Goal: Task Accomplishment & Management: Manage account settings

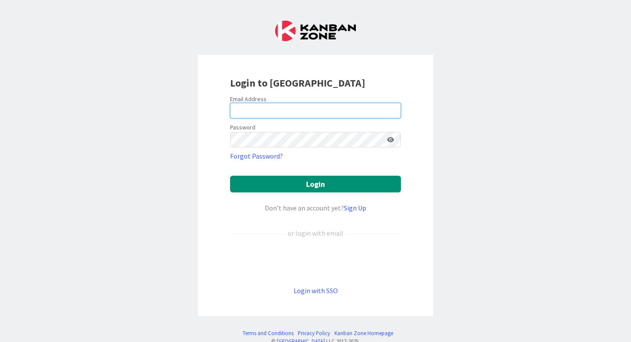
click at [268, 109] on input "email" at bounding box center [315, 110] width 171 height 15
type input "[EMAIL_ADDRESS][PERSON_NAME][DOMAIN_NAME]"
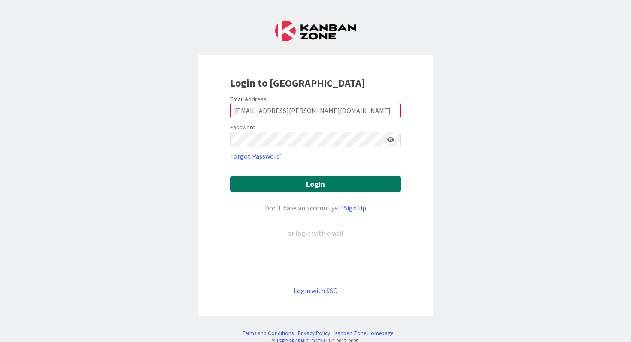
click at [317, 189] on button "Login" at bounding box center [315, 184] width 171 height 17
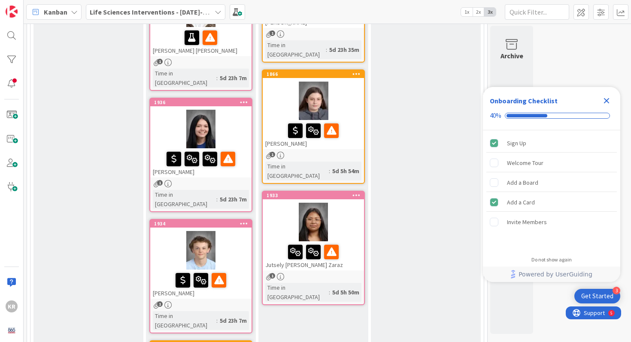
scroll to position [581, 0]
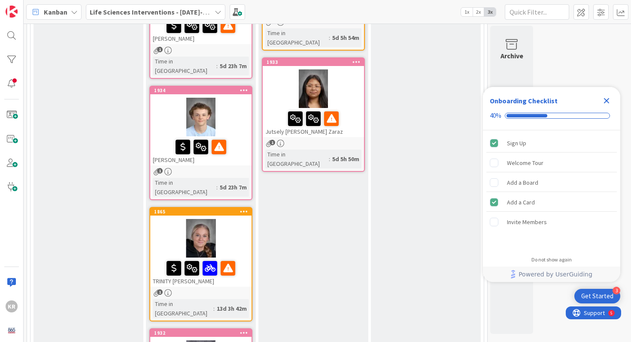
click at [611, 100] on icon "Close Checklist" at bounding box center [606, 101] width 10 height 10
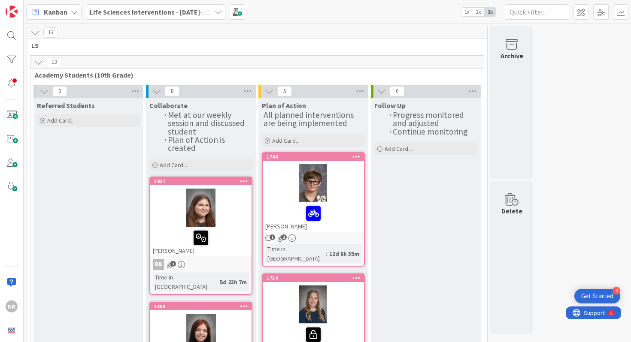
scroll to position [19, 0]
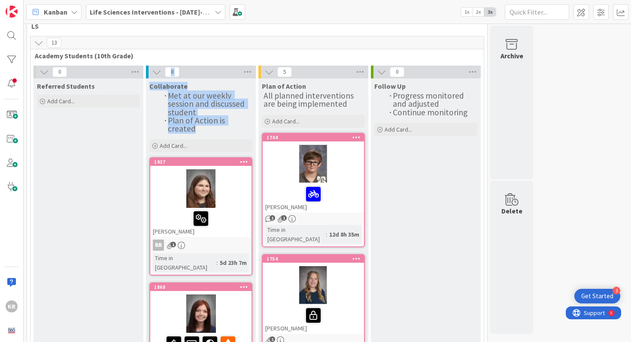
drag, startPoint x: 198, startPoint y: 129, endPoint x: 156, endPoint y: 76, distance: 67.2
click at [165, 88] on span "Collaborate" at bounding box center [168, 86] width 38 height 9
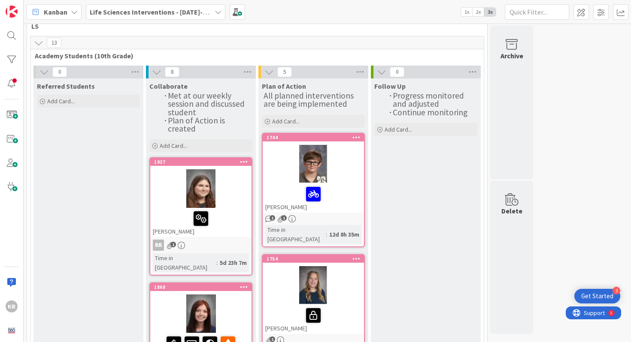
click at [160, 88] on span "Collaborate" at bounding box center [168, 86] width 38 height 9
drag, startPoint x: 166, startPoint y: 93, endPoint x: 197, endPoint y: 133, distance: 50.8
click at [197, 133] on div "Collaborate Met at our weekly session and discussed student Plan of Action is c…" at bounding box center [201, 117] width 110 height 76
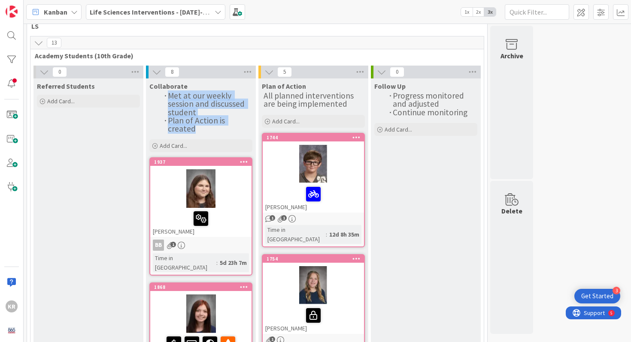
drag, startPoint x: 197, startPoint y: 133, endPoint x: 170, endPoint y: 100, distance: 43.3
click at [170, 100] on div "Collaborate Met at our weekly session and discussed student Plan of Action is c…" at bounding box center [201, 117] width 110 height 76
click at [170, 100] on span "Met at our weekly session and discussed student" at bounding box center [207, 104] width 79 height 27
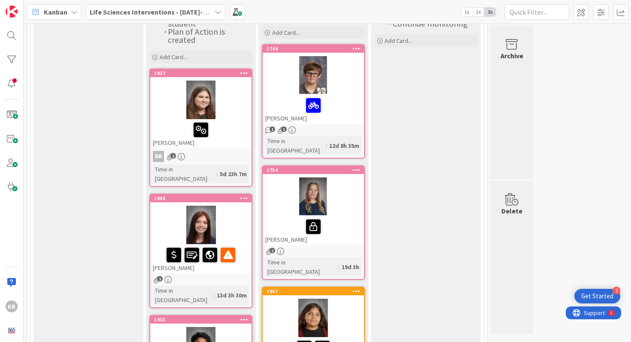
scroll to position [39, 0]
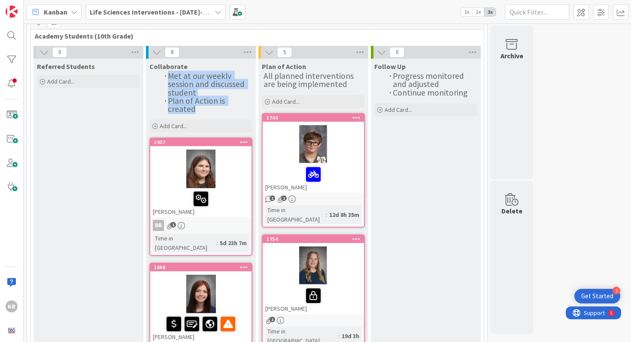
drag, startPoint x: 206, startPoint y: 108, endPoint x: 164, endPoint y: 77, distance: 51.2
click at [164, 77] on ol "Met at our weekly session and discussed student Plan of Action is created" at bounding box center [201, 93] width 100 height 41
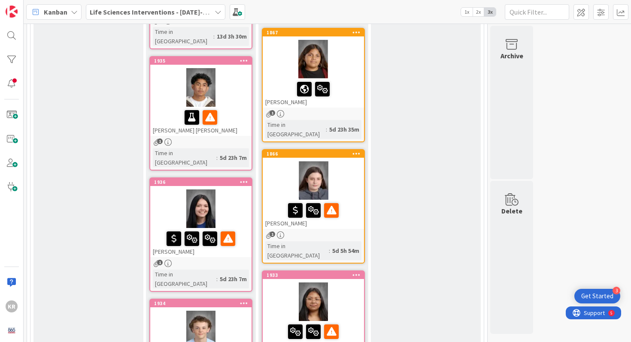
scroll to position [426, 0]
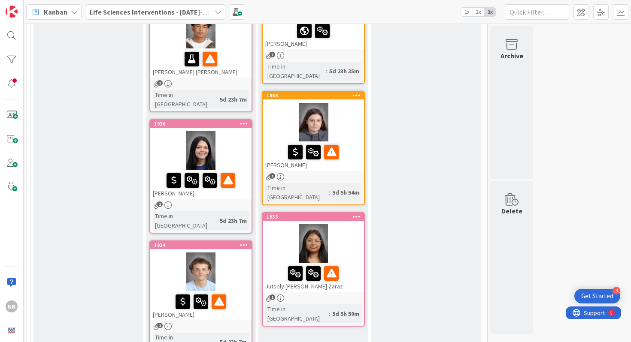
click at [331, 103] on div at bounding box center [313, 122] width 101 height 39
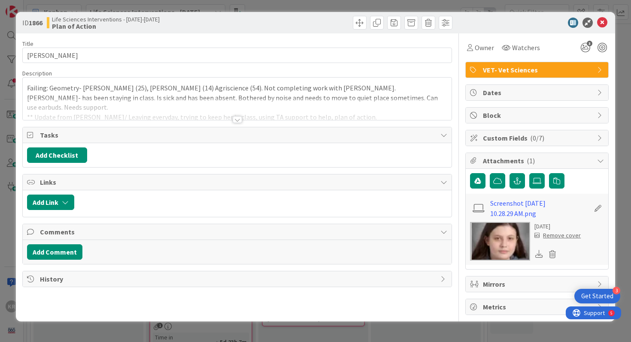
click at [241, 118] on div at bounding box center [237, 119] width 9 height 7
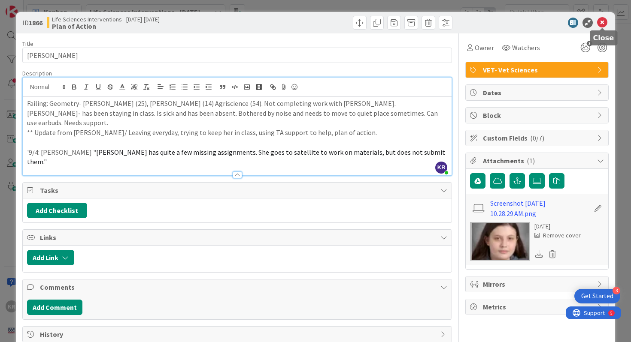
click at [605, 23] on icon at bounding box center [602, 23] width 10 height 10
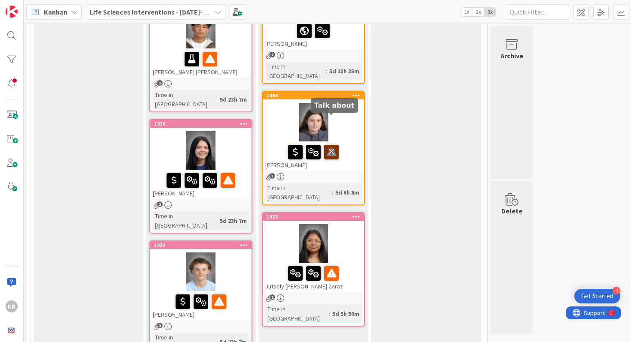
click at [334, 145] on icon at bounding box center [331, 152] width 15 height 14
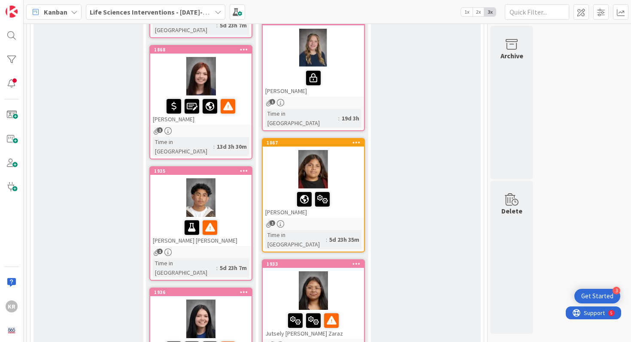
scroll to position [258, 0]
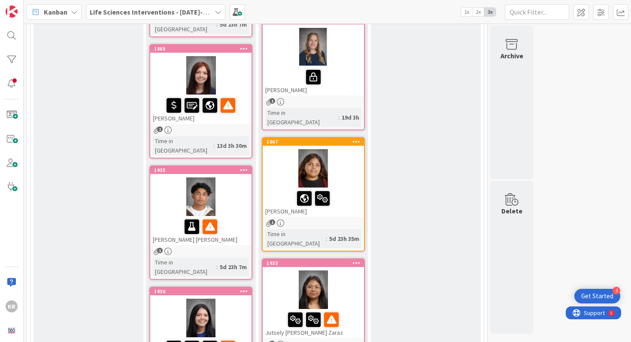
click at [340, 271] on div at bounding box center [313, 290] width 101 height 39
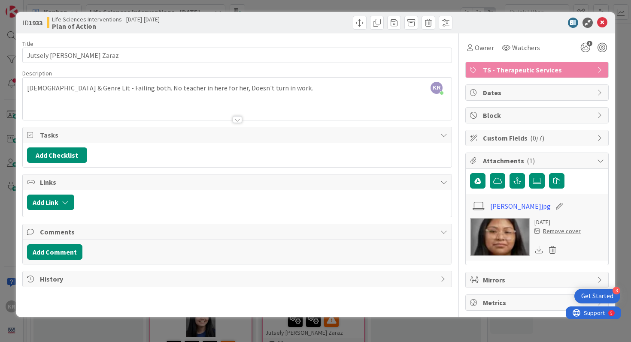
click at [40, 91] on div "KR [PERSON_NAME] just joined [DEMOGRAPHIC_DATA] & Genre Lit - Failing both. No …" at bounding box center [237, 99] width 429 height 42
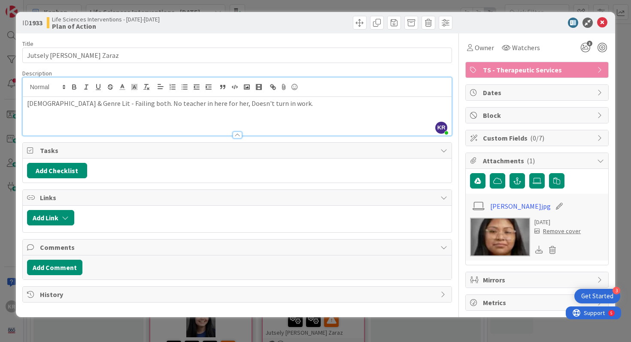
click at [44, 106] on p "[DEMOGRAPHIC_DATA] & Genre Lit - Failing both. No teacher in here for her, Does…" at bounding box center [237, 104] width 421 height 10
click at [91, 106] on p "[DEMOGRAPHIC_DATA] (58) & Genre Lit - Failing both. No teacher in here for her,…" at bounding box center [237, 104] width 421 height 10
click at [44, 104] on p "[DEMOGRAPHIC_DATA] (58) & Genre Lit (38) [PERSON_NAME] - Failing both. No teach…" at bounding box center [237, 104] width 421 height 10
click at [326, 108] on div "[DEMOGRAPHIC_DATA] [PERSON_NAME] (58) & Genre Lit (38) [PERSON_NAME] - Failing …" at bounding box center [237, 116] width 429 height 39
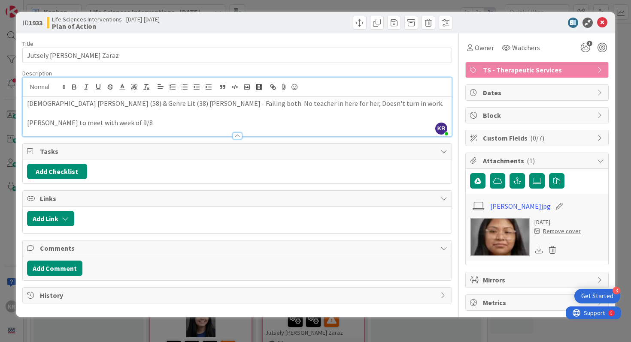
click at [8, 127] on div "ID 1933 Life Sciences Interventions - [DATE]-[DATE] Plan of Action Title 22 / 1…" at bounding box center [315, 171] width 631 height 342
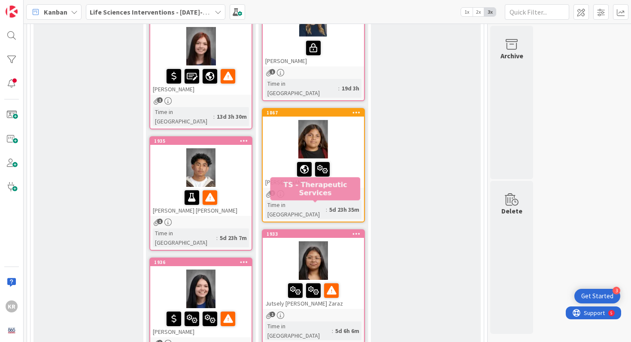
scroll to position [288, 0]
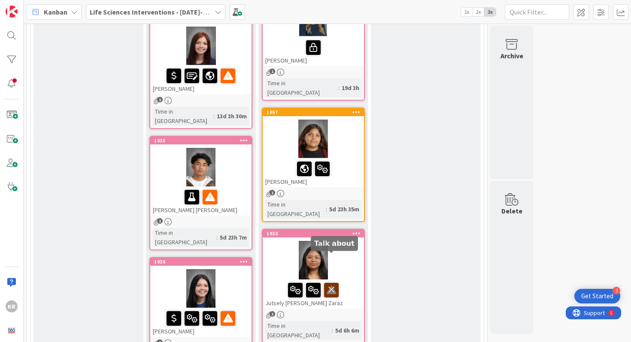
click at [332, 283] on icon at bounding box center [331, 290] width 15 height 14
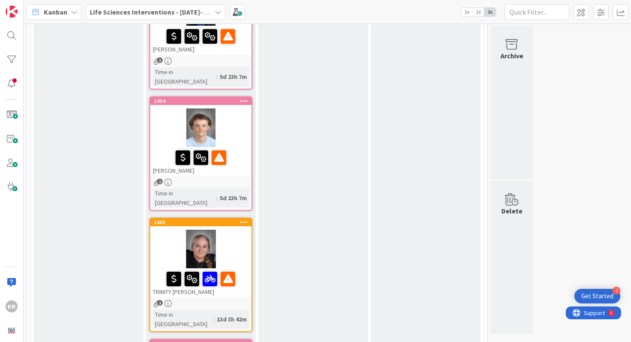
scroll to position [700, 0]
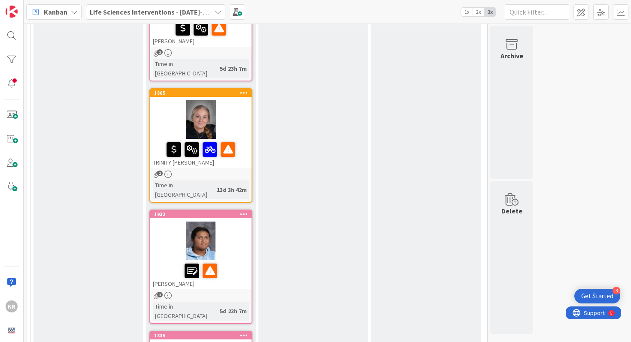
click at [239, 100] on div at bounding box center [200, 119] width 101 height 39
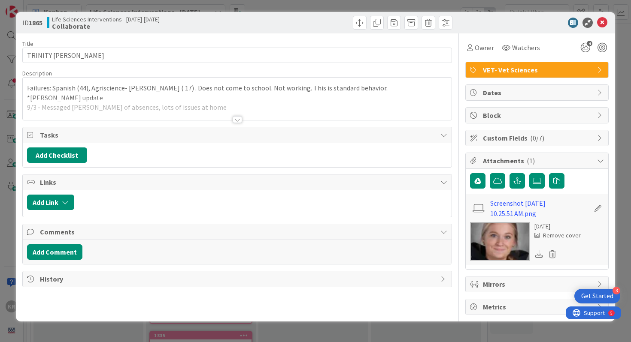
click at [244, 119] on div at bounding box center [237, 109] width 429 height 22
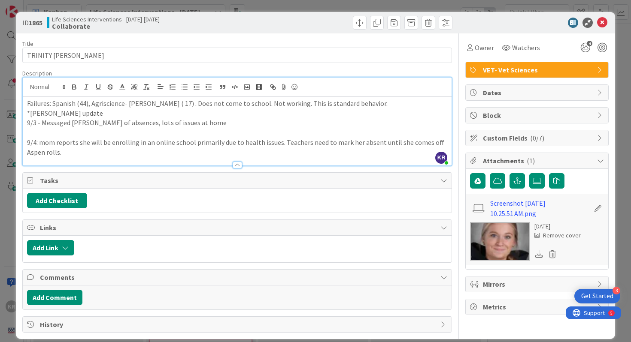
click at [7, 181] on div "ID 1865 Life Sciences Interventions - [DATE]-[DATE] Collaborate Title 15 / 128 …" at bounding box center [315, 171] width 631 height 342
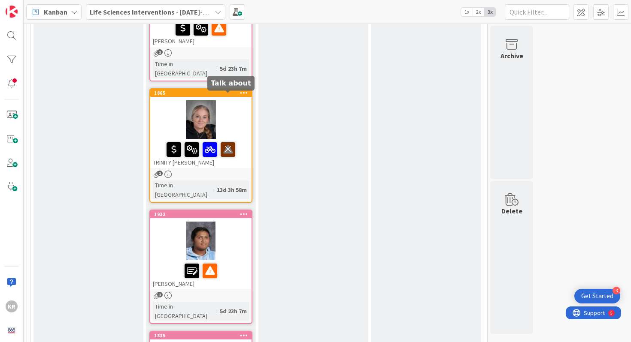
click at [232, 142] on icon at bounding box center [228, 149] width 15 height 14
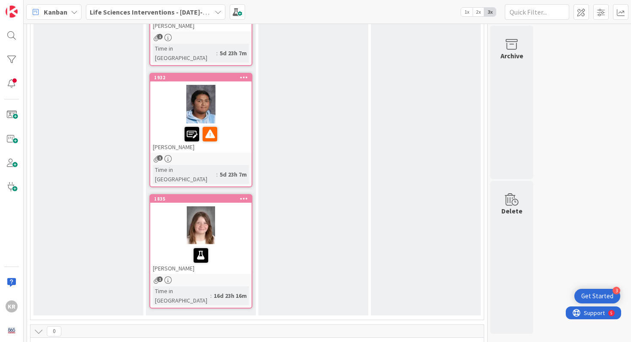
scroll to position [801, 0]
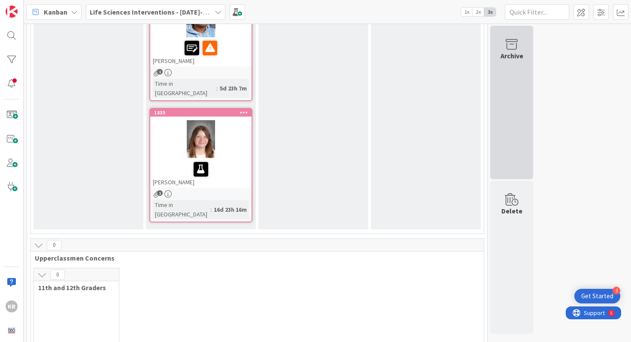
click at [493, 93] on div "Archive" at bounding box center [511, 103] width 43 height 154
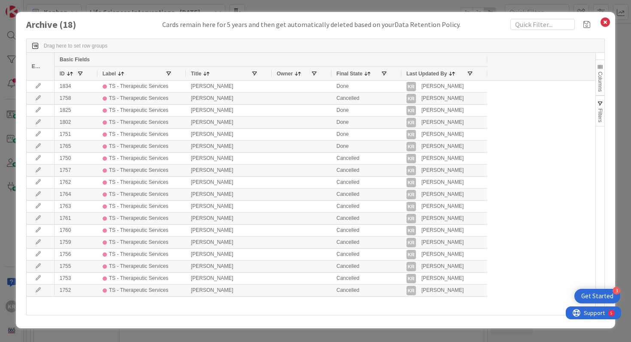
click at [14, 258] on div "Archive ( 18 ) Cards remain here for 5 years and then get automatically deleted…" at bounding box center [315, 171] width 631 height 342
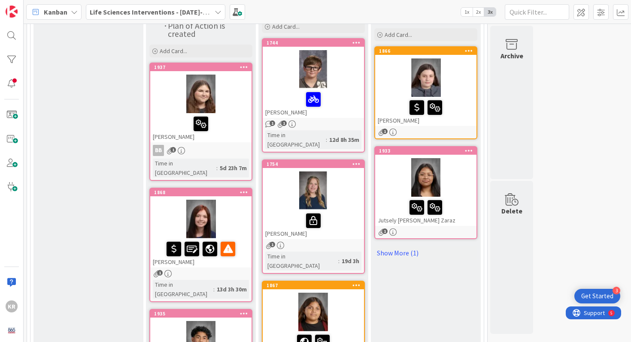
scroll to position [122, 0]
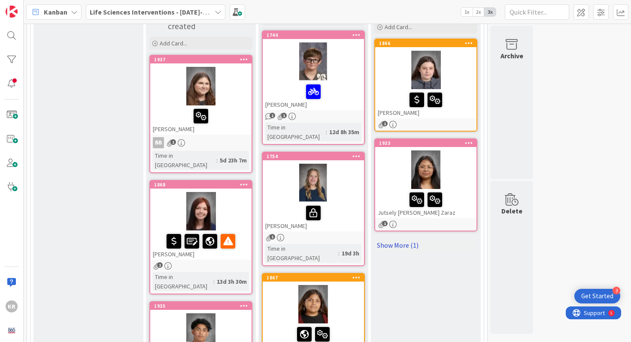
click at [405, 244] on link "Show More (1)" at bounding box center [425, 246] width 103 height 14
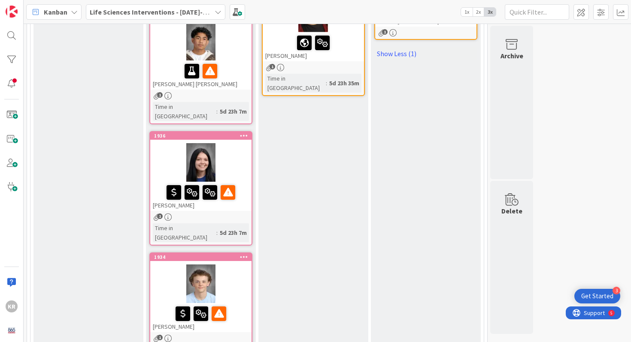
scroll to position [0, 0]
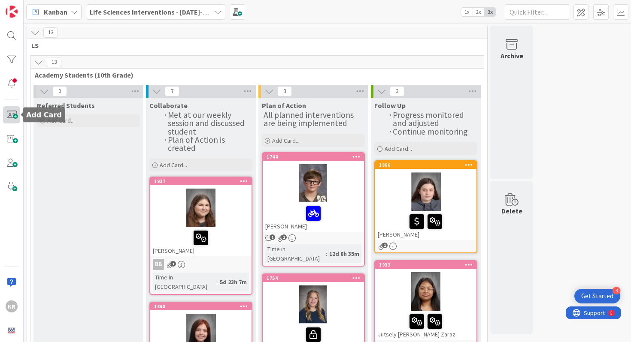
click at [9, 113] on span at bounding box center [11, 114] width 17 height 17
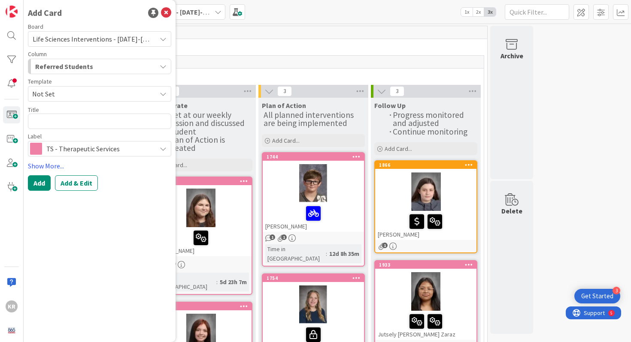
type textarea "x"
type textarea "A"
type textarea "x"
type textarea "An"
type textarea "x"
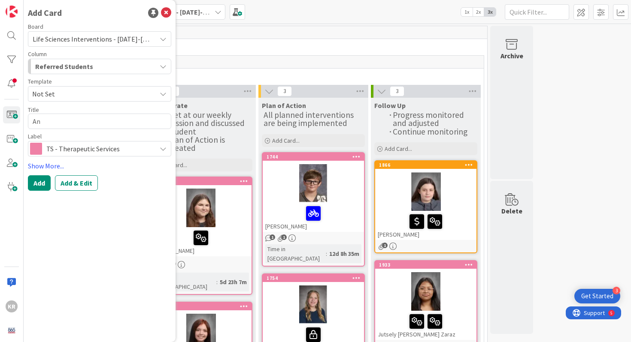
type textarea "And"
type textarea "x"
type textarea "[PERSON_NAME]"
type textarea "x"
type textarea "[PERSON_NAME]"
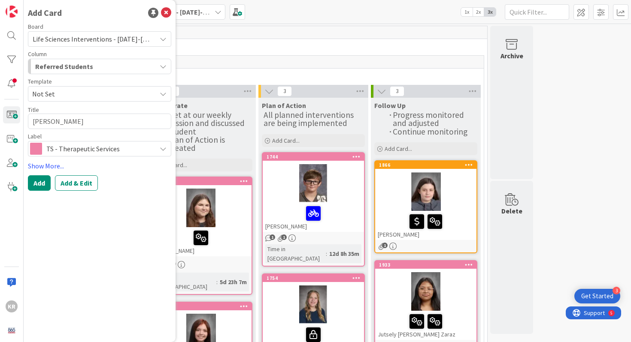
type textarea "x"
type textarea "[PERSON_NAME]"
type textarea "x"
type textarea "[PERSON_NAME]"
type textarea "x"
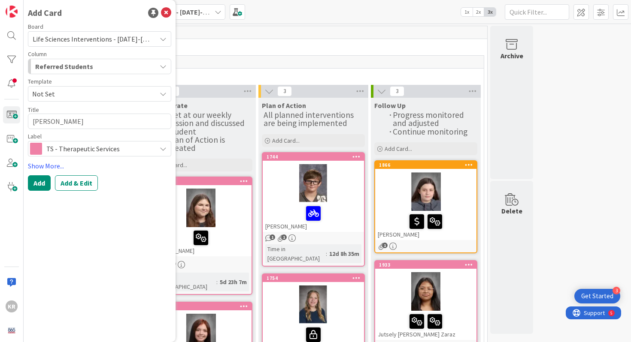
type textarea "[PERSON_NAME]"
type textarea "x"
type textarea "[PERSON_NAME]"
type textarea "x"
type textarea "[PERSON_NAME]"
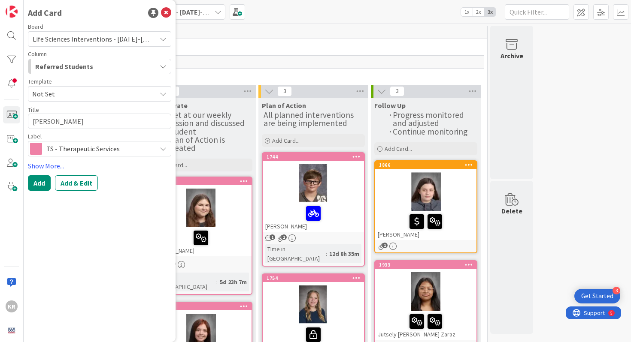
type textarea "x"
type textarea "[PERSON_NAME]"
type textarea "x"
type textarea "[PERSON_NAME]"
click at [54, 128] on textarea "[PERSON_NAME]" at bounding box center [99, 121] width 143 height 15
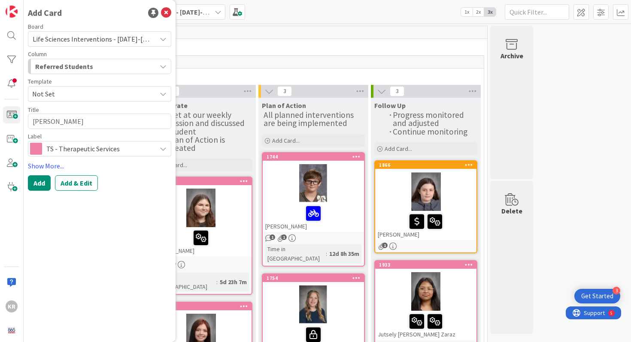
click at [54, 128] on textarea "[PERSON_NAME]" at bounding box center [99, 121] width 143 height 15
click at [55, 124] on textarea "[PERSON_NAME]" at bounding box center [99, 121] width 143 height 15
type textarea "x"
type textarea "[PERSON_NAME]"
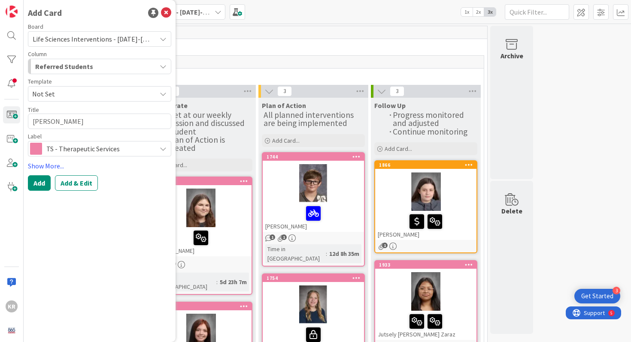
type textarea "x"
type textarea "[PERSON_NAME]"
type textarea "x"
type textarea "[PERSON_NAME]"
type textarea "x"
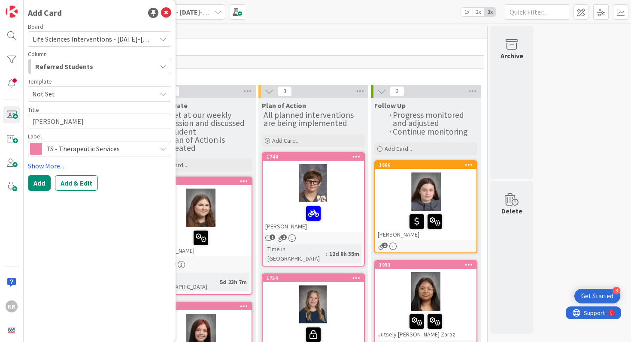
type textarea "[PERSON_NAME]"
type textarea "x"
type textarea "[PERSON_NAME]"
type textarea "x"
type textarea "[PERSON_NAME]"
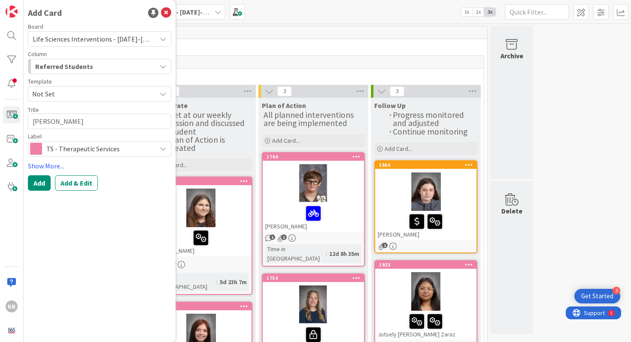
type textarea "x"
type textarea "[PERSON_NAME]"
type textarea "x"
type textarea "[PERSON_NAME]"
click at [44, 187] on button "Add" at bounding box center [39, 183] width 23 height 15
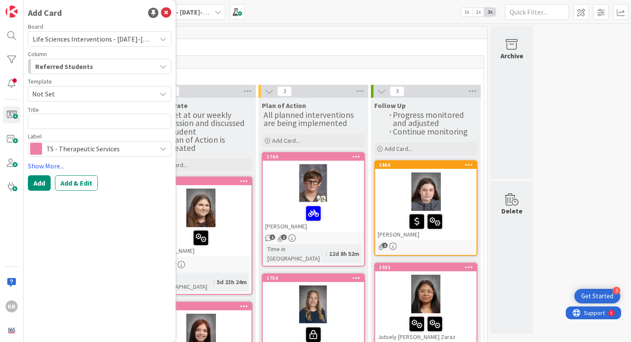
click at [291, 46] on span "LS" at bounding box center [253, 45] width 445 height 9
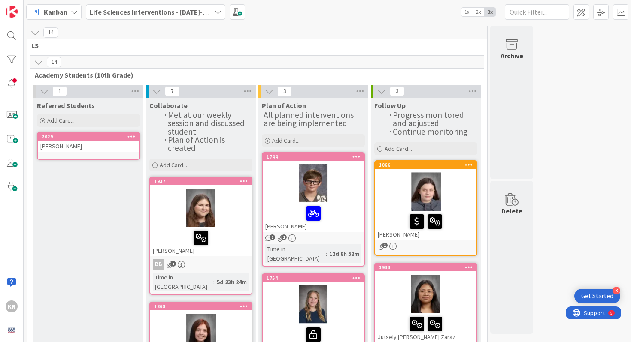
click at [115, 144] on div "[PERSON_NAME]" at bounding box center [88, 146] width 101 height 11
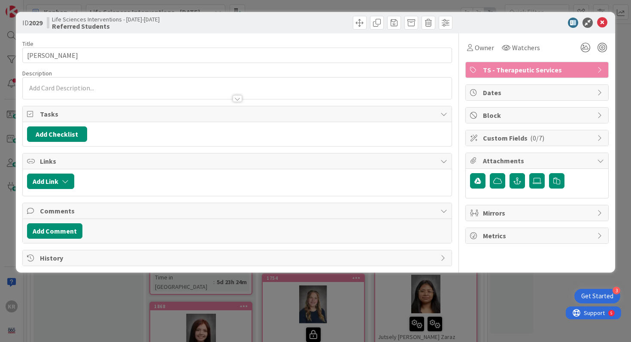
click at [129, 93] on div at bounding box center [237, 94] width 429 height 9
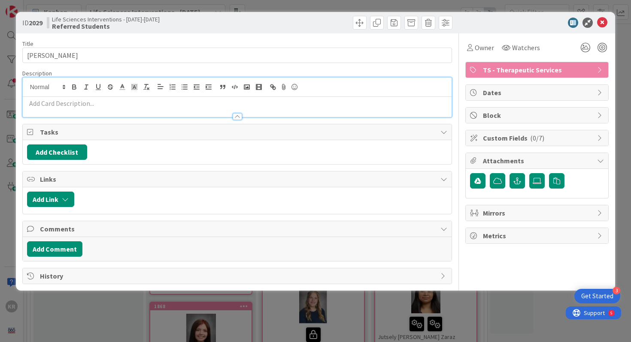
click at [124, 103] on p at bounding box center [237, 104] width 421 height 10
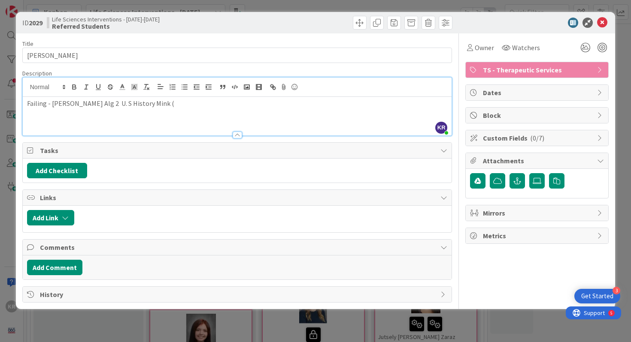
click at [94, 104] on p "Failing - [PERSON_NAME] Alg 2 U. S History Mink (" at bounding box center [237, 104] width 421 height 10
click at [157, 106] on p "Failing - [PERSON_NAME] Alg 2 (54) U. S History Mink (" at bounding box center [237, 104] width 421 height 10
click at [515, 48] on span "Watchers" at bounding box center [526, 47] width 28 height 10
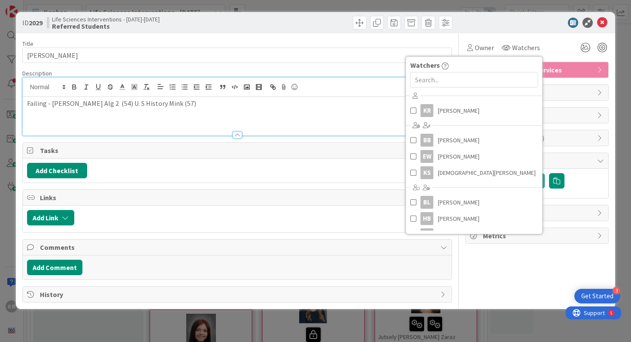
click at [553, 44] on div "Owner Watchers Watchers KR [PERSON_NAME] [PERSON_NAME] [PERSON_NAME] [PERSON_NA…" at bounding box center [536, 47] width 143 height 15
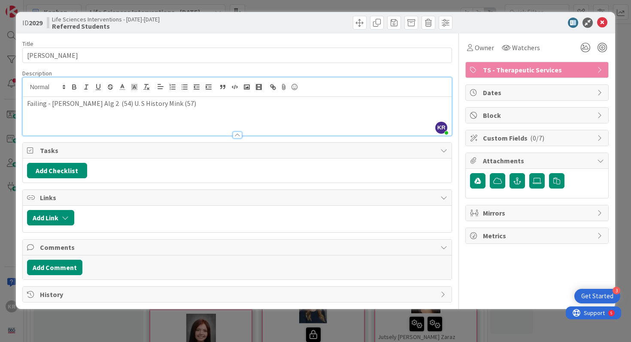
click at [577, 53] on div "Owner Watchers Watchers KR [PERSON_NAME] [PERSON_NAME] [PERSON_NAME] [PERSON_NA…" at bounding box center [536, 47] width 143 height 15
click at [582, 51] on icon at bounding box center [585, 47] width 15 height 15
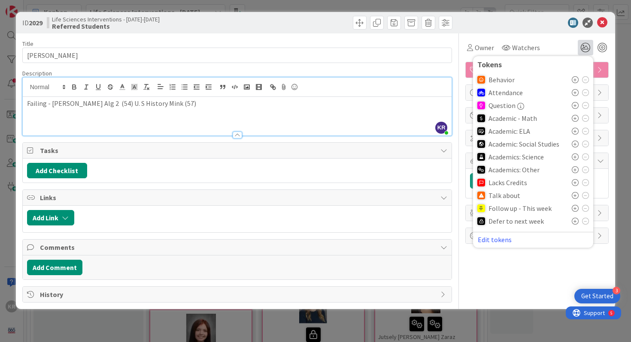
click at [571, 118] on div "Academic - Math" at bounding box center [533, 118] width 112 height 13
click at [573, 118] on icon at bounding box center [575, 118] width 7 height 7
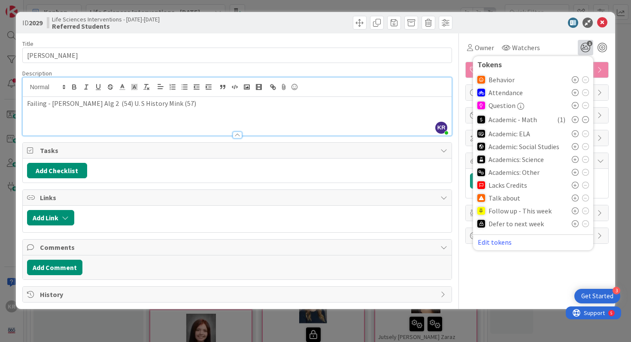
click at [414, 143] on div "Tasks" at bounding box center [237, 151] width 429 height 16
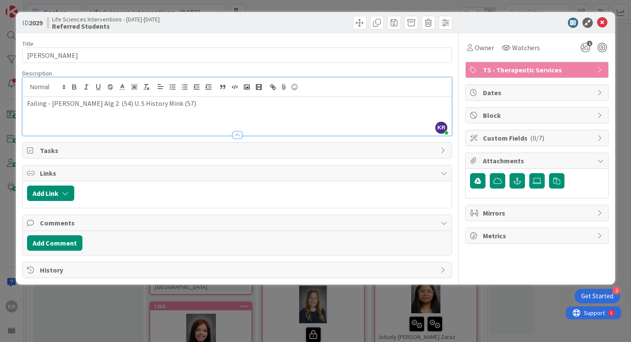
click at [114, 105] on p "Failing - [PERSON_NAME] Alg 2 (54) U. S History Mink (57)" at bounding box center [237, 104] width 421 height 10
click at [603, 21] on icon at bounding box center [602, 23] width 10 height 10
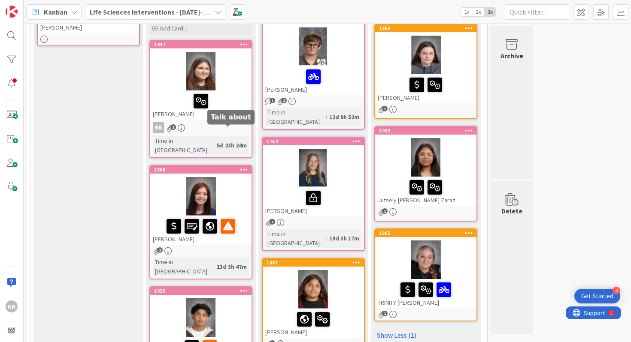
scroll to position [236, 0]
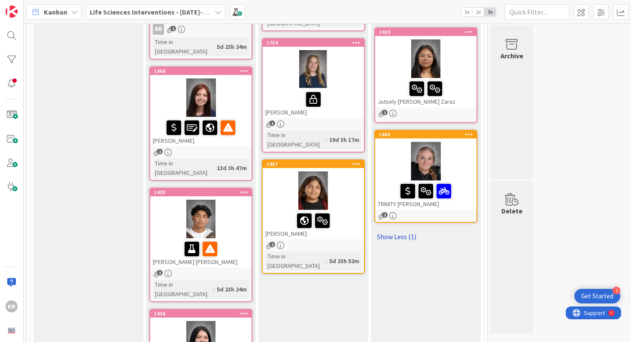
click at [410, 235] on link "Show Less (1)" at bounding box center [425, 237] width 103 height 14
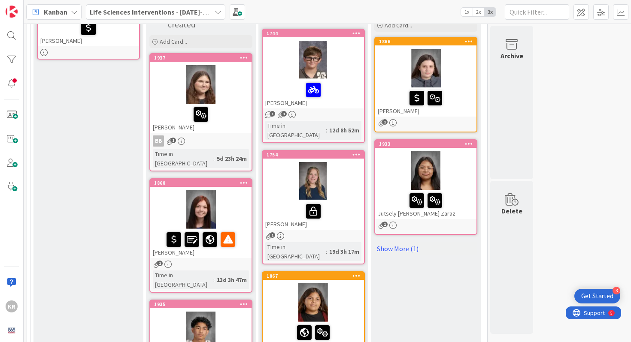
scroll to position [73, 0]
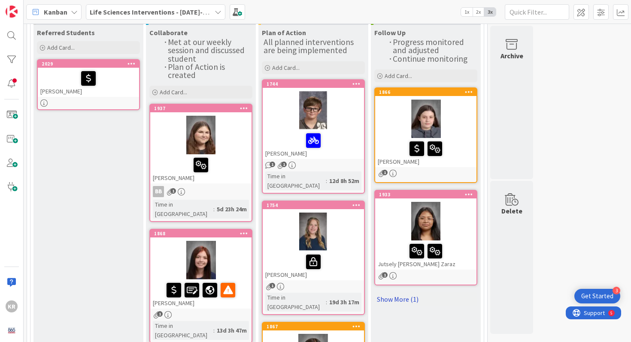
click at [399, 300] on link "Show More (1)" at bounding box center [425, 300] width 103 height 14
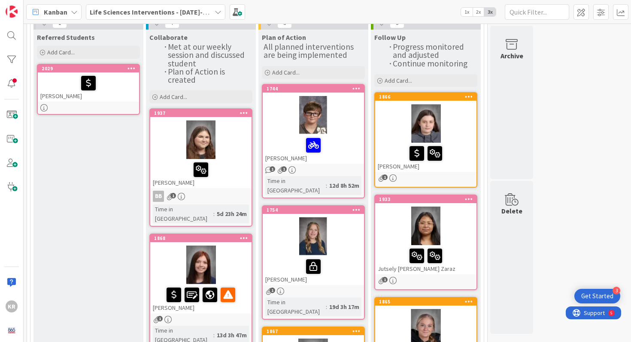
scroll to position [0, 0]
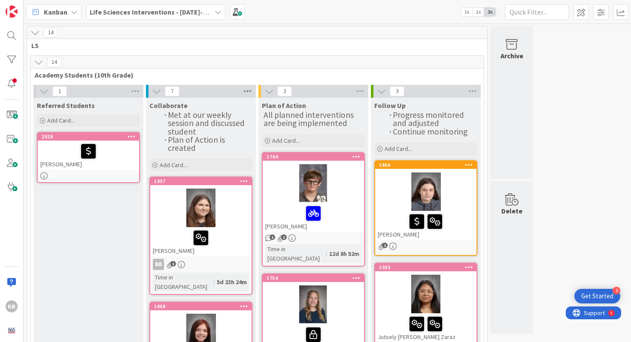
click at [249, 91] on icon at bounding box center [247, 91] width 11 height 13
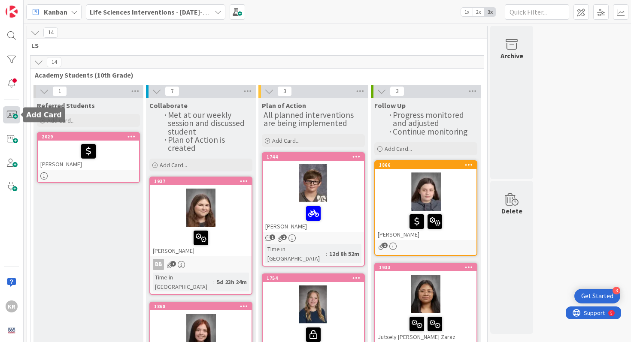
click at [17, 122] on span at bounding box center [11, 114] width 17 height 17
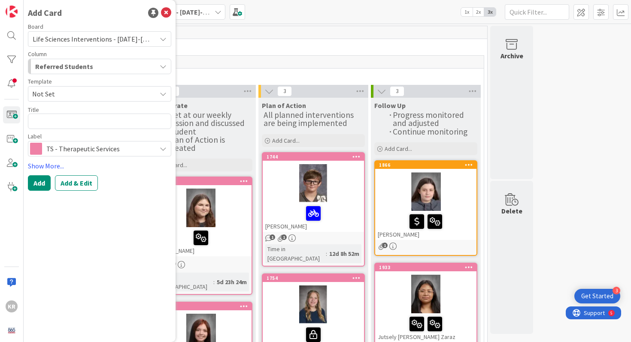
type textarea "x"
type textarea "L"
type textarea "x"
type textarea "Li"
type textarea "x"
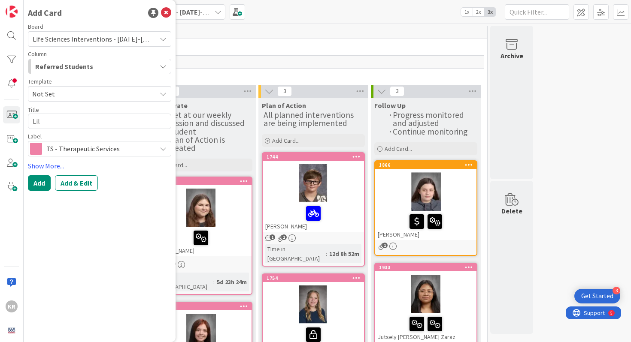
type textarea "Lily"
type textarea "x"
type textarea "Lily"
type textarea "x"
type textarea "Lily"
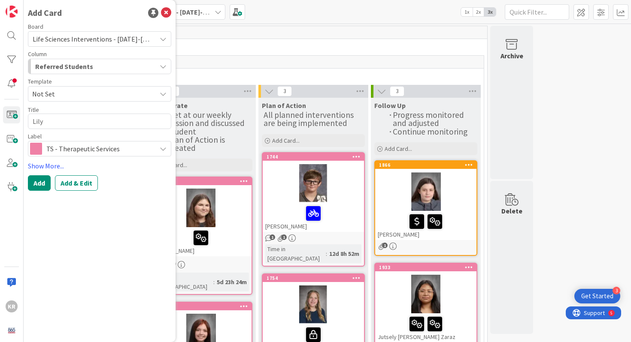
type textarea "x"
type textarea "Lil"
type textarea "x"
type textarea "Lill"
type textarea "x"
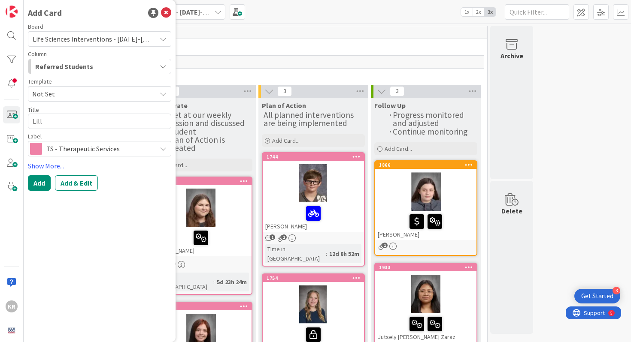
type textarea "Lilly"
type textarea "x"
type textarea "Lilly"
type textarea "x"
type textarea "[PERSON_NAME]"
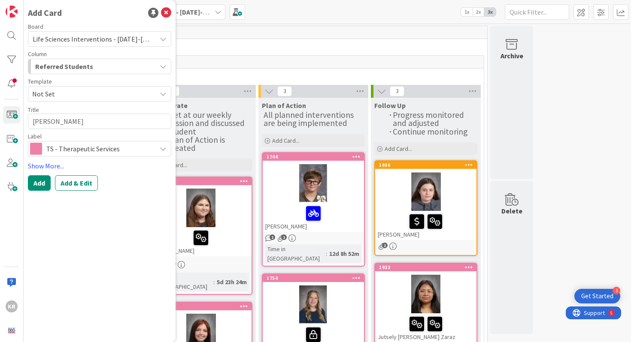
type textarea "x"
type textarea "Lilly Pa"
type textarea "x"
type textarea "[PERSON_NAME]"
type textarea "x"
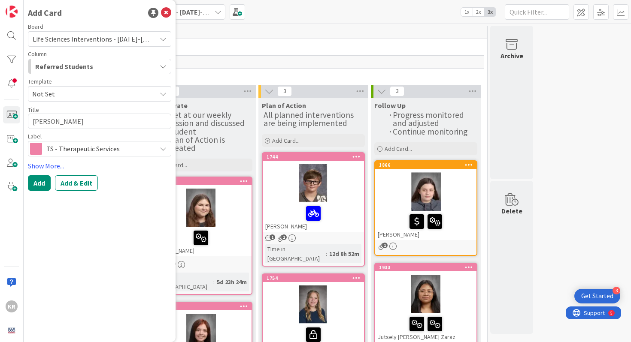
type textarea "[PERSON_NAME]"
type textarea "x"
type textarea "[PERSON_NAME]"
type textarea "x"
type textarea "[PERSON_NAME]"
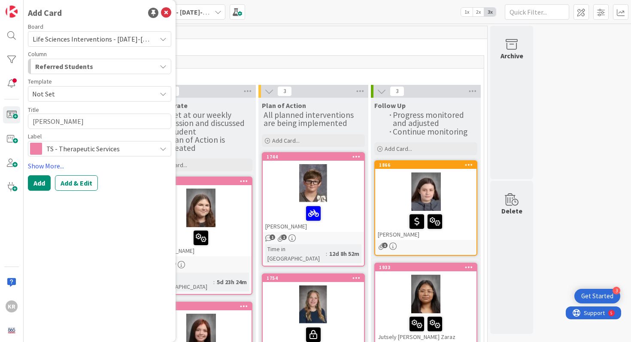
type textarea "x"
type textarea "[PERSON_NAME]"
type textarea "x"
type textarea "[PERSON_NAME]"
type textarea "x"
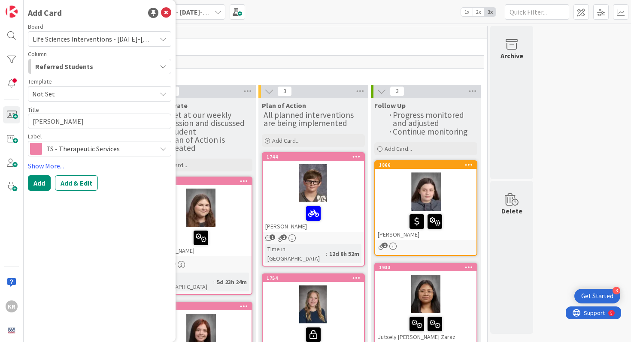
type textarea "[PERSON_NAME]"
type textarea "x"
type textarea "Lilly Pa"
type textarea "x"
type textarea "[PERSON_NAME]"
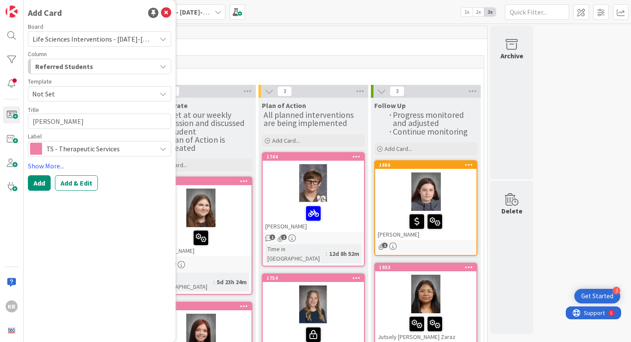
type textarea "x"
type textarea "Lilly"
type textarea "x"
type textarea "Lilly"
type textarea "x"
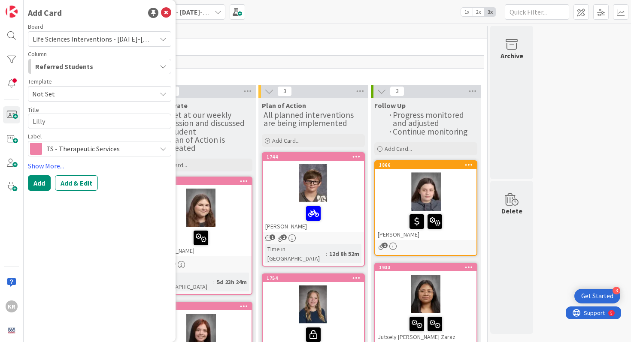
type textarea "Lillye"
type textarea "x"
type textarea "Lilly"
type textarea "x"
type textarea "Lill"
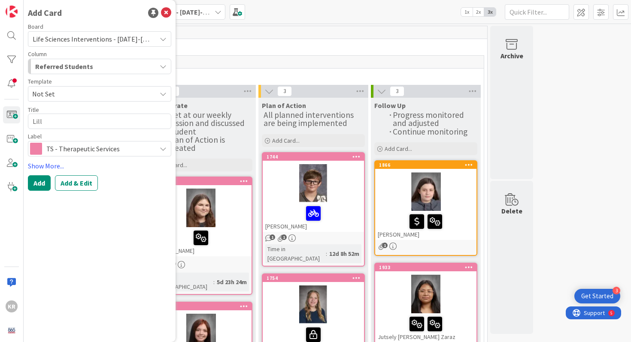
type textarea "x"
type textarea "Lilli"
type textarea "x"
type textarea "Lilli"
type textarea "x"
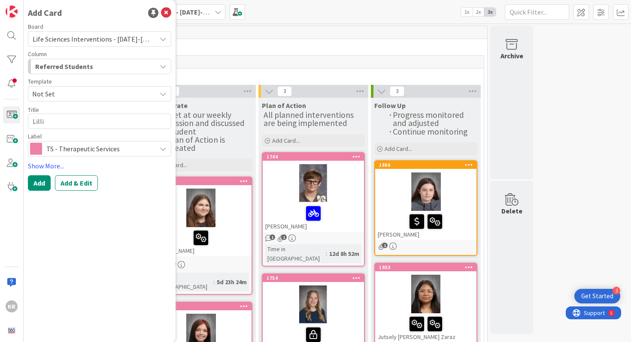
type textarea "Lill"
type textarea "x"
type textarea "Lil"
type textarea "x"
type textarea "Lill"
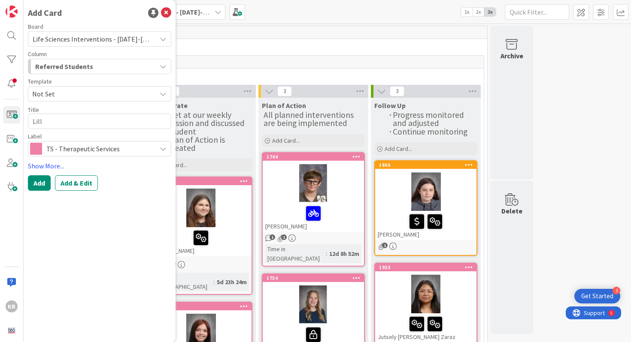
type textarea "x"
type textarea "Lilly"
type textarea "x"
type textarea "Lilly"
type textarea "x"
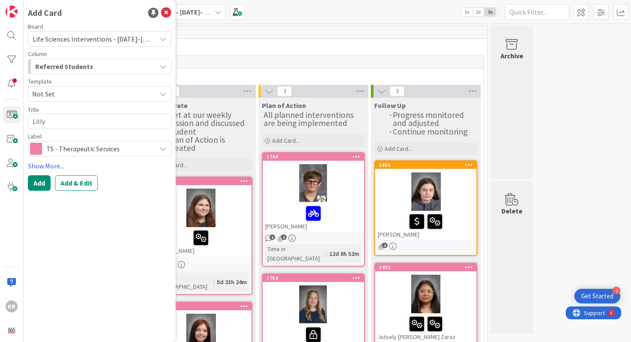
type textarea "[PERSON_NAME]"
type textarea "x"
type textarea "[PERSON_NAME]"
type textarea "x"
type textarea "Lilly Per"
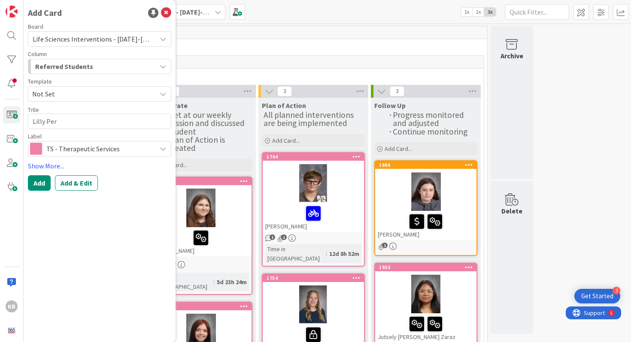
type textarea "x"
type textarea "[PERSON_NAME]"
type textarea "x"
type textarea "[PERSON_NAME]"
type textarea "x"
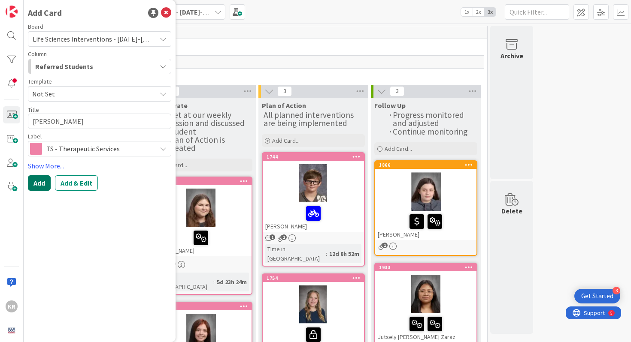
type textarea "[PERSON_NAME]"
click at [40, 180] on button "Add" at bounding box center [39, 183] width 23 height 15
click at [209, 44] on span "LS" at bounding box center [253, 45] width 445 height 9
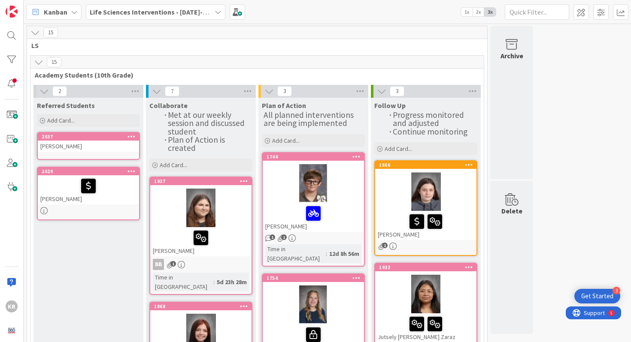
click at [53, 149] on div "[PERSON_NAME]" at bounding box center [88, 146] width 101 height 11
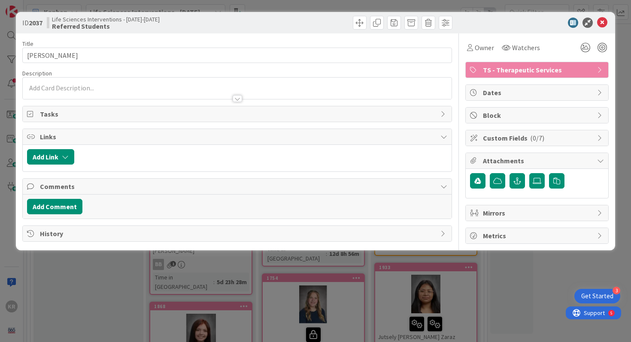
click at [141, 88] on p at bounding box center [237, 88] width 421 height 10
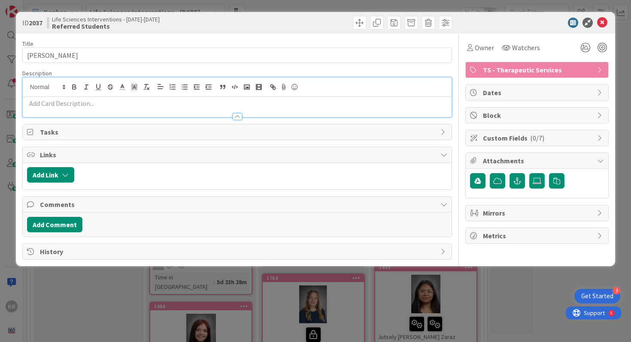
click at [136, 103] on p at bounding box center [237, 104] width 421 height 10
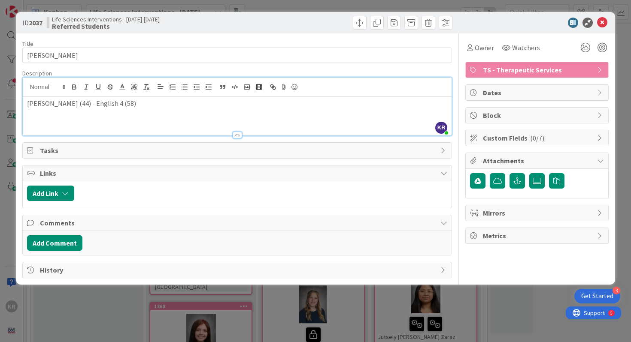
click at [95, 104] on p "[PERSON_NAME] (44) - English 4 (58)" at bounding box center [237, 104] width 421 height 10
click at [139, 111] on div "[PERSON_NAME] (44) - English 4 [PERSON_NAME] (58)" at bounding box center [237, 116] width 429 height 39
click at [582, 46] on icon at bounding box center [585, 47] width 15 height 15
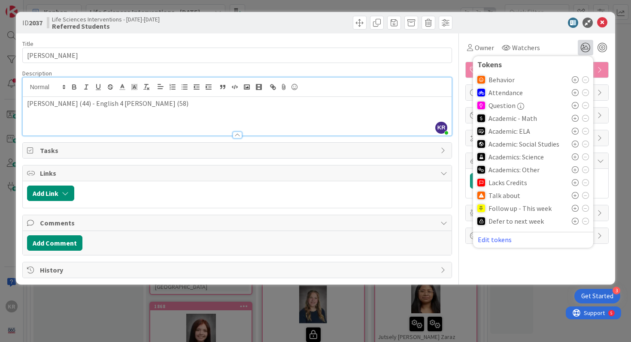
click at [576, 131] on icon at bounding box center [575, 131] width 7 height 7
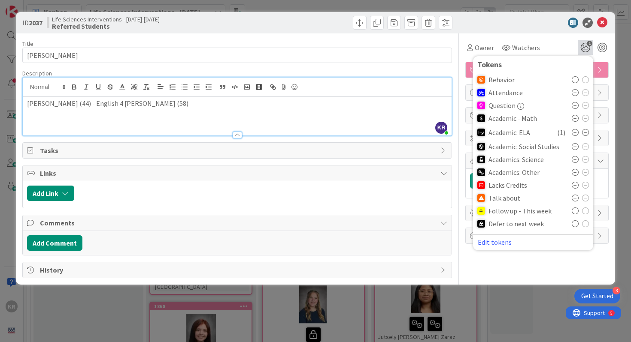
click at [575, 119] on icon at bounding box center [575, 118] width 7 height 7
click at [579, 201] on div at bounding box center [580, 200] width 17 height 7
click at [576, 202] on icon at bounding box center [575, 200] width 7 height 7
click at [543, 258] on div "Owner Watchers 3 Tokens Behavior Attendance Question Academic - Math ( 1 ) Acad…" at bounding box center [536, 155] width 143 height 245
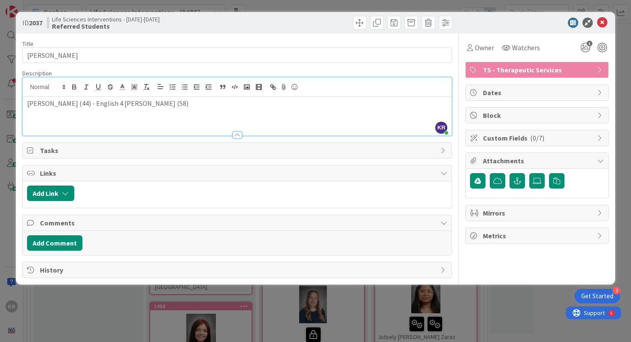
click at [170, 110] on div "[PERSON_NAME] (44) - English 4 [PERSON_NAME] (58)" at bounding box center [237, 116] width 429 height 39
click at [26, 108] on div "[PERSON_NAME] (44) - English 4 [PERSON_NAME] (58)" at bounding box center [237, 116] width 429 height 39
click at [601, 22] on icon at bounding box center [602, 23] width 10 height 10
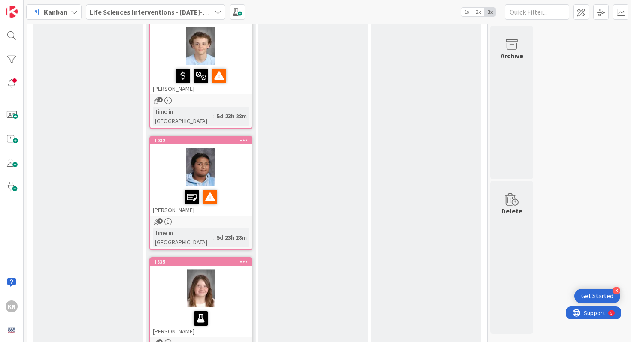
scroll to position [647, 0]
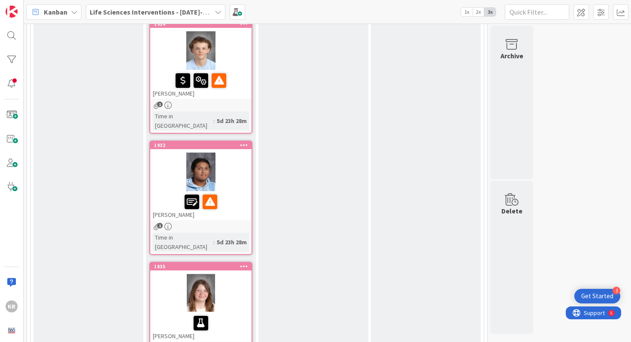
click at [230, 153] on div at bounding box center [200, 172] width 101 height 39
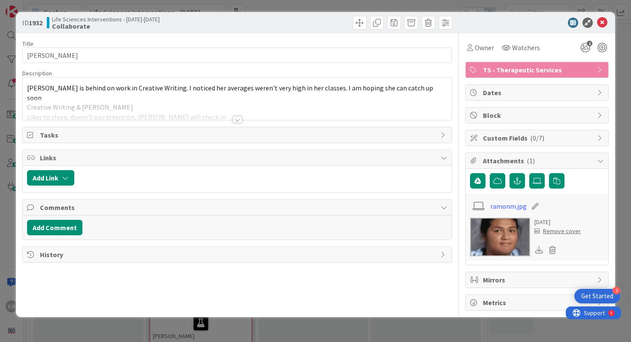
click at [242, 117] on div at bounding box center [237, 119] width 9 height 7
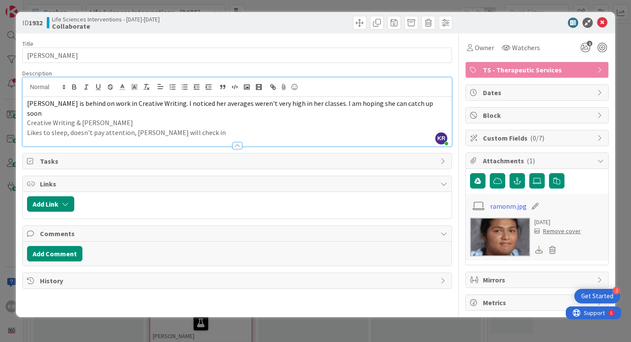
click at [624, 49] on div "ID 1932 Life Sciences Interventions - [DATE]-[DATE] Collaborate Title 13 / 128 …" at bounding box center [315, 171] width 631 height 342
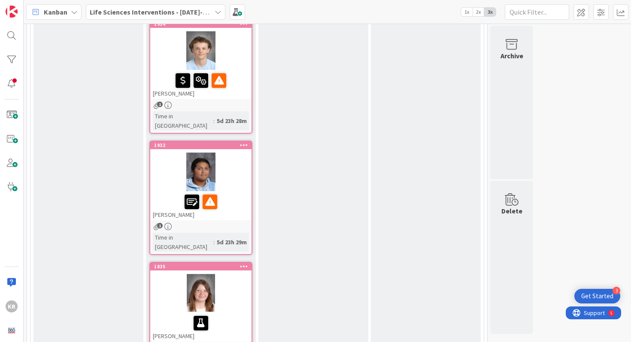
click at [245, 193] on div at bounding box center [201, 202] width 96 height 18
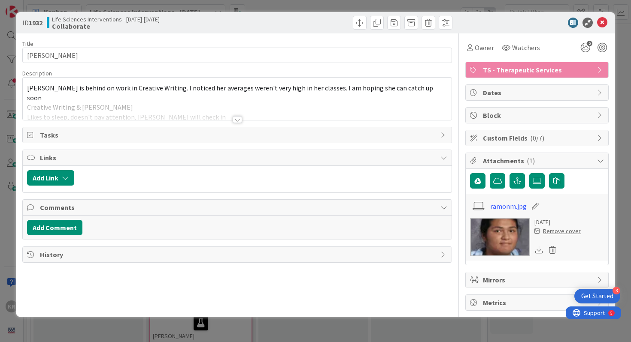
click at [244, 121] on div "Title 13 / 128 [PERSON_NAME] Description [PERSON_NAME] is behind on work in Cre…" at bounding box center [237, 172] width 430 height 278
click at [248, 129] on div "Tasks" at bounding box center [237, 134] width 429 height 15
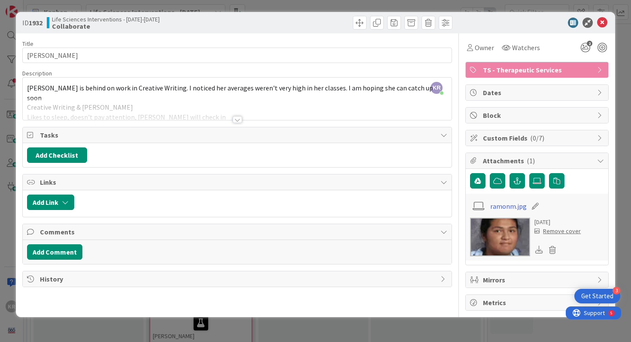
click at [237, 123] on div at bounding box center [237, 119] width 9 height 7
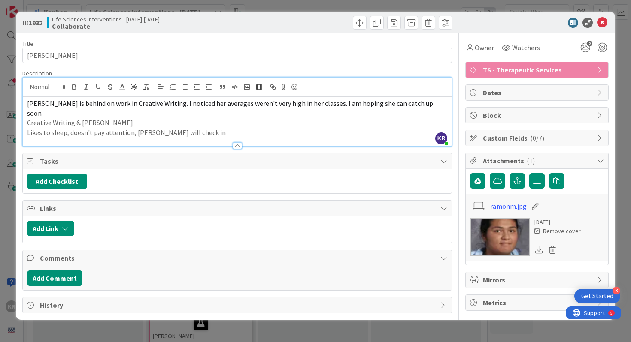
click at [148, 128] on p "Likes to sleep, doesn't pay attention, [PERSON_NAME] will check in" at bounding box center [237, 133] width 421 height 10
click at [130, 118] on p "Creative Writing & [PERSON_NAME]" at bounding box center [237, 123] width 421 height 10
click at [28, 102] on span "[PERSON_NAME] is behind on work in Creative Writing. I noticed her averages wer…" at bounding box center [230, 108] width 407 height 18
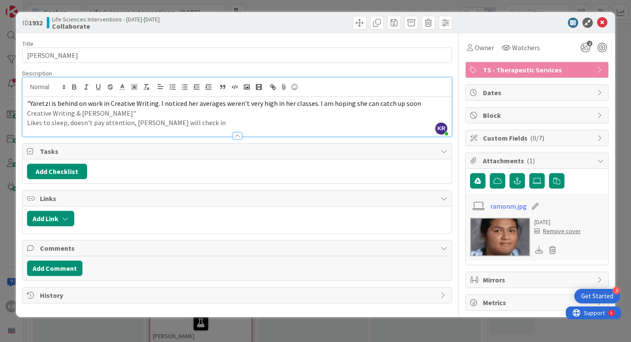
click at [128, 117] on p "Creative Writing & [PERSON_NAME]"" at bounding box center [237, 114] width 421 height 10
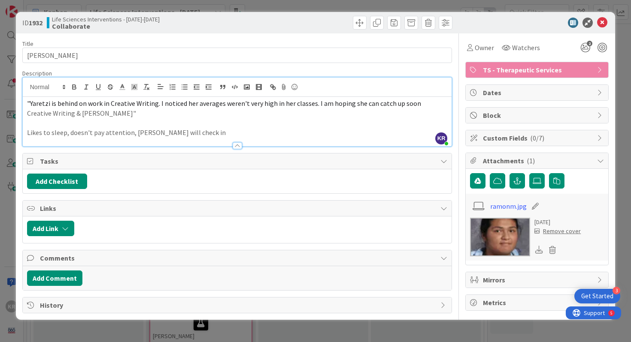
click at [208, 135] on p "Likes to sleep, doesn't pay attention, [PERSON_NAME] will check in" at bounding box center [237, 133] width 421 height 10
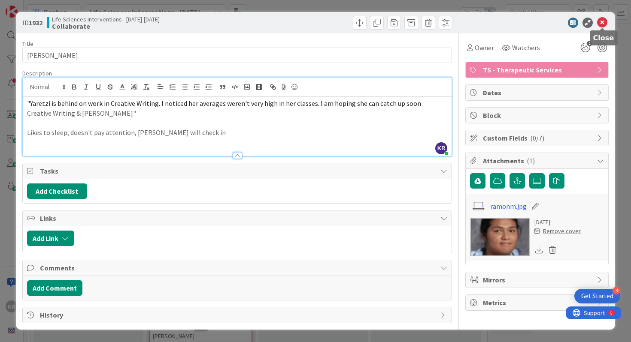
click at [601, 24] on icon at bounding box center [602, 23] width 10 height 10
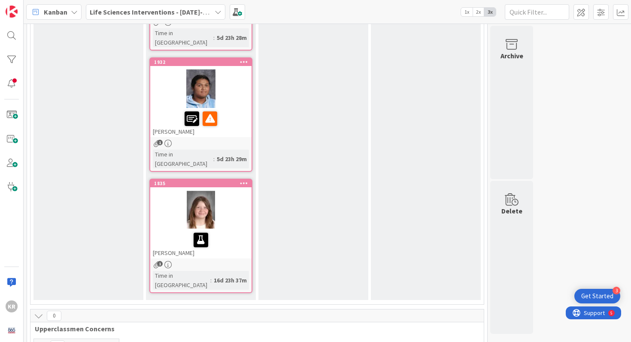
scroll to position [86, 0]
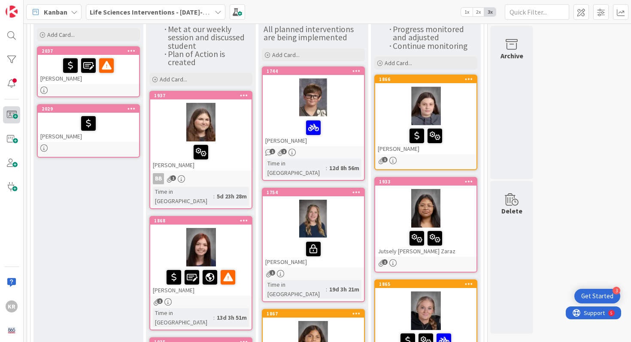
click at [12, 118] on span at bounding box center [11, 114] width 17 height 17
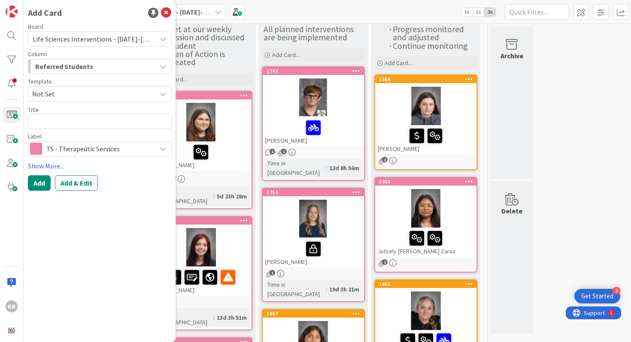
type textarea "x"
type textarea "L"
type textarea "x"
type textarea "Lu"
type textarea "x"
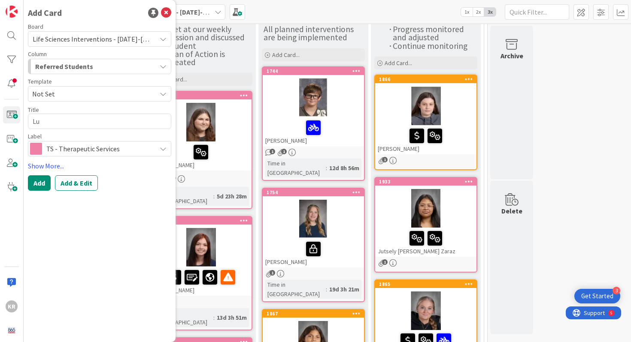
type textarea "Luk"
type textarea "x"
type textarea "[PERSON_NAME]"
type textarea "x"
type textarea "[PERSON_NAME]"
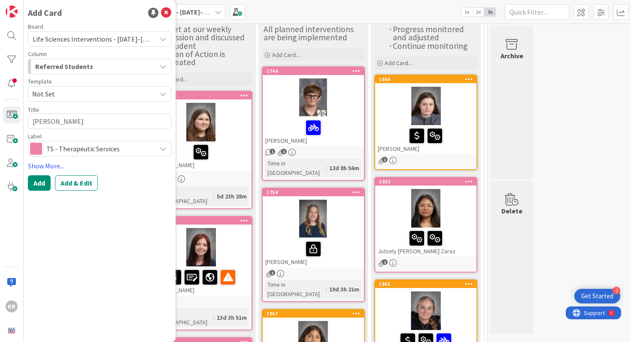
type textarea "x"
type textarea "[PERSON_NAME]"
type textarea "x"
type textarea "[PERSON_NAME]"
type textarea "x"
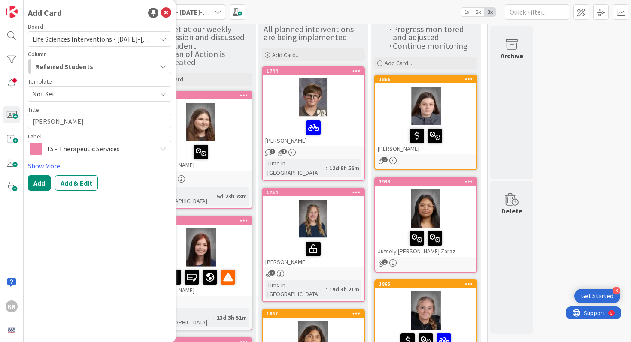
type textarea "[PERSON_NAME]"
type textarea "x"
type textarea "[PERSON_NAME]"
type textarea "x"
type textarea "[PERSON_NAME]"
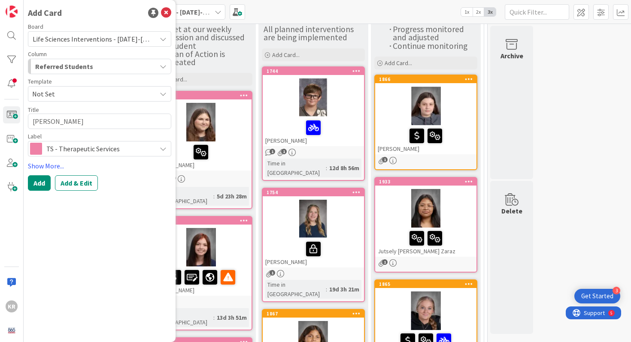
type textarea "x"
type textarea "[PERSON_NAME]"
type textarea "x"
type textarea "[PERSON_NAME]"
click at [45, 186] on button "Add" at bounding box center [39, 183] width 23 height 15
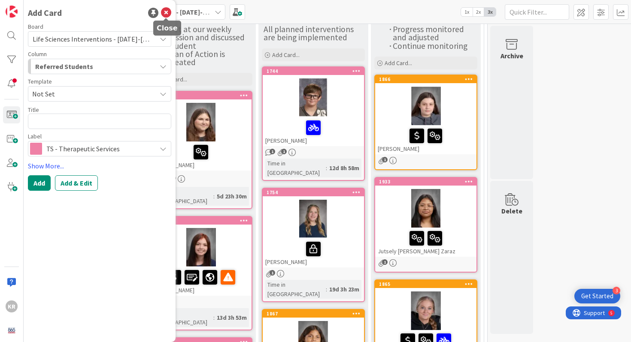
click at [163, 15] on icon at bounding box center [166, 13] width 10 height 10
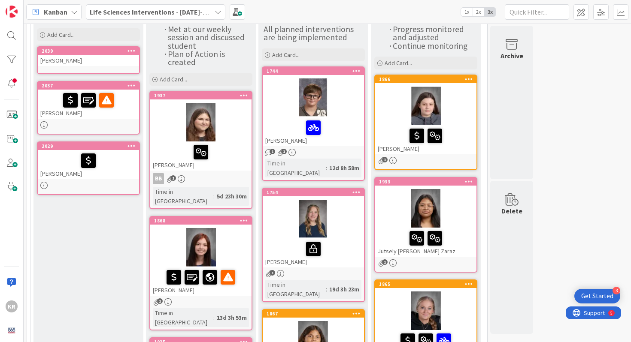
click at [93, 66] on div "[PERSON_NAME]" at bounding box center [88, 60] width 101 height 11
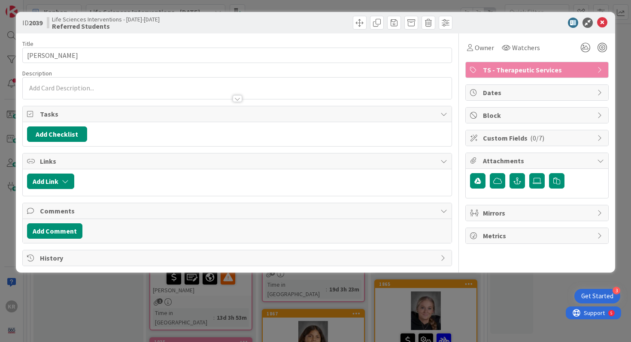
click at [102, 90] on div at bounding box center [237, 94] width 429 height 9
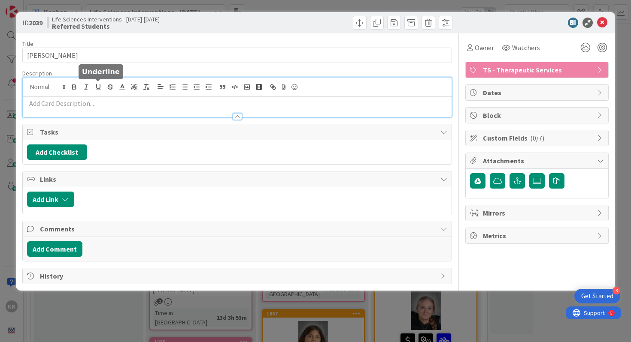
click at [99, 99] on p at bounding box center [237, 104] width 421 height 10
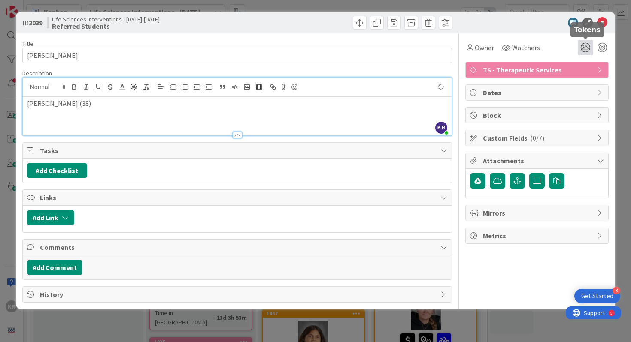
click at [586, 50] on icon at bounding box center [585, 47] width 15 height 15
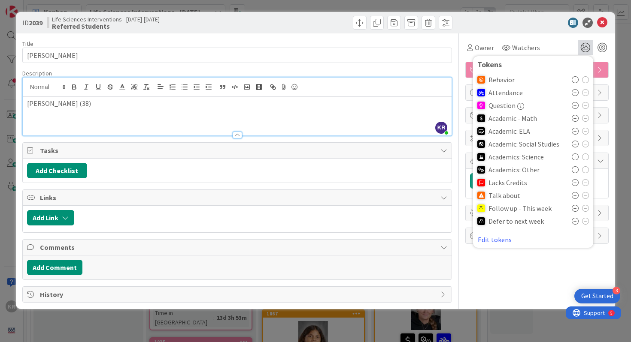
click at [576, 118] on icon at bounding box center [575, 118] width 7 height 7
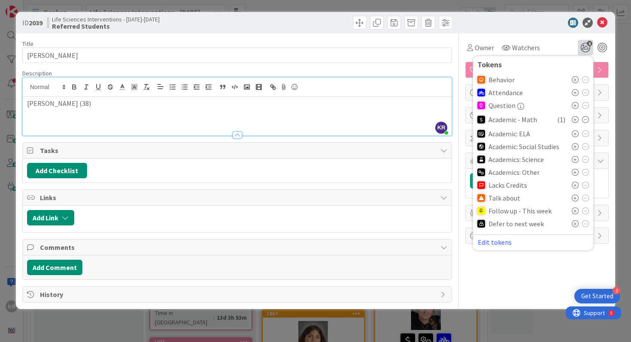
click at [354, 71] on div "Description" at bounding box center [237, 74] width 430 height 8
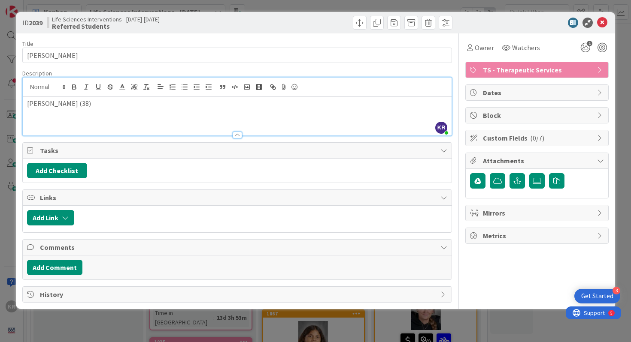
click at [235, 137] on div at bounding box center [237, 135] width 9 height 7
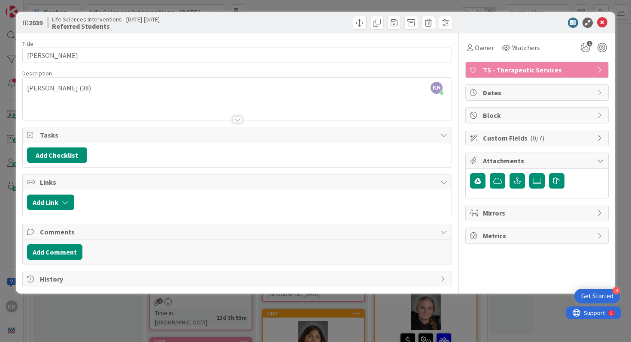
click at [338, 79] on div "KR [PERSON_NAME] just joined [PERSON_NAME] (38)" at bounding box center [237, 99] width 429 height 42
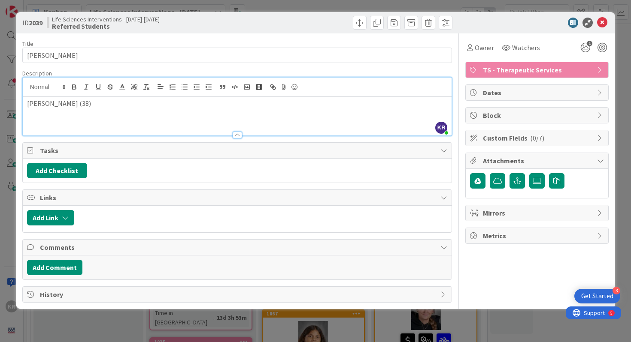
click at [320, 102] on p "[PERSON_NAME] (38)" at bounding box center [237, 104] width 421 height 10
click at [606, 21] on icon at bounding box center [602, 23] width 10 height 10
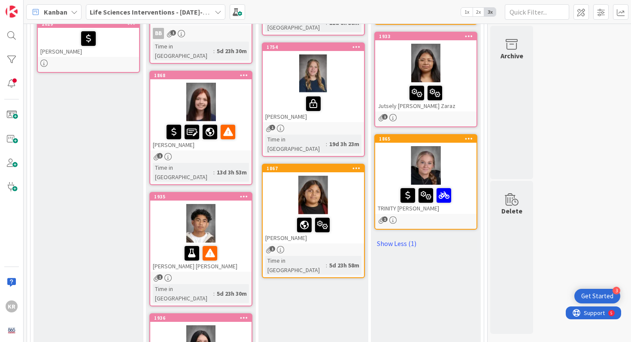
scroll to position [99, 0]
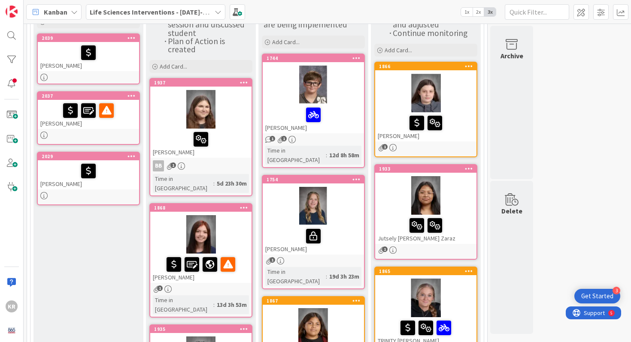
click at [332, 110] on div at bounding box center [313, 115] width 96 height 18
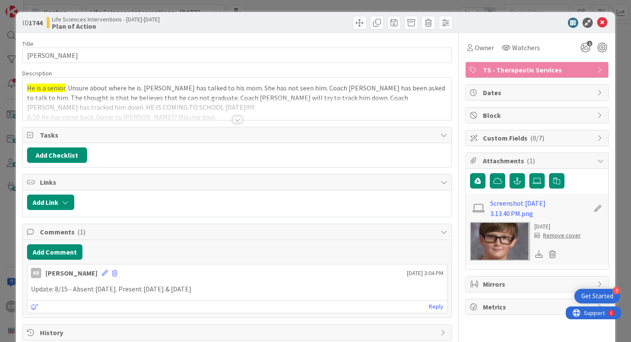
click at [240, 116] on div at bounding box center [237, 115] width 430 height 9
click at [239, 118] on div at bounding box center [237, 119] width 9 height 7
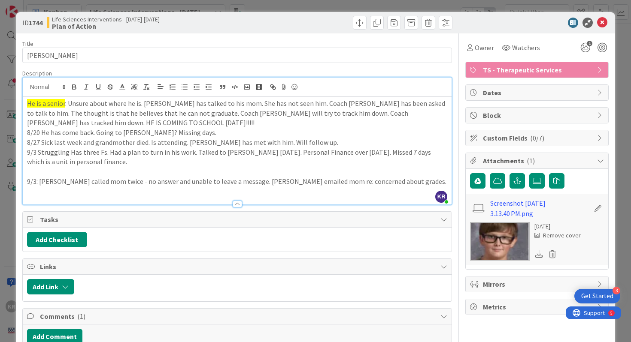
click at [27, 180] on p "9/3: [PERSON_NAME] called mom twice - no answer and unable to leave a message. …" at bounding box center [237, 182] width 421 height 10
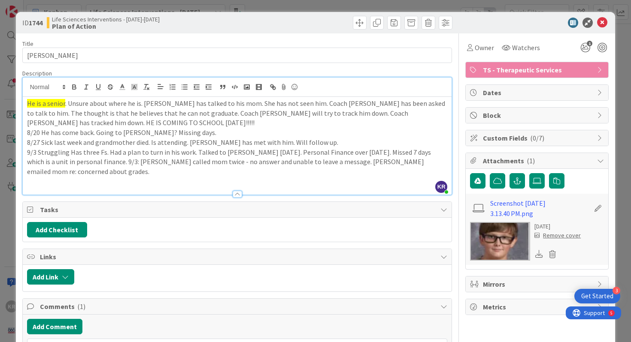
click at [439, 162] on p "9/3 Struggling Has three Fs. Had a plan to turn in his work. Talked to [PERSON_…" at bounding box center [237, 162] width 421 height 29
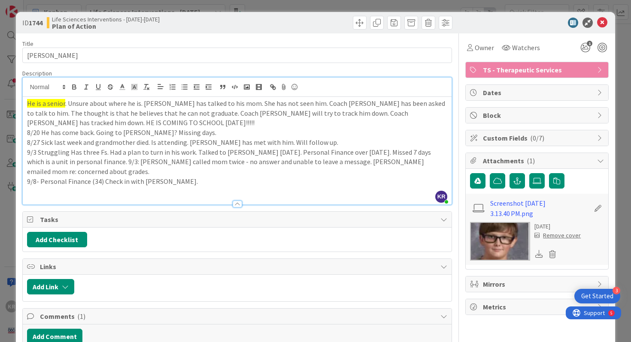
click at [131, 177] on p "9/8- Personal Finance (34) Check in with [PERSON_NAME]." at bounding box center [237, 182] width 421 height 10
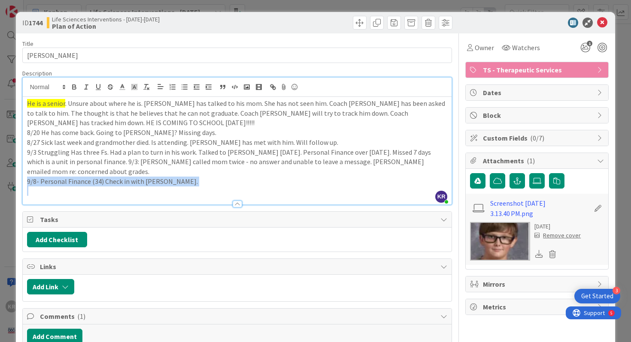
click at [131, 177] on p "9/8- Personal Finance (34) Check in with [PERSON_NAME]." at bounding box center [237, 182] width 421 height 10
click at [184, 177] on p "9/8- Personal Finance (34) Check in with [PERSON_NAME]." at bounding box center [237, 182] width 421 height 10
drag, startPoint x: 182, startPoint y: 176, endPoint x: 103, endPoint y: 171, distance: 79.1
click at [103, 177] on p "9/8- Personal Finance (34) Check in with [PERSON_NAME]." at bounding box center [237, 182] width 421 height 10
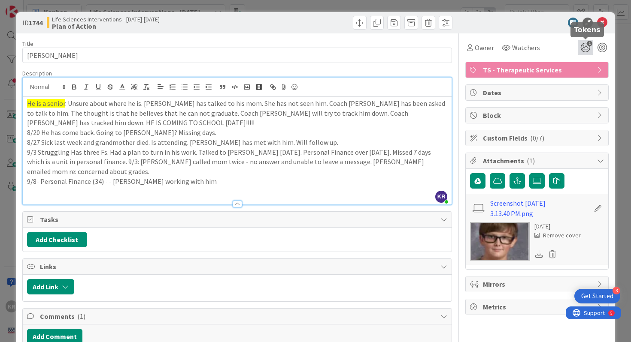
click at [587, 45] on icon "1" at bounding box center [585, 47] width 15 height 15
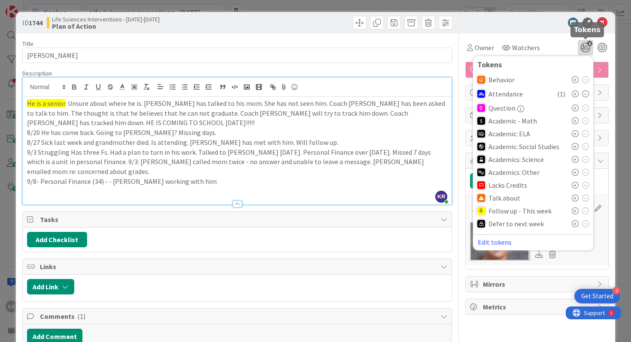
click at [556, 44] on div "Owner Watchers 1 Tokens Behavior Attendance ( 1 ) Question Academic - Math Acad…" at bounding box center [536, 47] width 143 height 15
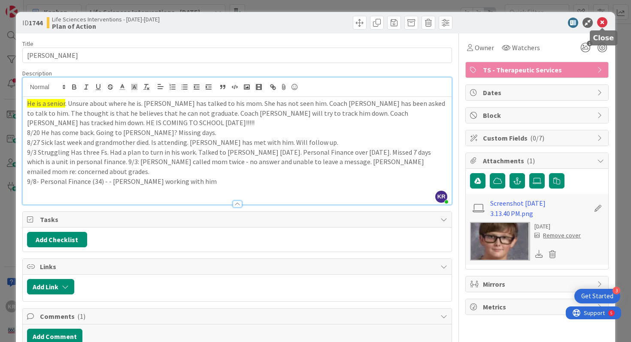
click at [603, 24] on icon at bounding box center [602, 23] width 10 height 10
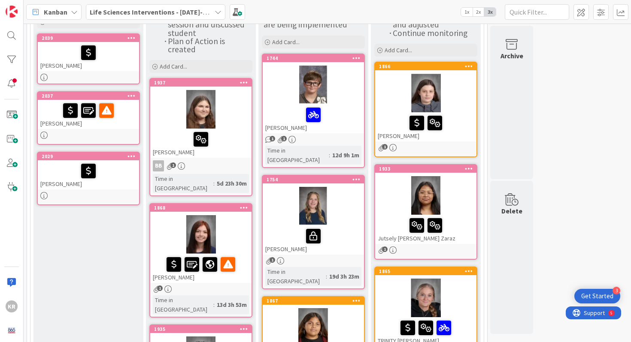
click at [349, 127] on div "[PERSON_NAME]" at bounding box center [313, 118] width 101 height 29
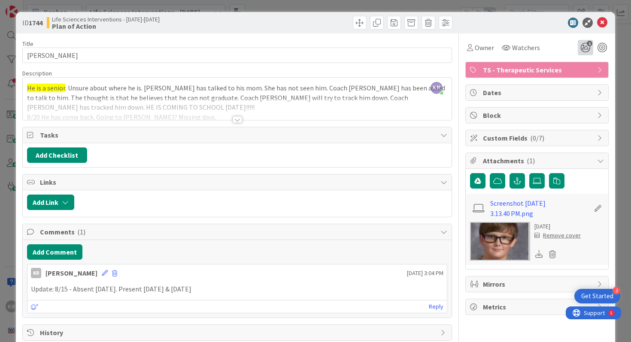
click at [588, 47] on icon "1" at bounding box center [585, 47] width 15 height 15
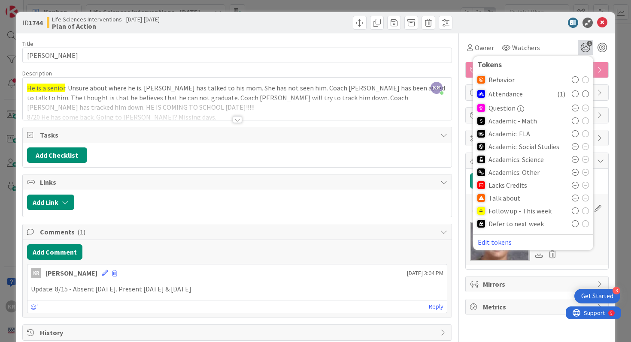
click at [575, 198] on icon at bounding box center [575, 198] width 7 height 7
click at [392, 104] on div at bounding box center [237, 109] width 429 height 22
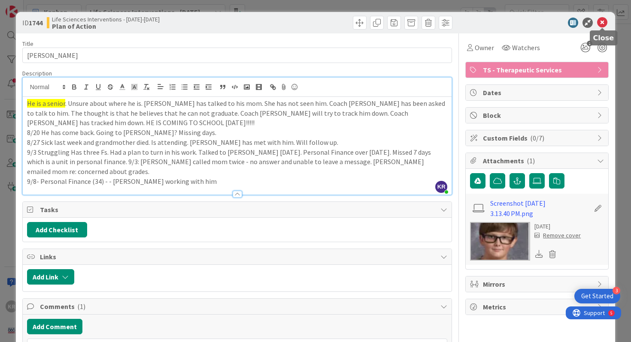
click at [610, 22] on div "ID 1744 Life Sciences Interventions - [DATE]-[DATE] Plan of Action" at bounding box center [316, 22] width 600 height 21
click at [606, 22] on icon at bounding box center [602, 23] width 10 height 10
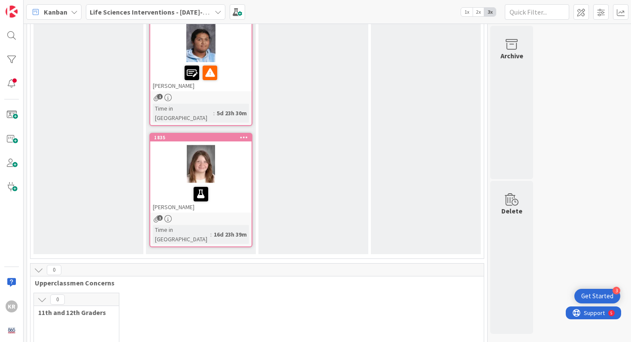
scroll to position [801, 0]
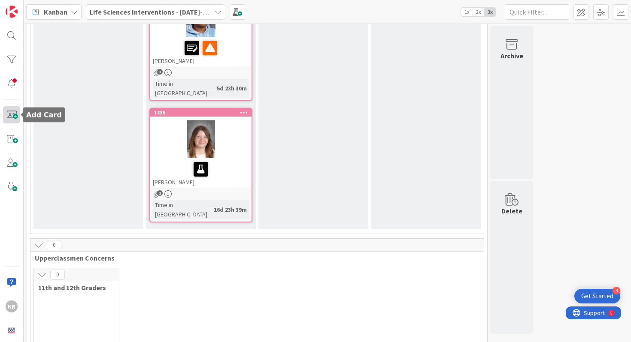
click at [15, 117] on span at bounding box center [11, 114] width 17 height 17
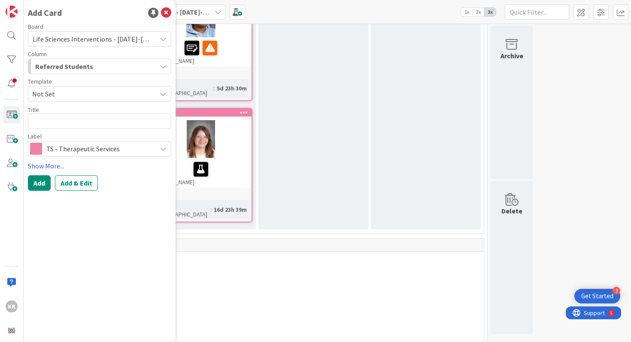
type textarea "x"
type textarea "Sl"
type textarea "x"
type textarea "Slk"
type textarea "x"
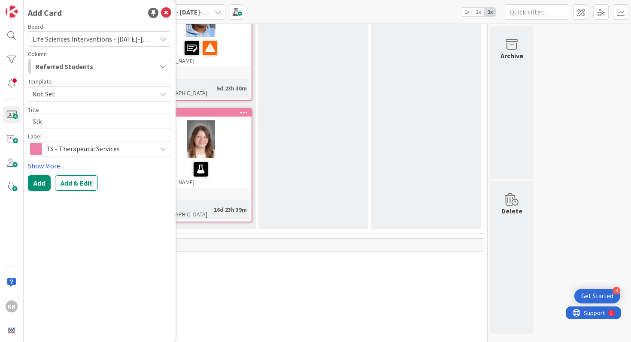
type textarea "Slku"
type textarea "x"
type textarea "Slkul"
type textarea "x"
type textarea "Slku"
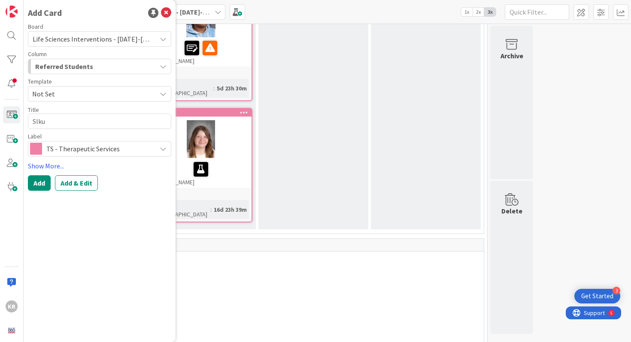
type textarea "x"
type textarea "Slk"
type textarea "x"
type textarea "Sl"
type textarea "x"
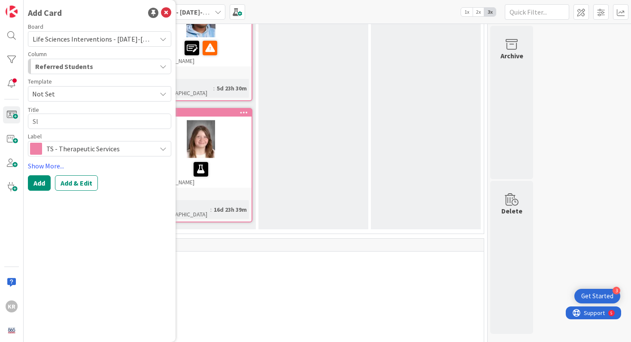
type textarea "S"
type textarea "x"
type textarea "Sk"
type textarea "x"
type textarea "Sky"
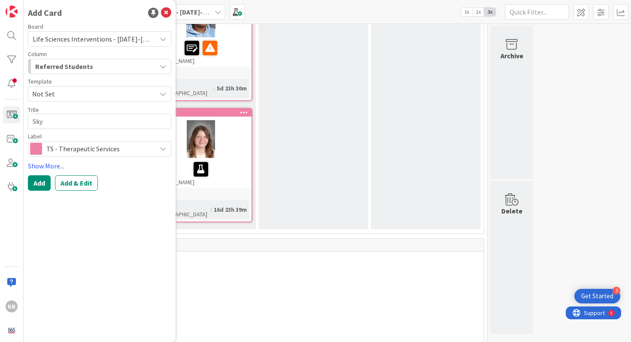
type textarea "x"
type textarea "Sk"
type textarea "x"
type textarea "S"
type textarea "x"
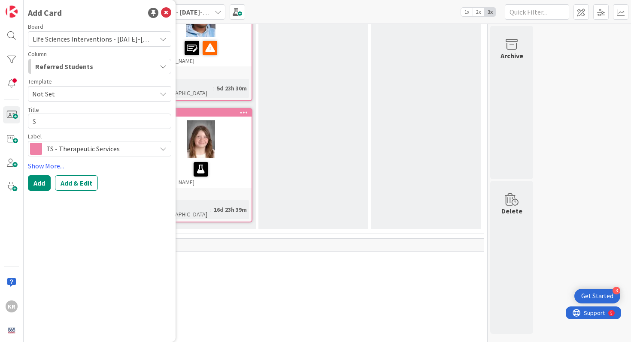
type textarea "Sk"
type textarea "x"
type textarea "Sku"
type textarea "x"
type textarea "Skul"
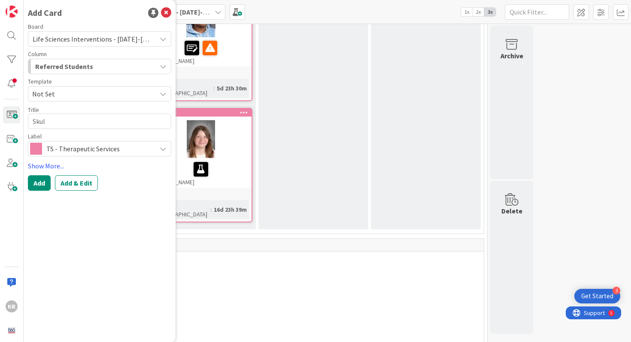
type textarea "x"
type textarea "[PERSON_NAME]"
type textarea "x"
type textarea "Skular"
type textarea "x"
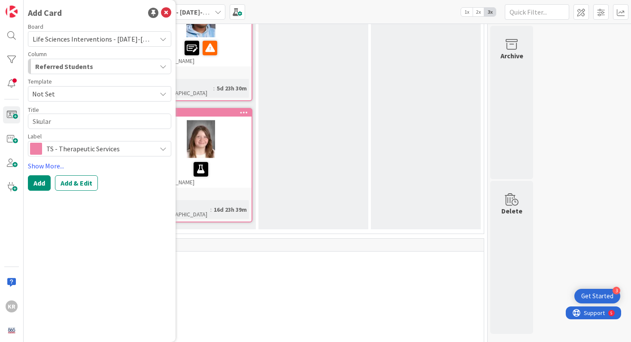
type textarea "Skular"
type textarea "x"
type textarea "Skular"
type textarea "x"
type textarea "[PERSON_NAME]"
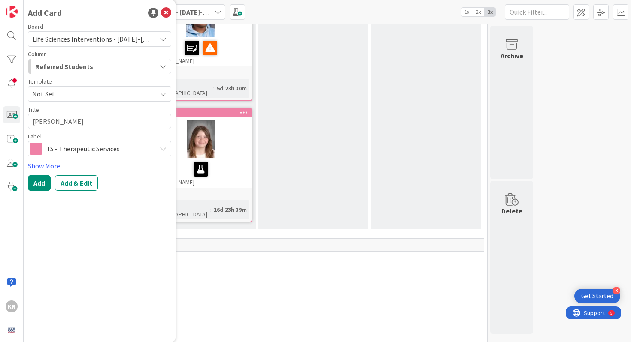
type textarea "x"
type textarea "Skul"
type textarea "x"
type textarea "Sku"
type textarea "x"
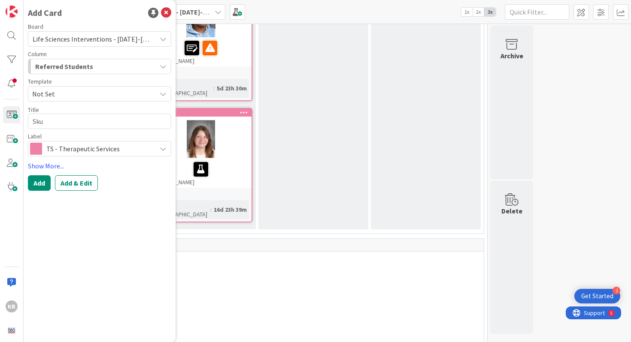
type textarea "Sk"
type textarea "x"
type textarea "Sky"
type textarea "x"
type textarea "Sky;"
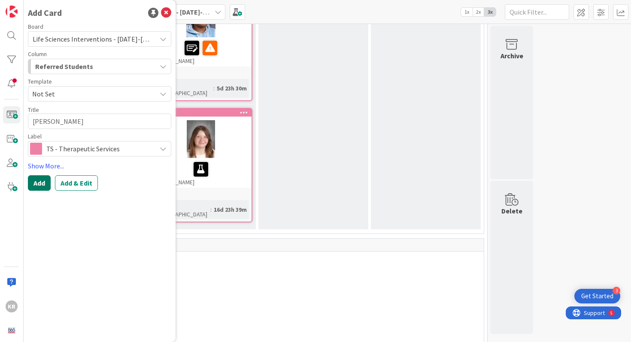
click at [37, 183] on button "Add" at bounding box center [39, 183] width 23 height 15
click at [192, 268] on div "0 11th and 12th Graders" at bounding box center [257, 334] width 450 height 133
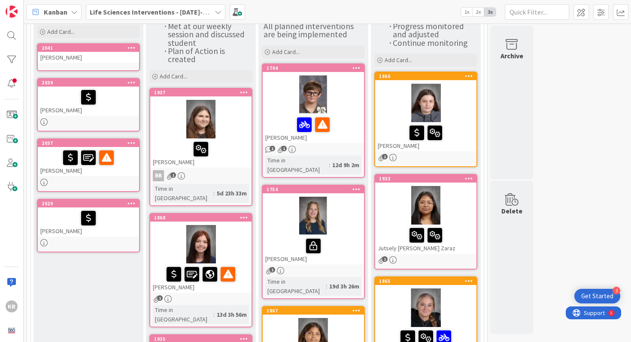
scroll to position [51, 0]
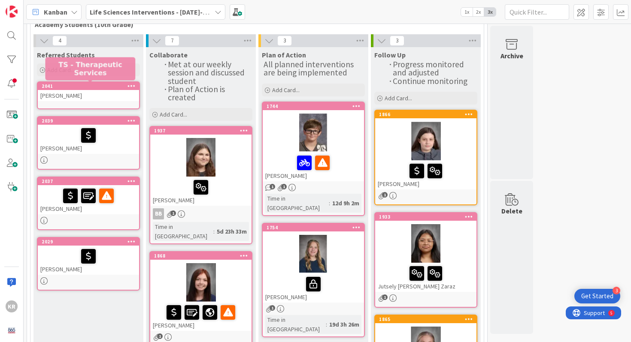
click at [100, 97] on div "[PERSON_NAME]" at bounding box center [88, 95] width 101 height 11
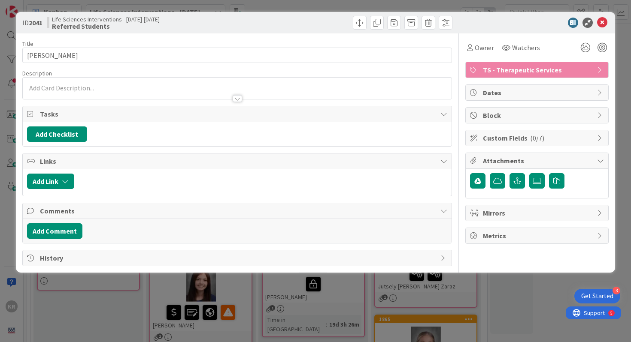
click at [155, 92] on div at bounding box center [237, 94] width 429 height 9
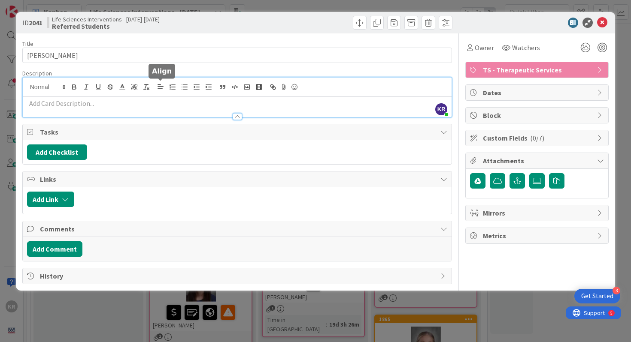
click at [142, 114] on div at bounding box center [237, 112] width 429 height 9
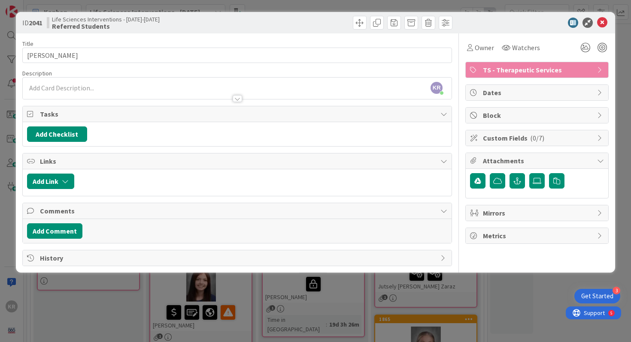
click at [135, 87] on p at bounding box center [237, 88] width 421 height 10
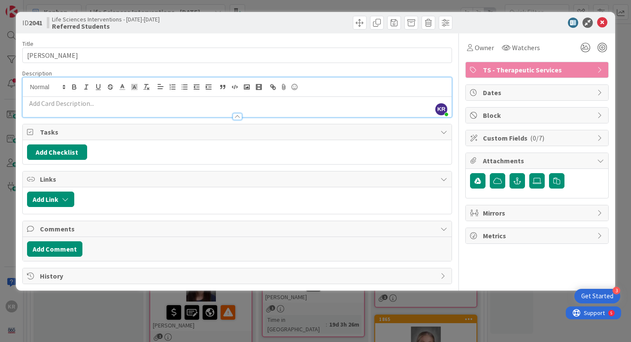
click at [124, 103] on p at bounding box center [237, 104] width 421 height 10
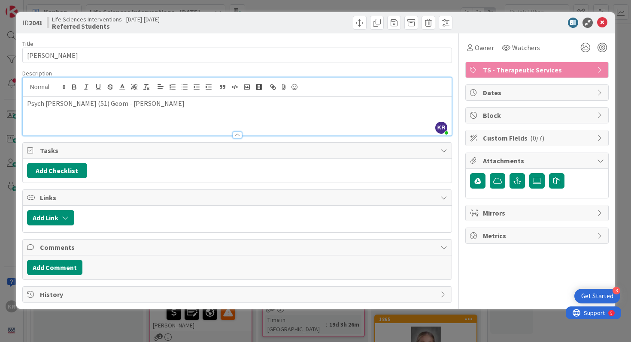
click at [43, 105] on p "Psych [PERSON_NAME] (51) Geom - [PERSON_NAME]" at bounding box center [237, 104] width 421 height 10
click at [124, 106] on p "Psych - [PERSON_NAME] (51) Geom - [PERSON_NAME]" at bounding box center [237, 104] width 421 height 10
click at [520, 48] on span "Watchers" at bounding box center [526, 47] width 28 height 10
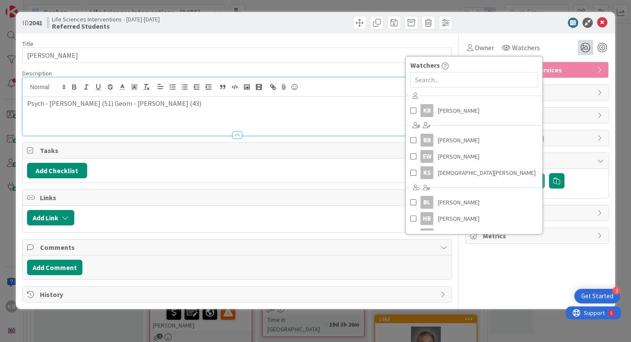
click at [582, 44] on icon at bounding box center [585, 47] width 15 height 15
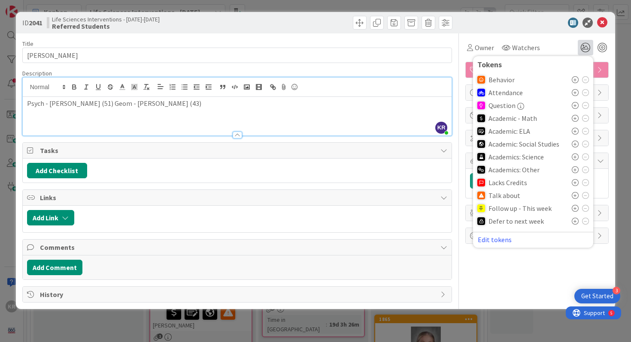
click at [575, 120] on icon at bounding box center [575, 118] width 7 height 7
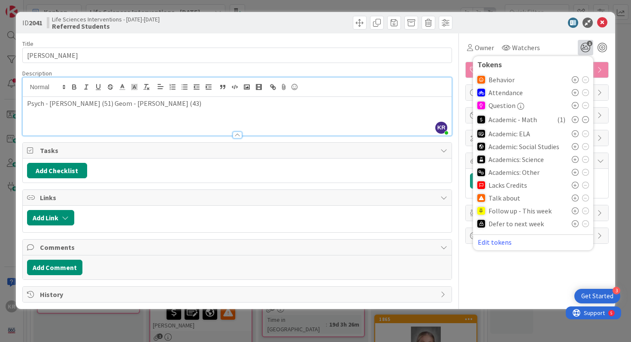
click at [575, 199] on icon at bounding box center [575, 198] width 7 height 7
click at [573, 175] on icon at bounding box center [575, 172] width 7 height 7
click at [600, 21] on icon at bounding box center [602, 23] width 10 height 10
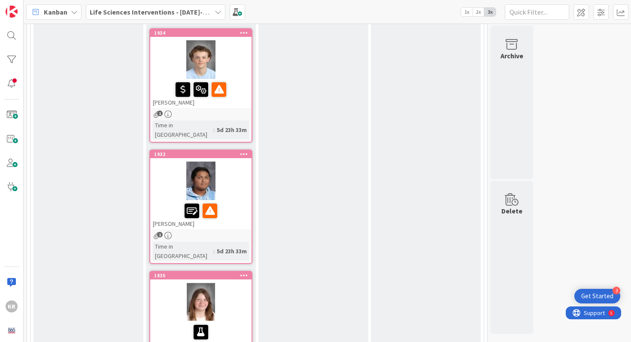
scroll to position [233, 0]
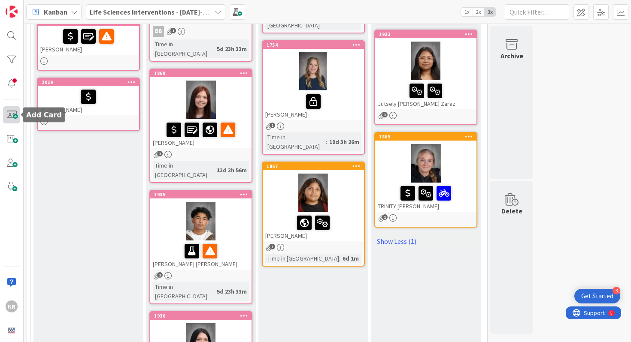
click at [13, 115] on span at bounding box center [11, 114] width 17 height 17
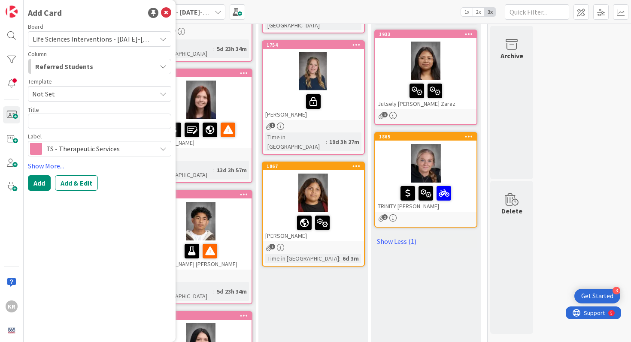
scroll to position [271, 0]
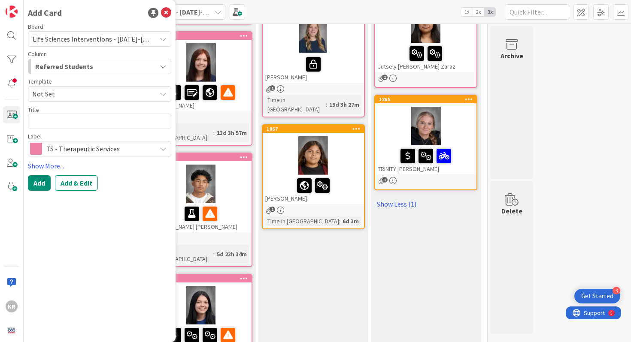
click at [376, 269] on div "Follow Up Progress monitored and adjusted Continue monitoring Add Card... 1866 …" at bounding box center [426, 293] width 110 height 933
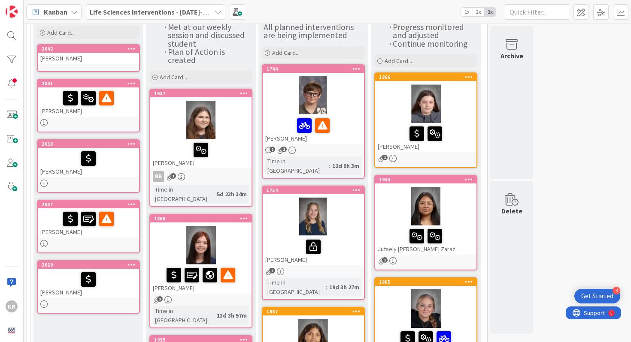
scroll to position [87, 0]
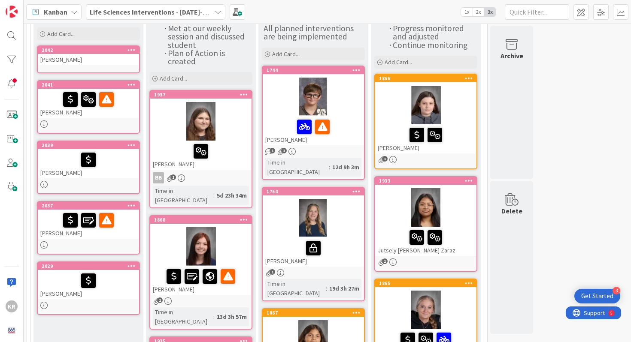
click at [61, 64] on div "[PERSON_NAME]" at bounding box center [88, 59] width 101 height 11
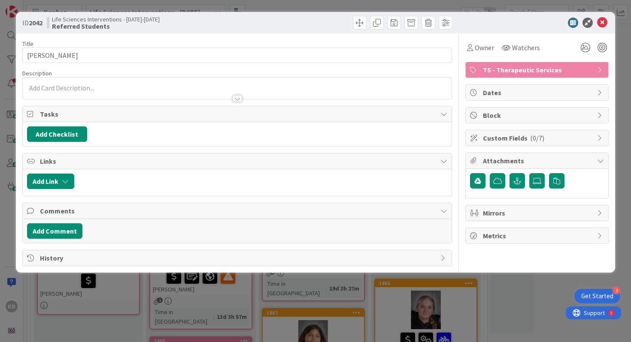
click at [114, 85] on p at bounding box center [237, 88] width 421 height 10
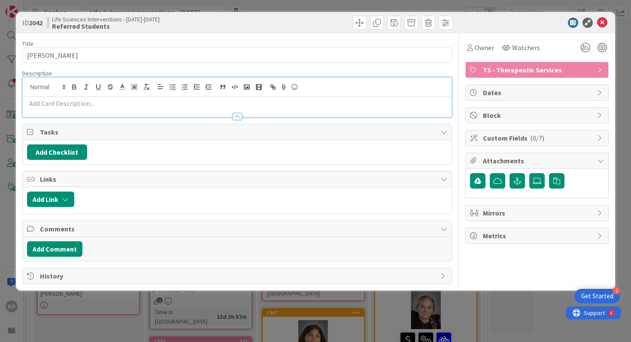
click at [111, 102] on p at bounding box center [237, 104] width 421 height 10
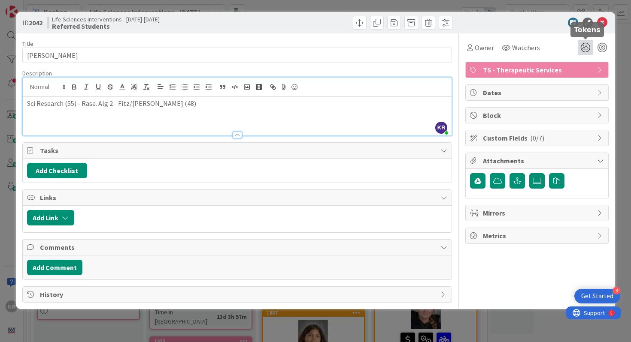
click at [582, 52] on icon at bounding box center [585, 47] width 15 height 15
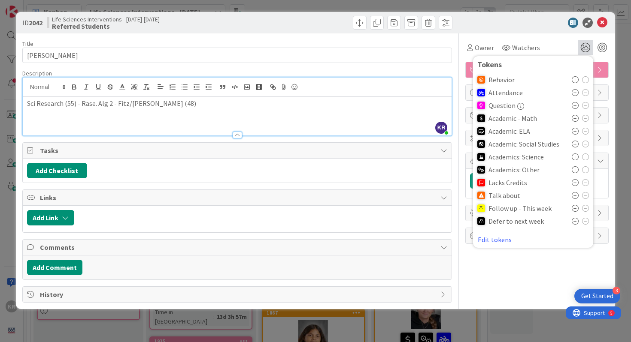
click at [574, 118] on icon at bounding box center [575, 118] width 7 height 7
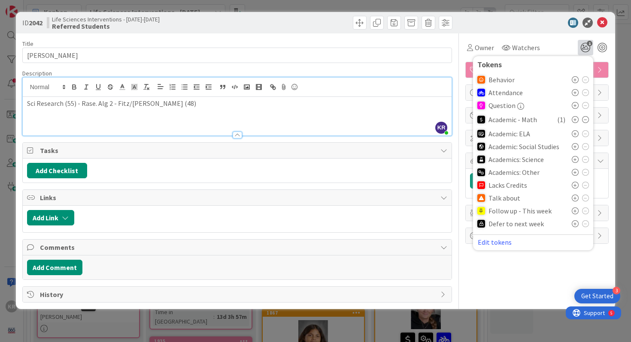
click at [573, 159] on icon at bounding box center [575, 159] width 7 height 7
click at [494, 297] on div "Owner Watchers 2 Tokens Behavior Attendance Question Academic - Math ( 1 ) Acad…" at bounding box center [536, 168] width 143 height 270
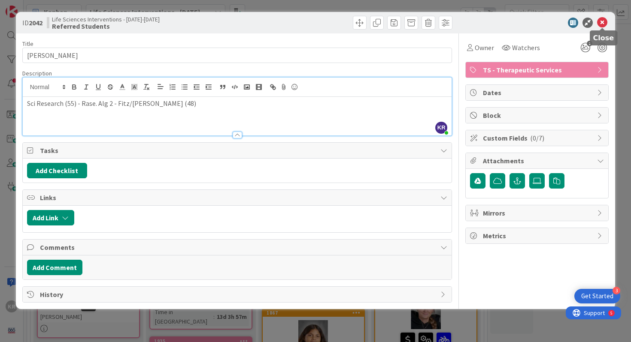
click at [599, 22] on icon at bounding box center [602, 23] width 10 height 10
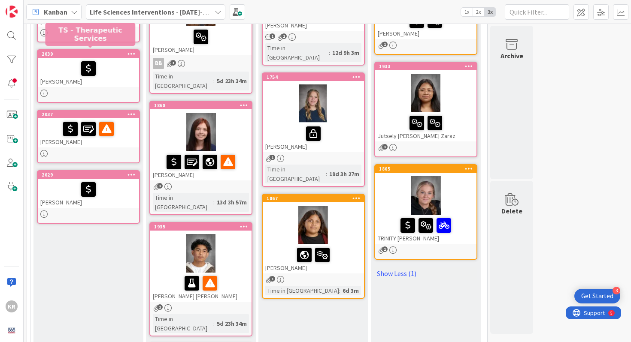
scroll to position [204, 0]
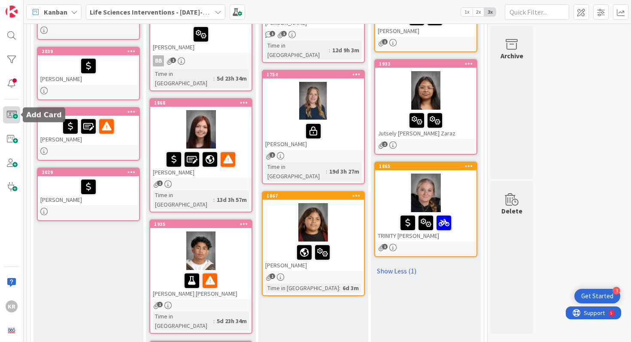
click at [15, 121] on span at bounding box center [11, 114] width 17 height 17
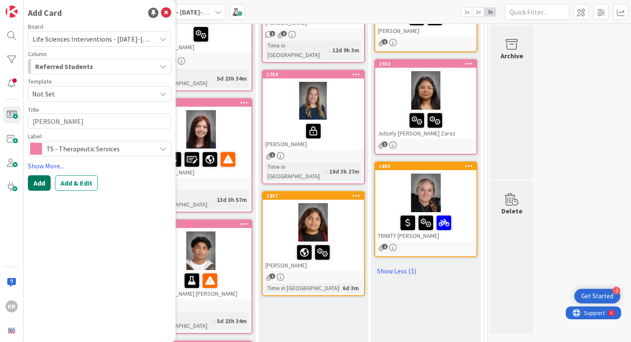
click at [39, 189] on button "Add" at bounding box center [39, 183] width 23 height 15
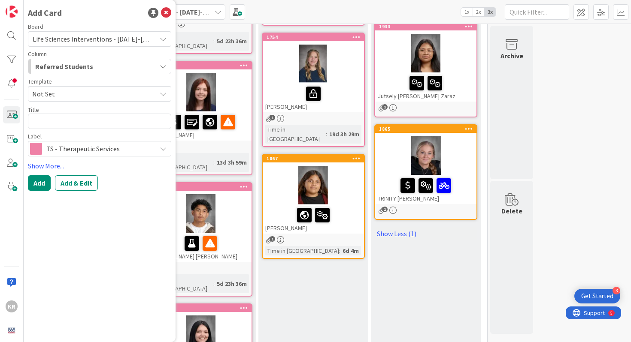
click at [410, 296] on div "Follow Up Progress monitored and adjusted Continue monitoring Add Card... 1866 …" at bounding box center [426, 323] width 110 height 933
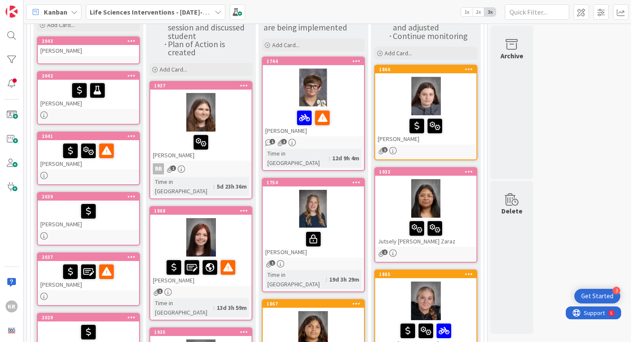
scroll to position [70, 0]
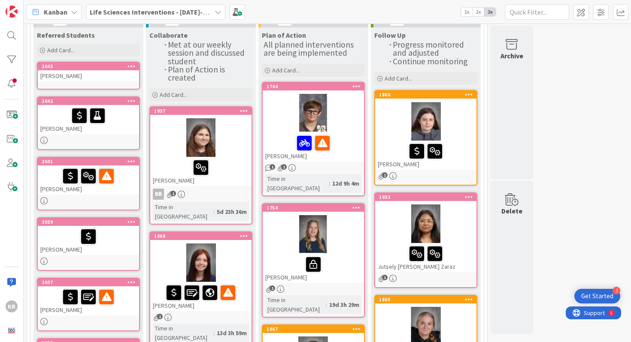
click at [118, 72] on div "[PERSON_NAME]" at bounding box center [88, 75] width 101 height 11
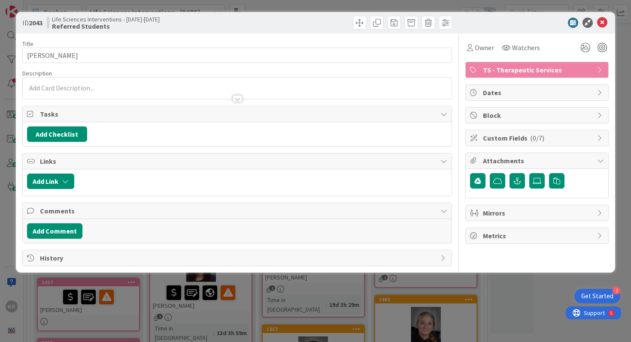
click at [118, 91] on div at bounding box center [237, 94] width 429 height 9
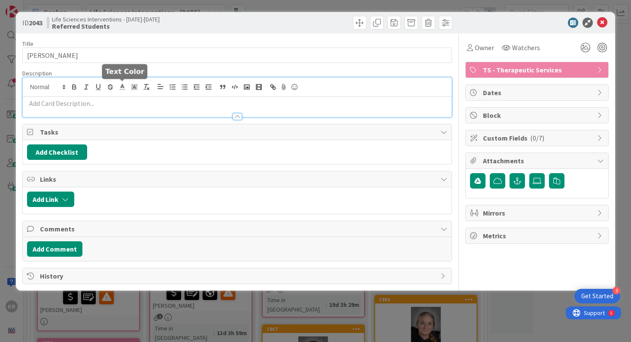
click at [116, 95] on div at bounding box center [237, 87] width 429 height 19
click at [115, 102] on p at bounding box center [237, 104] width 421 height 10
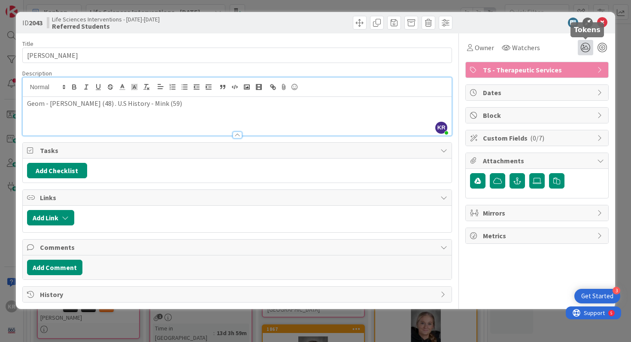
click at [581, 52] on icon at bounding box center [585, 47] width 15 height 15
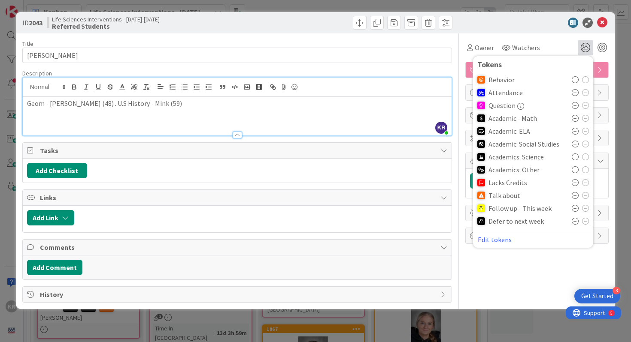
click at [573, 145] on icon at bounding box center [575, 144] width 7 height 7
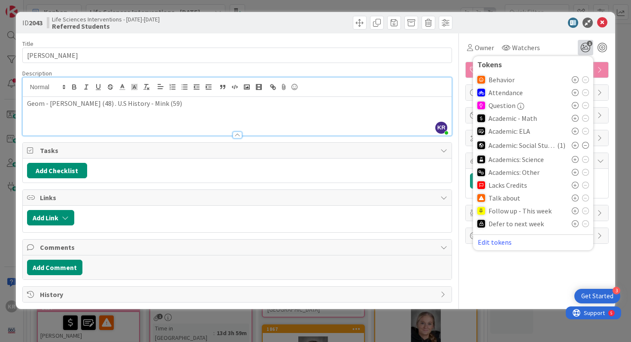
click at [573, 119] on icon at bounding box center [575, 118] width 7 height 7
click at [627, 49] on div "ID 2043 Life Sciences Interventions - [DATE]-[DATE] Referred Students Title 10 …" at bounding box center [315, 171] width 631 height 342
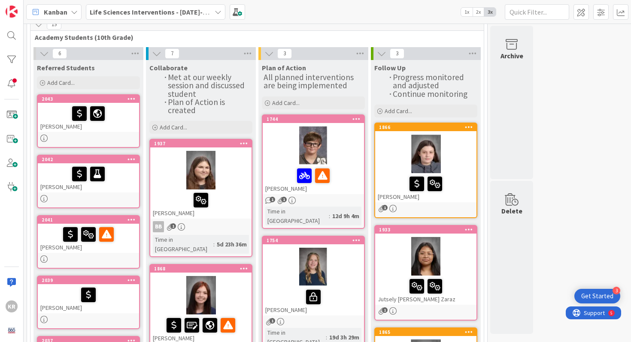
scroll to position [164, 0]
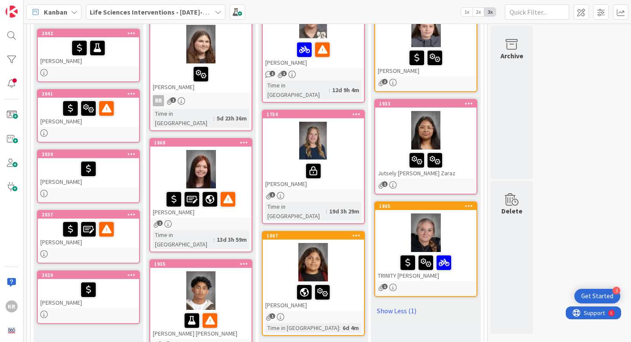
click at [122, 169] on div at bounding box center [88, 169] width 96 height 18
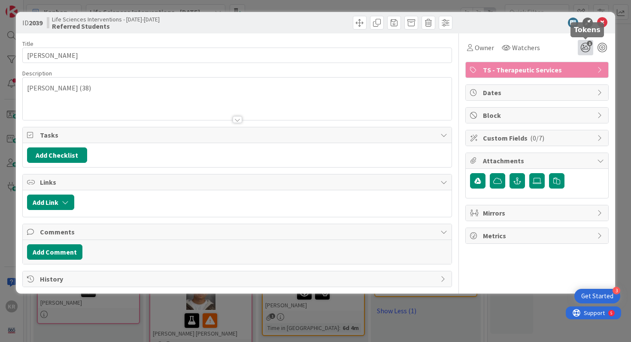
click at [583, 46] on icon "1" at bounding box center [585, 47] width 15 height 15
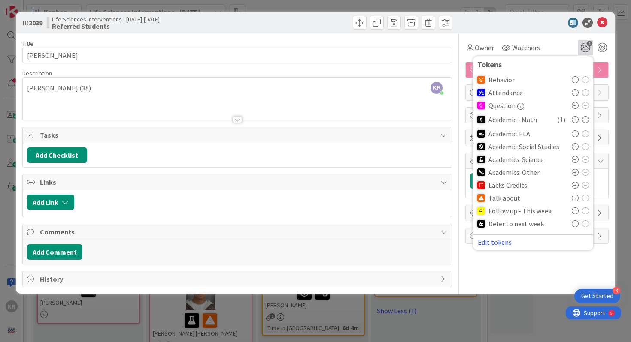
click at [576, 200] on icon at bounding box center [575, 198] width 7 height 7
click at [514, 301] on div "ID 2039 Life Sciences Interventions - [DATE]-[DATE] Referred Students Title 12 …" at bounding box center [315, 171] width 631 height 342
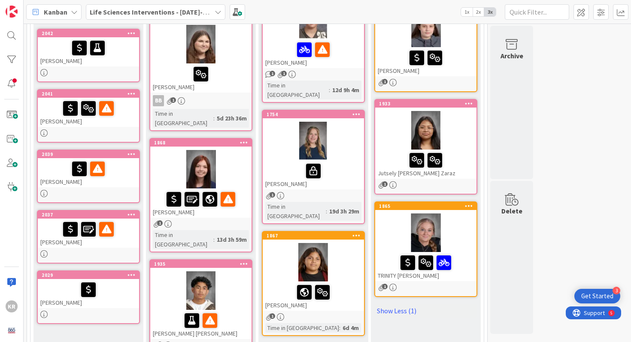
click at [121, 304] on div "[PERSON_NAME]" at bounding box center [88, 293] width 101 height 29
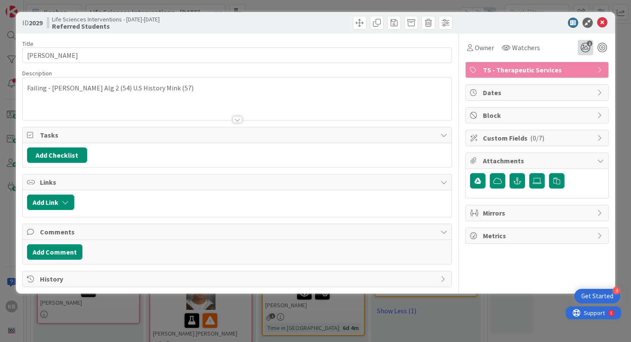
click at [587, 47] on icon "1" at bounding box center [585, 47] width 15 height 15
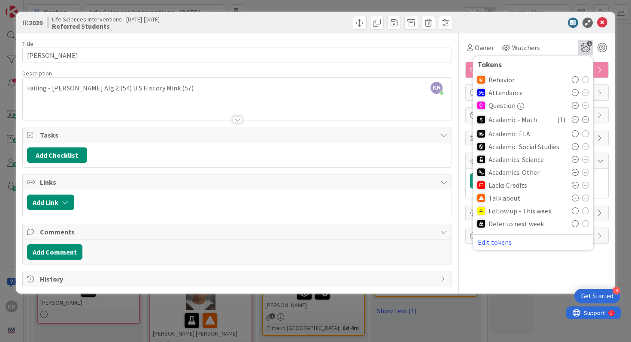
click at [573, 199] on icon at bounding box center [575, 198] width 7 height 7
click at [524, 288] on div "ID 2029 Life Sciences Interventions - [DATE]-[DATE] Referred Students Title 14 …" at bounding box center [316, 153] width 600 height 282
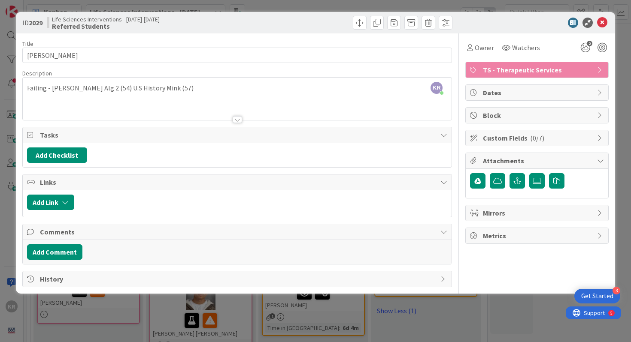
click at [524, 288] on div "ID 2029 Life Sciences Interventions - [DATE]-[DATE] Referred Students Title 14 …" at bounding box center [316, 153] width 600 height 282
click at [518, 300] on div "ID 2029 Life Sciences Interventions - [DATE]-[DATE] Referred Students Title 14 …" at bounding box center [315, 171] width 631 height 342
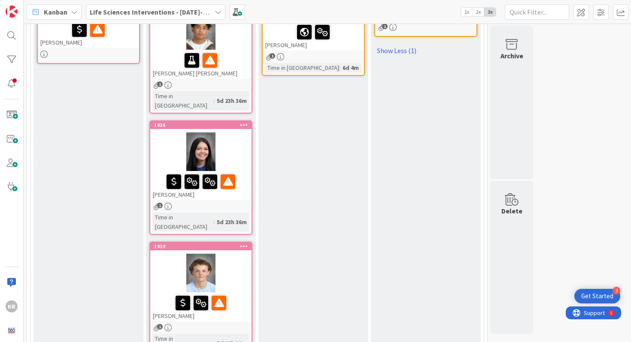
scroll to position [714, 0]
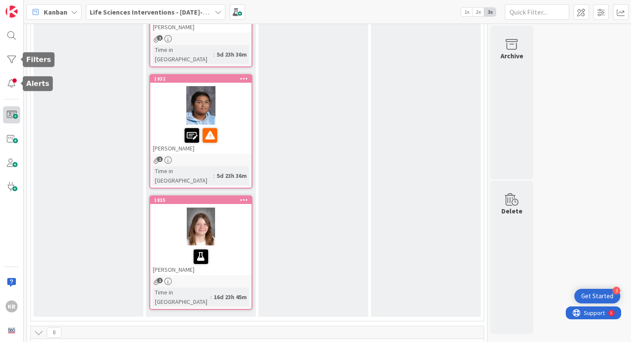
click at [12, 112] on span at bounding box center [11, 114] width 17 height 17
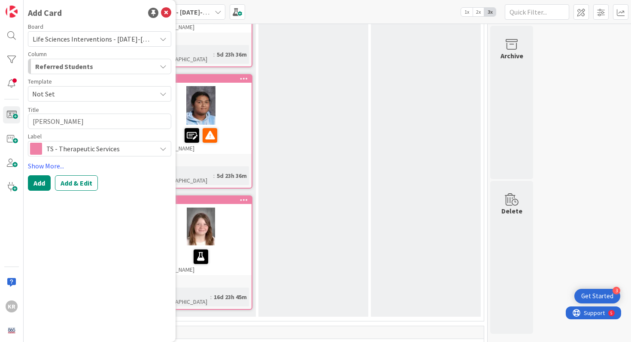
click at [48, 122] on textarea "[PERSON_NAME]" at bounding box center [99, 121] width 143 height 15
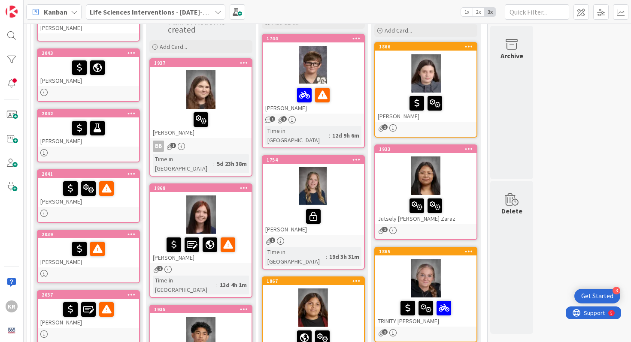
scroll to position [0, 0]
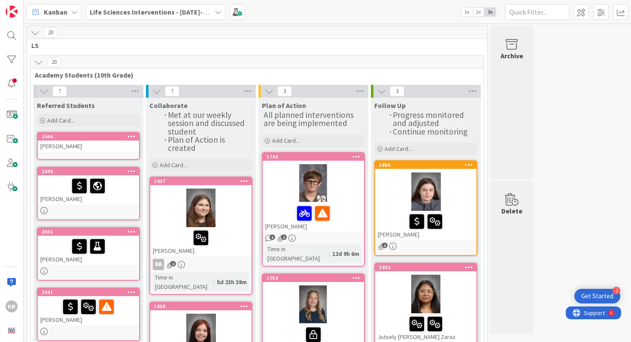
click at [105, 151] on div "[PERSON_NAME]" at bounding box center [88, 146] width 101 height 11
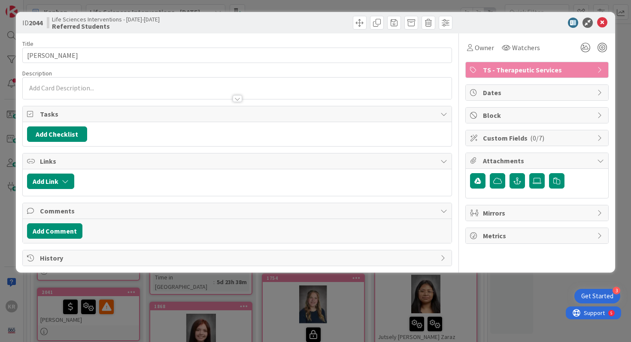
click at [58, 97] on div at bounding box center [237, 94] width 429 height 9
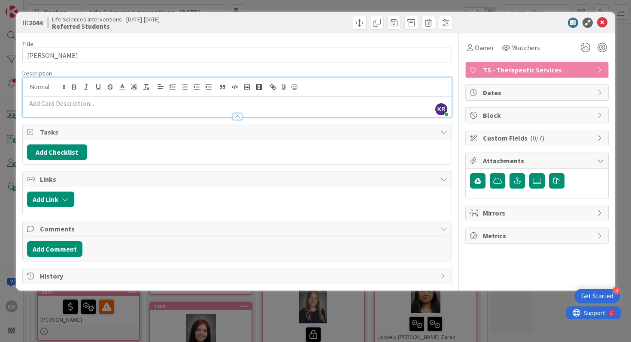
click at [60, 101] on p at bounding box center [237, 104] width 421 height 10
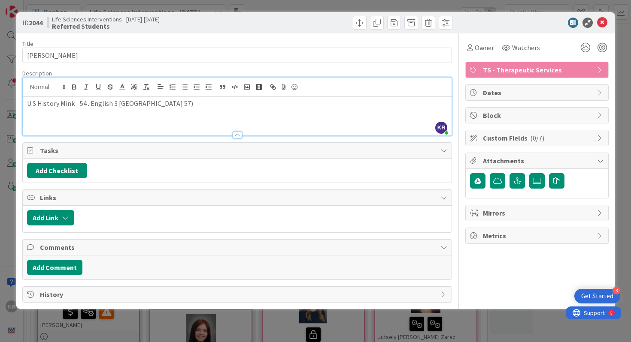
click at [130, 109] on div "U.S History Mink - 54 . English 3 [GEOGRAPHIC_DATA] 57)" at bounding box center [237, 116] width 429 height 39
click at [145, 108] on p "U.S History Mink - 54 . English 3 [GEOGRAPHIC_DATA] 57)" at bounding box center [237, 104] width 421 height 10
click at [160, 106] on p "U.S History Mink - 54 . English 3 [PERSON_NAME] 57)" at bounding box center [237, 104] width 421 height 10
click at [305, 47] on div "Title 15 / 128" at bounding box center [237, 44] width 430 height 8
click at [582, 48] on icon at bounding box center [585, 47] width 15 height 15
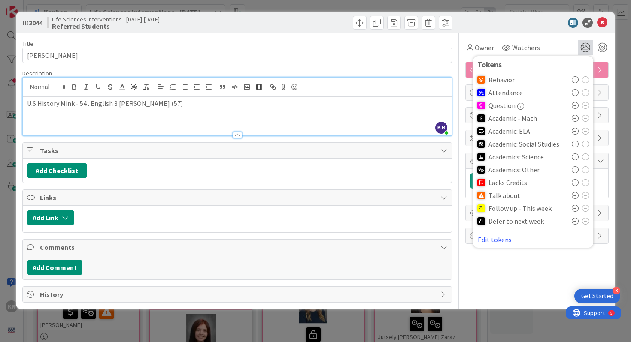
click at [576, 142] on icon at bounding box center [575, 144] width 7 height 7
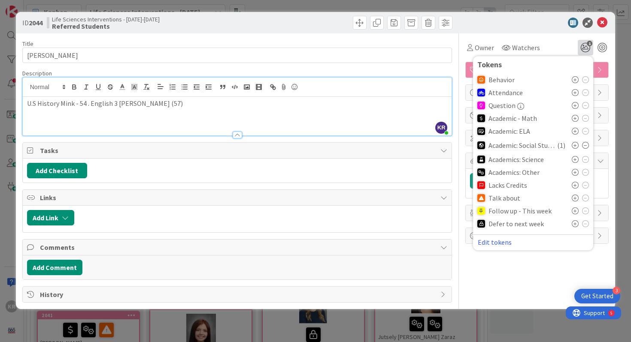
click at [574, 128] on icon at bounding box center [575, 131] width 7 height 7
click at [576, 203] on icon at bounding box center [575, 200] width 7 height 7
click at [604, 25] on icon at bounding box center [602, 23] width 10 height 10
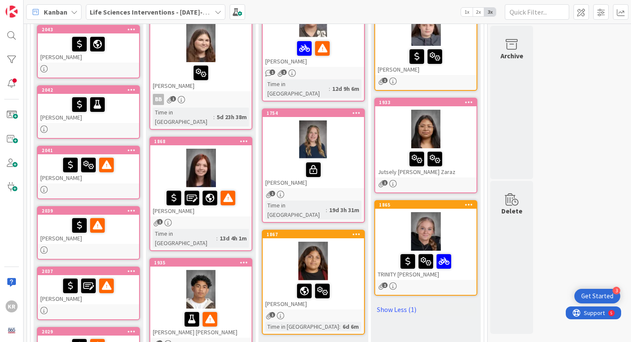
scroll to position [173, 0]
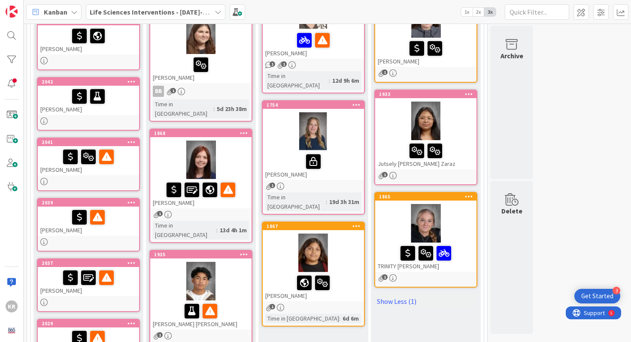
click at [239, 143] on div at bounding box center [200, 160] width 101 height 39
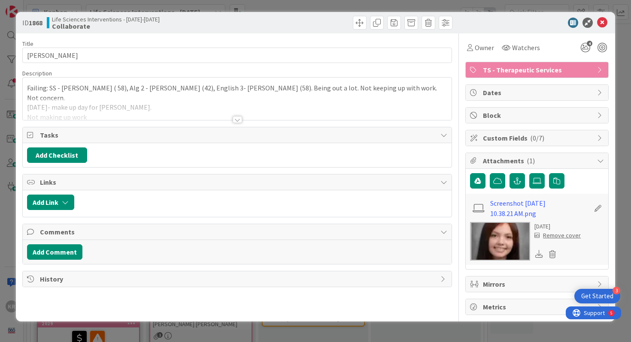
click at [235, 117] on div at bounding box center [237, 119] width 9 height 7
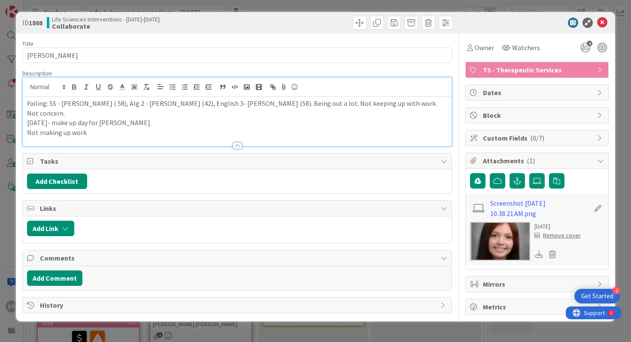
click at [129, 137] on div at bounding box center [237, 141] width 429 height 9
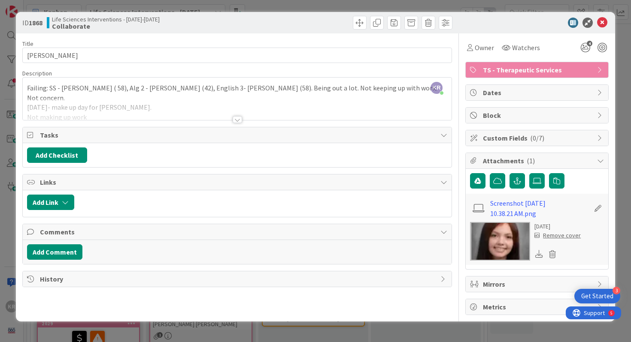
click at [127, 109] on div at bounding box center [237, 109] width 429 height 22
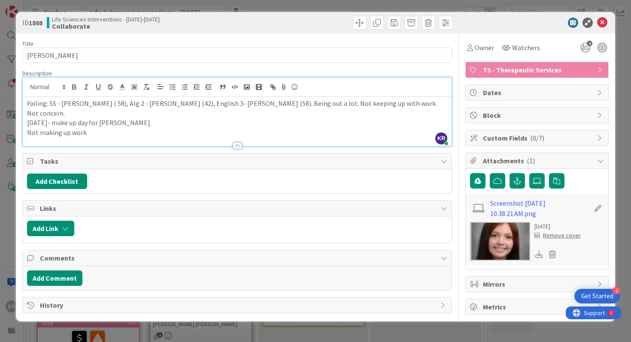
click at [124, 128] on p "Not making up work" at bounding box center [237, 133] width 421 height 10
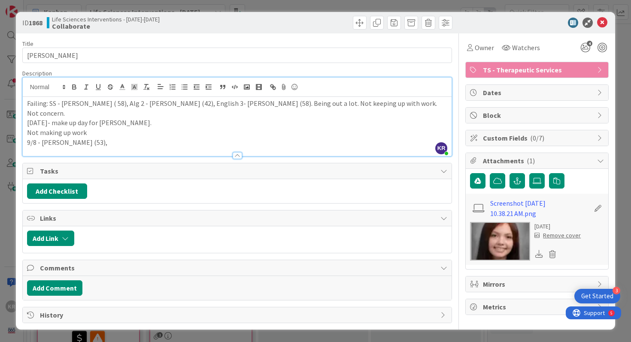
click at [28, 138] on p "9/8 - [PERSON_NAME] (53)," at bounding box center [237, 143] width 421 height 10
click at [188, 138] on p "As of [DATE] posted grades - 9/8 - [PERSON_NAME] (53)," at bounding box center [237, 143] width 421 height 10
drag, startPoint x: 103, startPoint y: 135, endPoint x: 30, endPoint y: 135, distance: 72.1
click at [28, 138] on p "As of [DATE] posted grades - 9/8 - [PERSON_NAME] (53), Amer at War (59) , [PERS…" at bounding box center [237, 143] width 421 height 10
copy p "As of [DATE] posted grades"
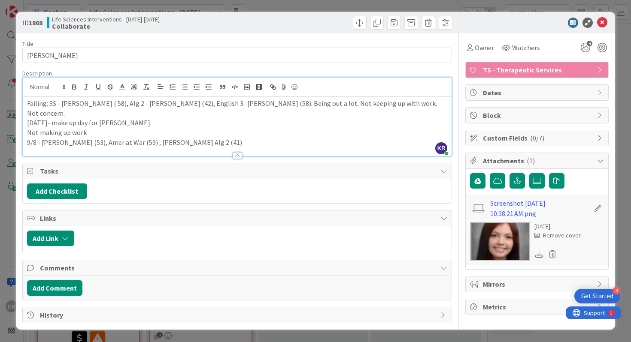
click at [215, 138] on p "9/8 - [PERSON_NAME] (53), Amer at War (59) , [PERSON_NAME] Alg 2 (41)" at bounding box center [237, 143] width 421 height 10
click at [585, 42] on icon "4" at bounding box center [585, 47] width 15 height 15
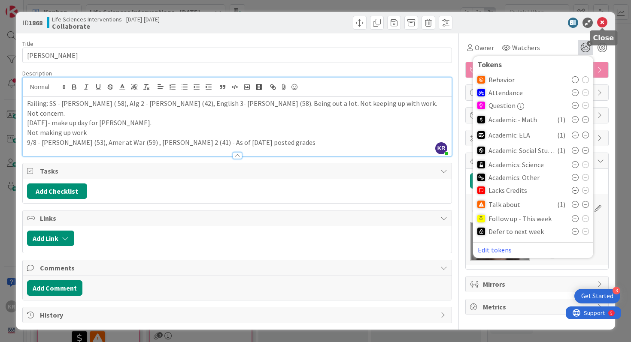
click at [604, 21] on icon at bounding box center [602, 23] width 10 height 10
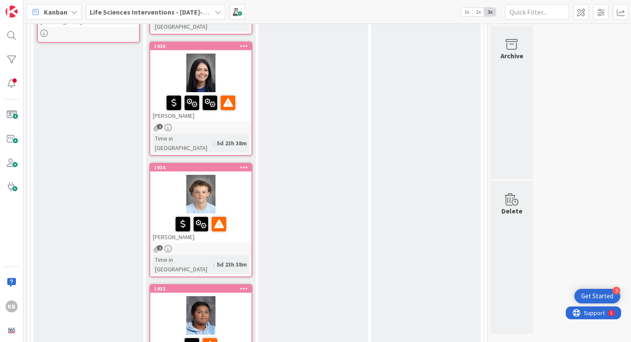
scroll to position [504, 0]
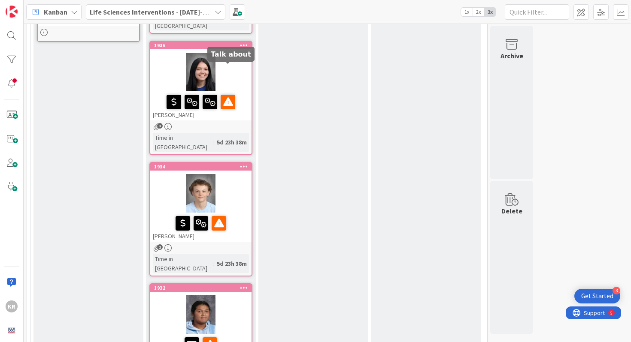
click at [238, 53] on div at bounding box center [200, 72] width 101 height 39
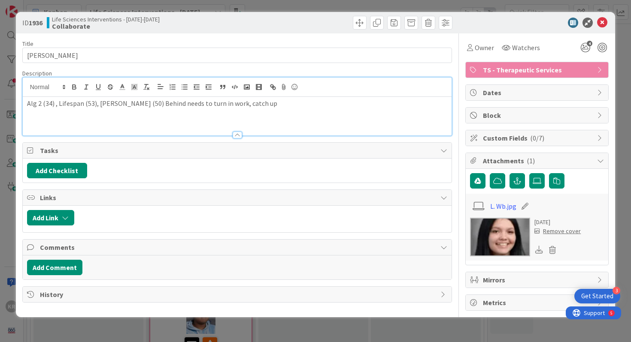
click at [281, 95] on div "Alg 2 (34) , Lifespan (53), [PERSON_NAME] (50) Behind needs to turn in work, ca…" at bounding box center [237, 107] width 429 height 58
click at [274, 104] on p "Alg 2 (34) , Lifespan (53), [PERSON_NAME] (50) Behind needs to turn in work, ca…" at bounding box center [237, 104] width 421 height 10
click at [413, 139] on div "Title 13 / 128 [PERSON_NAME] Description KR [PERSON_NAME] just joined Alg 2 (34…" at bounding box center [237, 172] width 430 height 278
click at [605, 23] on icon at bounding box center [602, 23] width 10 height 10
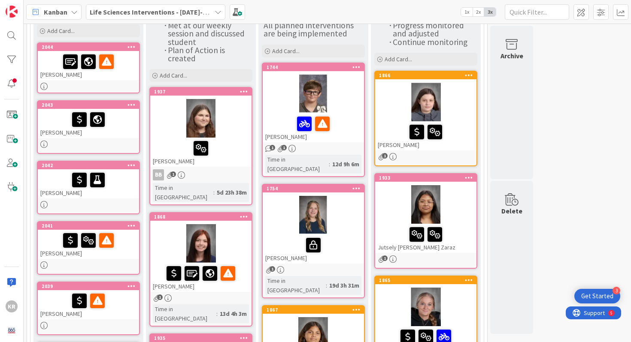
scroll to position [100, 0]
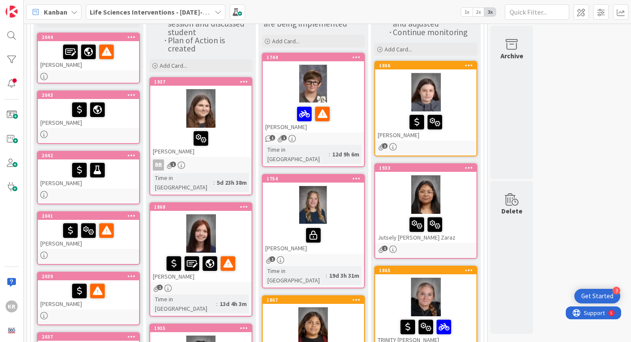
click at [232, 133] on div at bounding box center [201, 139] width 96 height 18
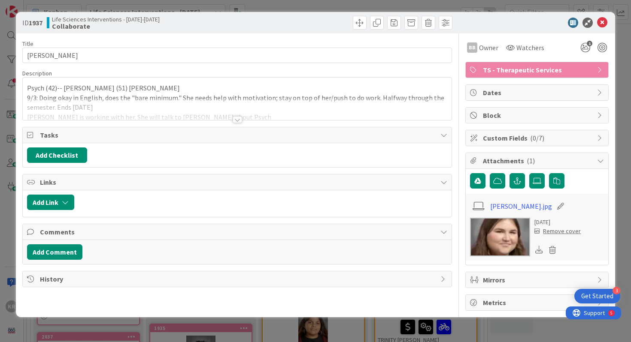
click at [235, 121] on div at bounding box center [237, 119] width 9 height 7
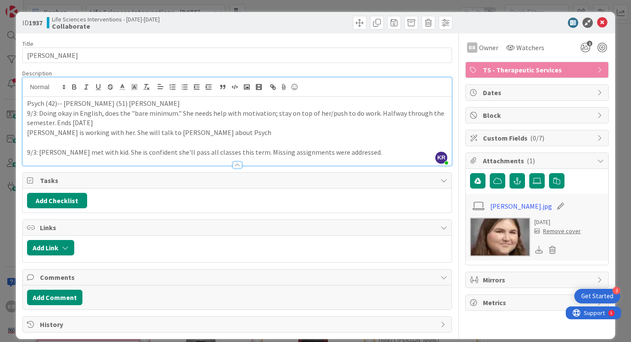
click at [28, 151] on p "9/3: [PERSON_NAME] met with kid. She is confident she'll pass all classes this …" at bounding box center [237, 153] width 421 height 10
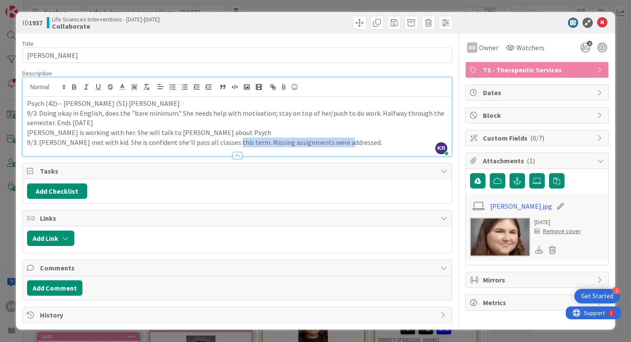
drag, startPoint x: 225, startPoint y: 143, endPoint x: 341, endPoint y: 143, distance: 115.5
click at [341, 143] on p "9/3: [PERSON_NAME] met with kid. She is confident she'll pass all classes this …" at bounding box center [237, 143] width 421 height 10
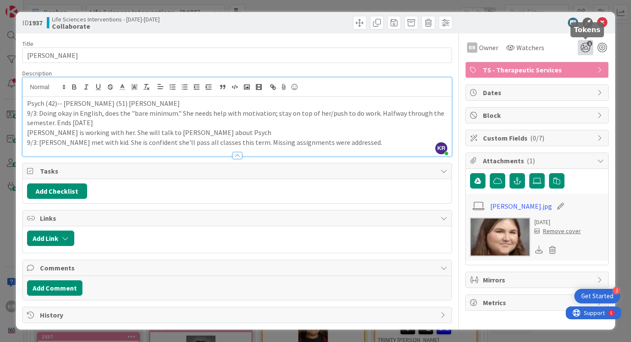
click at [584, 44] on icon "1" at bounding box center [585, 47] width 15 height 15
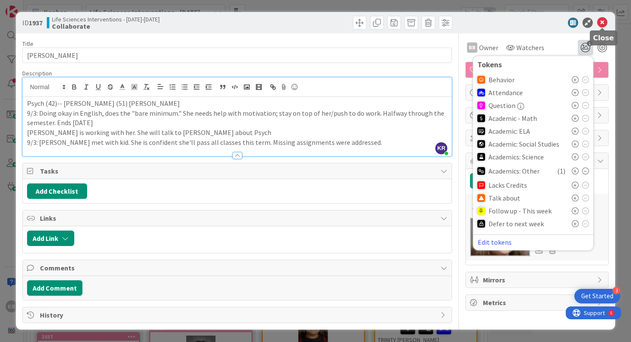
click at [603, 23] on icon at bounding box center [602, 23] width 10 height 10
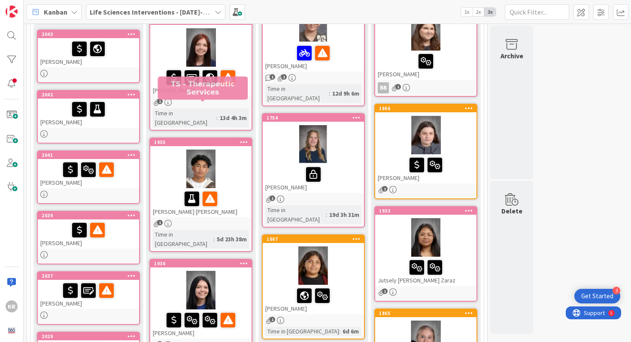
scroll to position [209, 0]
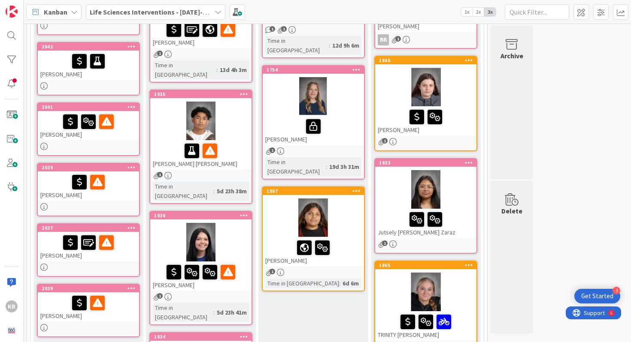
click at [236, 148] on div "[PERSON_NAME] [PERSON_NAME]" at bounding box center [200, 154] width 101 height 29
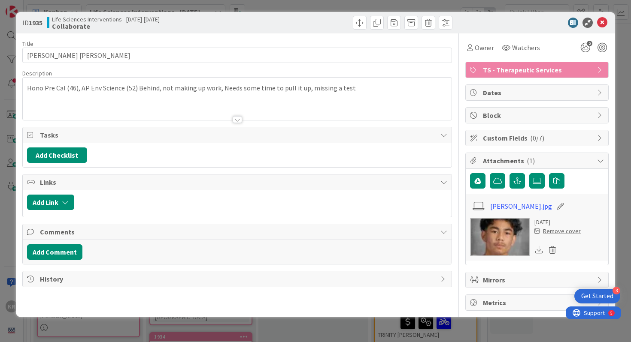
click at [348, 85] on div "Hono Pre Cal (46), AP Env Science (52) Behind, not making up work, Needs some t…" at bounding box center [237, 99] width 429 height 42
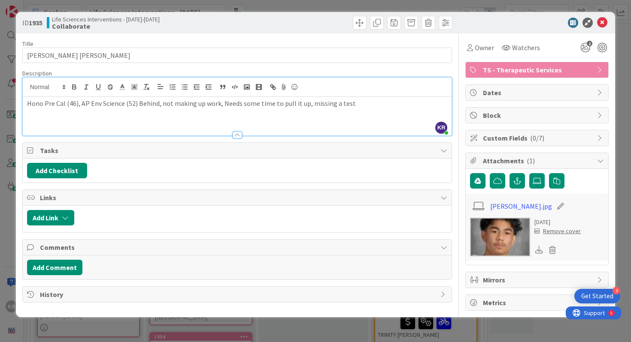
click at [350, 100] on p "Hono Pre Cal (46), AP Env Science (52) Behind, not making up work, Needs some t…" at bounding box center [237, 104] width 421 height 10
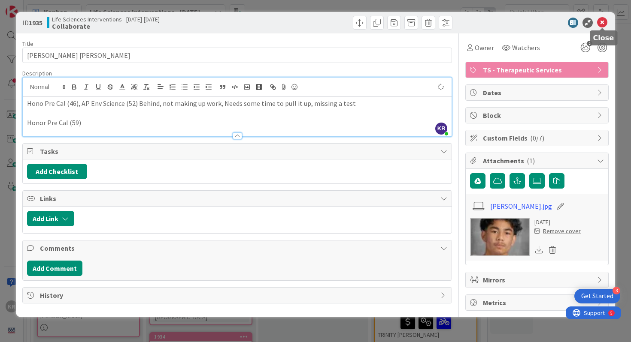
click at [603, 15] on div "ID 1935 Life Sciences Interventions - [DATE]-[DATE] Collaborate" at bounding box center [316, 22] width 600 height 21
click at [600, 24] on icon at bounding box center [602, 23] width 10 height 10
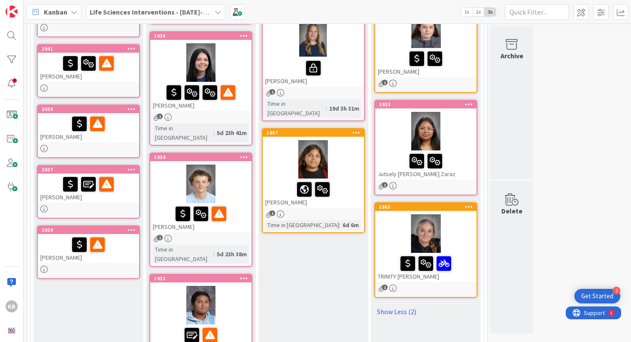
scroll to position [268, 0]
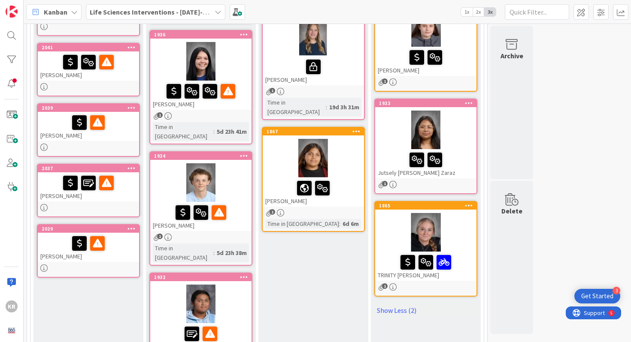
click at [236, 164] on div at bounding box center [200, 183] width 101 height 39
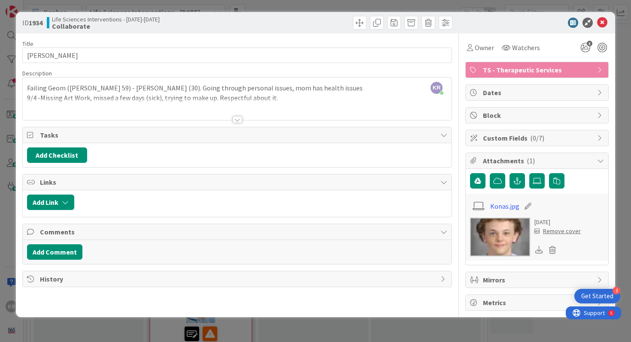
click at [235, 120] on div at bounding box center [237, 119] width 9 height 7
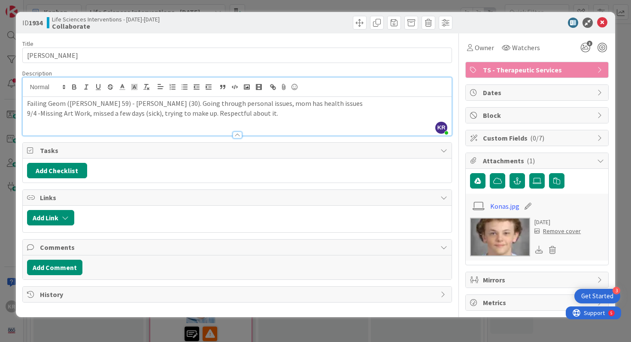
click at [282, 113] on p "9/4 -Missing Art Work, missed a few days (sick), trying to make up. Respectful …" at bounding box center [237, 114] width 421 height 10
click at [280, 113] on p "9/4 -Missing Art Work, missed a few days (sick), trying to make up. Respectful …" at bounding box center [237, 114] width 421 height 10
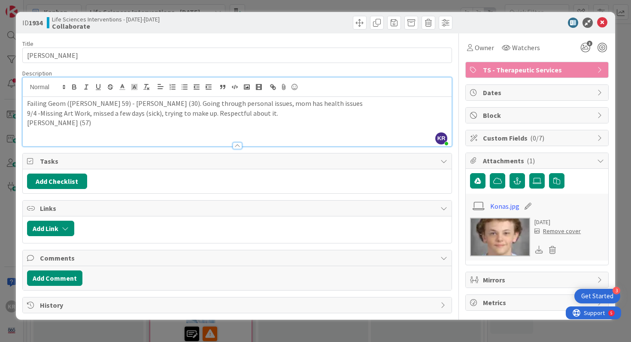
click at [30, 124] on p "[PERSON_NAME] (57)" at bounding box center [237, 123] width 421 height 10
click at [606, 19] on icon at bounding box center [602, 23] width 10 height 10
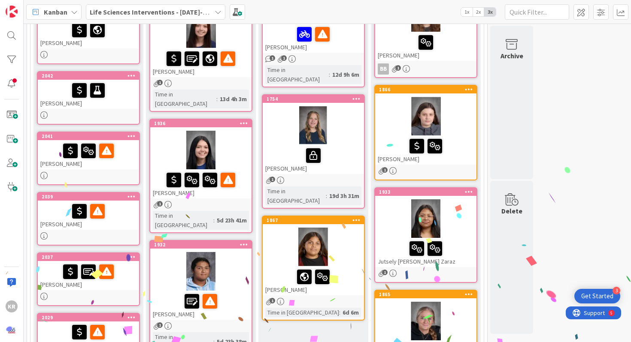
scroll to position [259, 0]
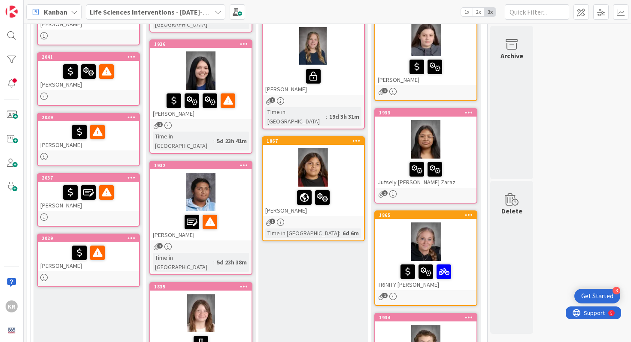
click at [230, 188] on div at bounding box center [200, 192] width 101 height 39
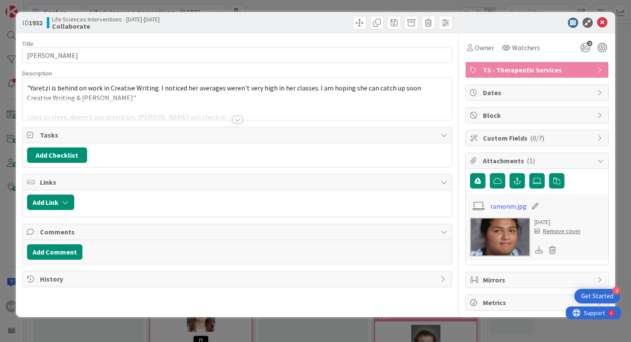
click at [237, 119] on div at bounding box center [237, 119] width 9 height 7
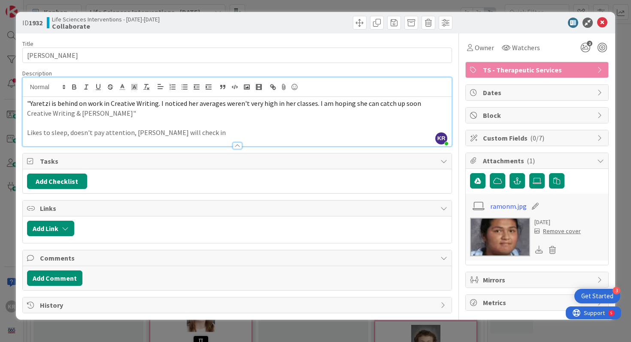
click at [27, 131] on p "Likes to sleep, doesn't pay attention, [PERSON_NAME] will check in" at bounding box center [237, 133] width 421 height 10
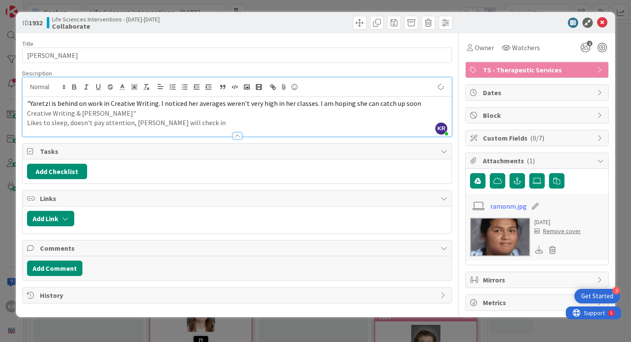
click at [192, 124] on p "Likes to sleep, doesn't pay attention, [PERSON_NAME] will check in" at bounding box center [237, 123] width 421 height 10
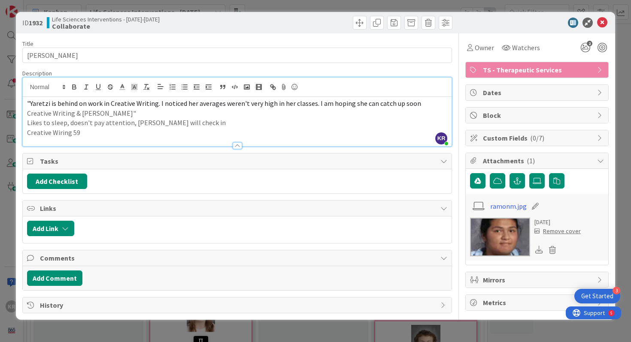
click at [28, 132] on p "Creative Wiring 59" at bounding box center [237, 133] width 421 height 10
click at [108, 326] on div "ID 1932 Life Sciences Interventions - [DATE]-[DATE] Collaborate Title 13 / 128 …" at bounding box center [315, 171] width 631 height 342
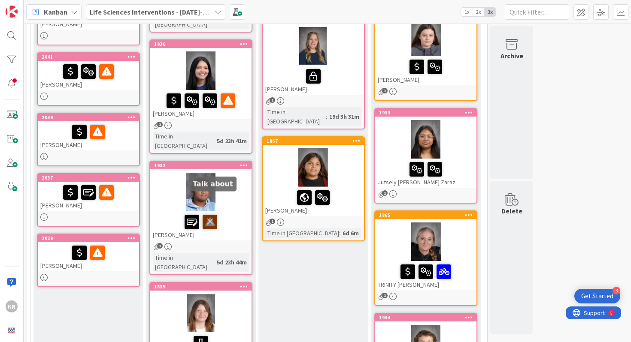
click at [211, 215] on icon at bounding box center [210, 222] width 15 height 14
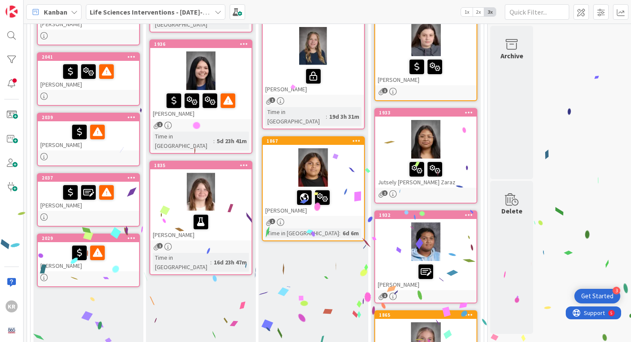
click at [344, 149] on div at bounding box center [313, 168] width 101 height 39
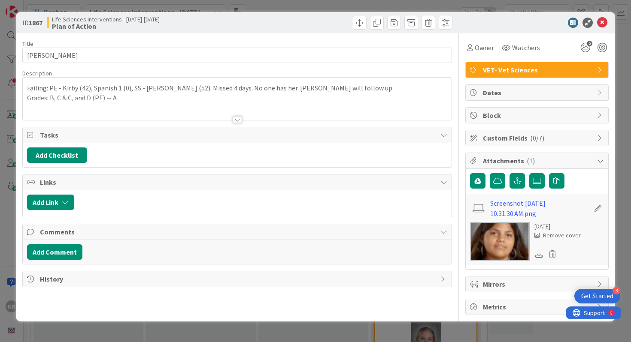
click at [154, 99] on div at bounding box center [237, 109] width 429 height 22
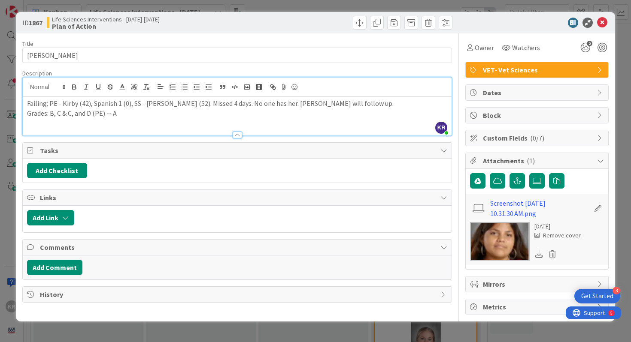
click at [144, 125] on div "Failing: PE - Kirby (42), Spanish 1 (0), SS - [PERSON_NAME] (52). Missed 4 days…" at bounding box center [237, 116] width 429 height 39
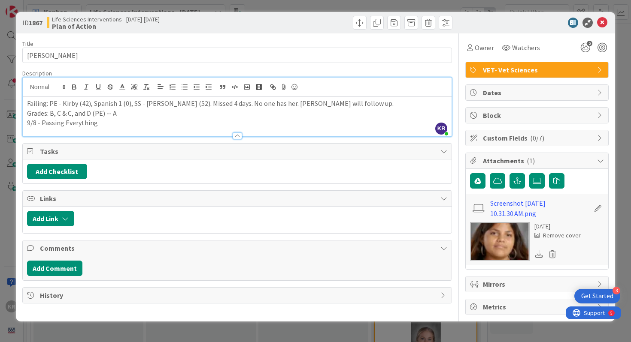
click at [0, 136] on div "ID 1867 Life Sciences Interventions - [DATE]-[DATE] Plan of Action Title 17 / 1…" at bounding box center [315, 171] width 631 height 342
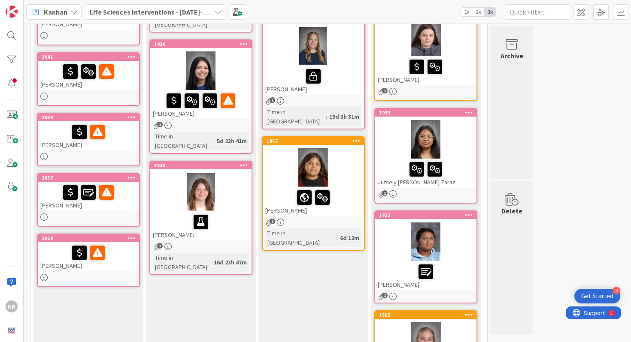
click at [273, 157] on div at bounding box center [313, 168] width 101 height 39
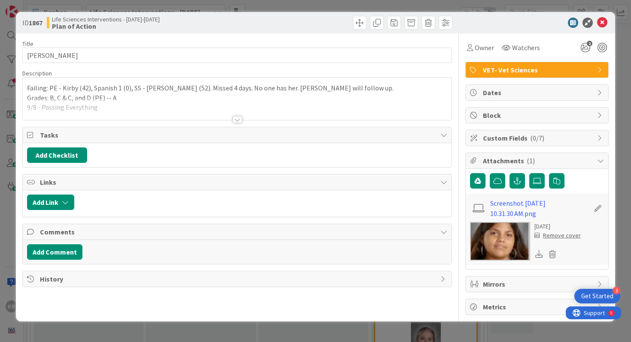
click at [245, 119] on div at bounding box center [237, 109] width 429 height 22
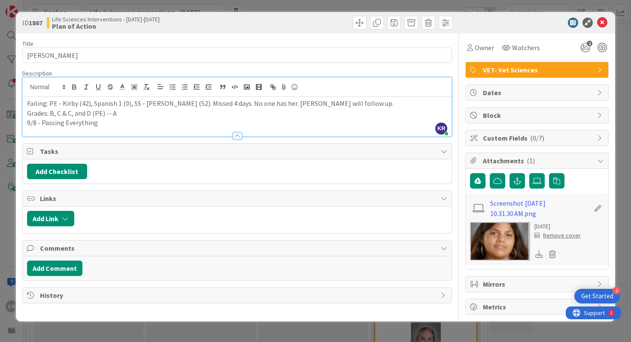
click at [4, 137] on div "ID 1867 Life Sciences Interventions - [DATE]-[DATE] Plan of Action Title 17 / 1…" at bounding box center [315, 171] width 631 height 342
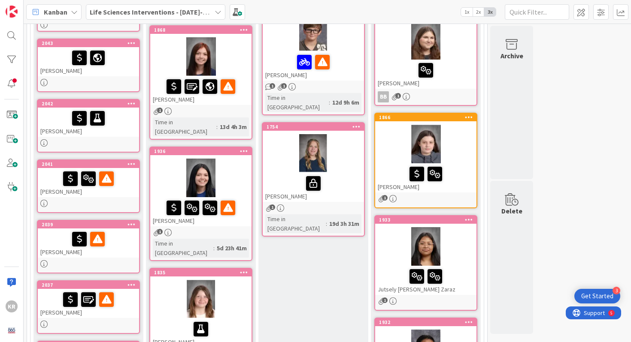
scroll to position [148, 0]
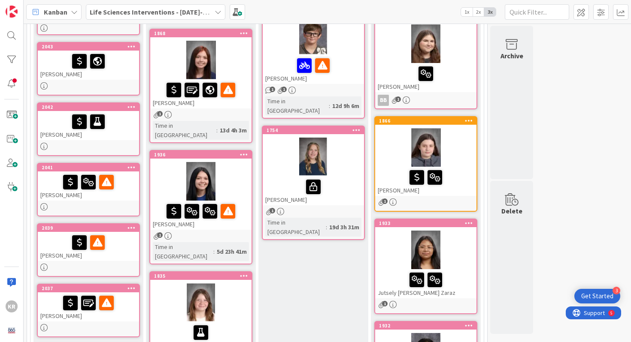
click at [353, 161] on div at bounding box center [313, 157] width 101 height 39
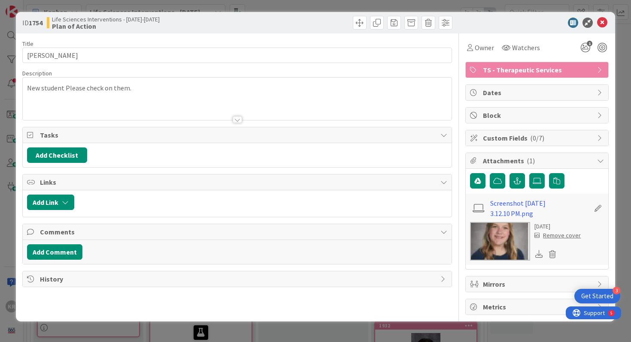
click at [165, 86] on p "New student Please check on them." at bounding box center [237, 88] width 421 height 10
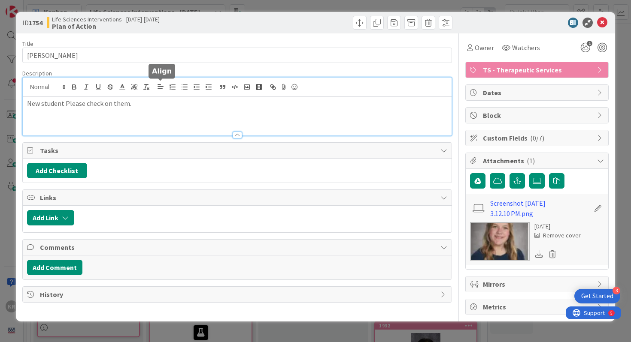
click at [159, 112] on div "New student Please check on them." at bounding box center [237, 116] width 429 height 39
click at [65, 103] on p "New student Please check on them." at bounding box center [237, 104] width 421 height 10
click at [601, 23] on icon at bounding box center [602, 23] width 10 height 10
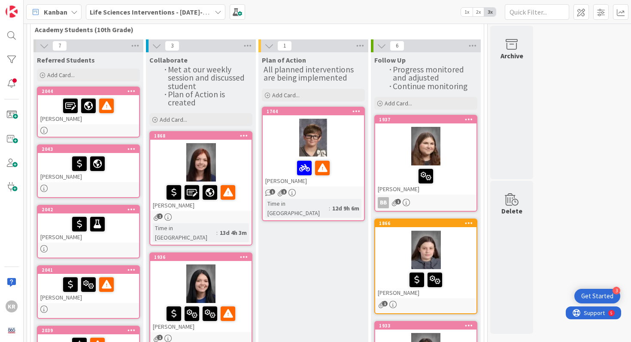
scroll to position [32, 0]
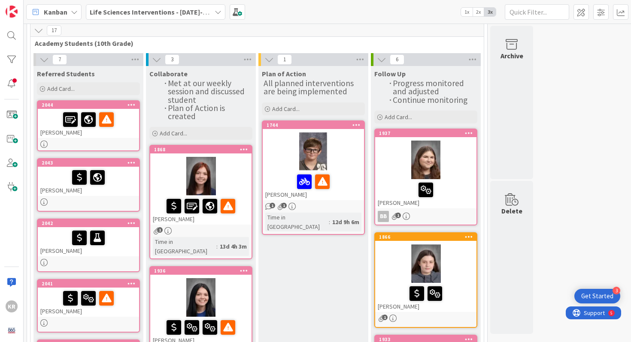
click at [339, 153] on div at bounding box center [313, 152] width 101 height 39
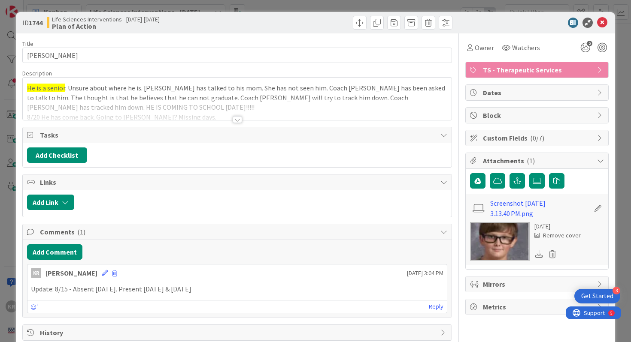
click at [236, 118] on div at bounding box center [237, 119] width 9 height 7
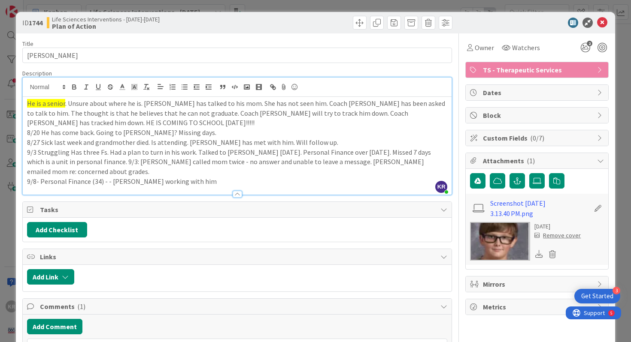
click at [0, 164] on div "ID 1744 Life Sciences Interventions - [DATE]-[DATE] Plan of Action Title 11 / 1…" at bounding box center [315, 171] width 631 height 342
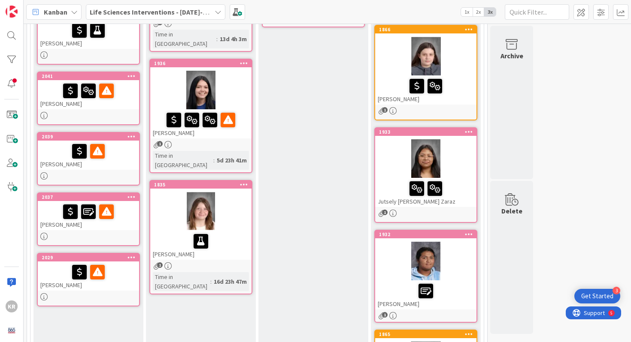
scroll to position [253, 0]
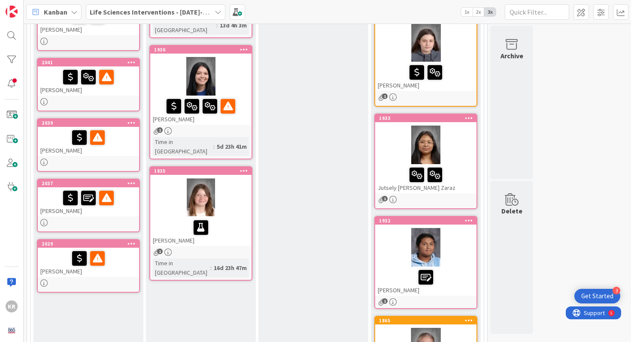
click at [241, 185] on div at bounding box center [200, 198] width 101 height 39
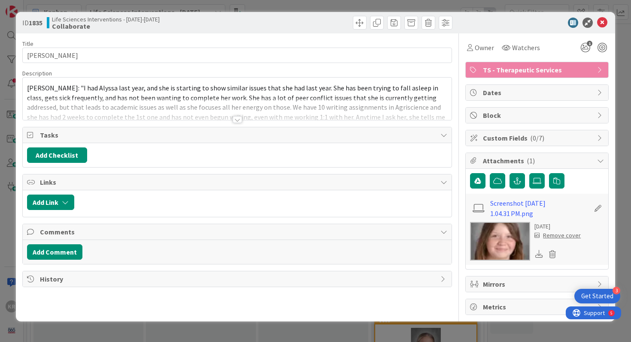
click at [240, 120] on div at bounding box center [237, 119] width 9 height 7
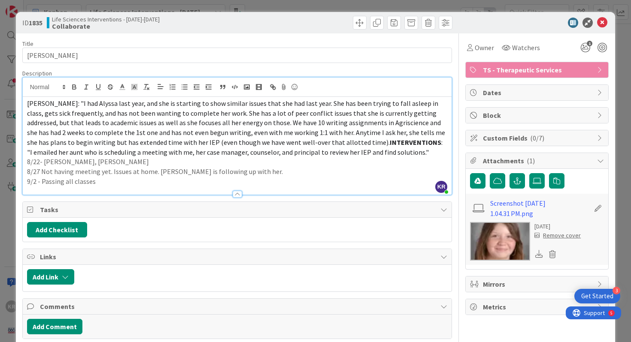
click at [218, 186] on div at bounding box center [237, 190] width 429 height 9
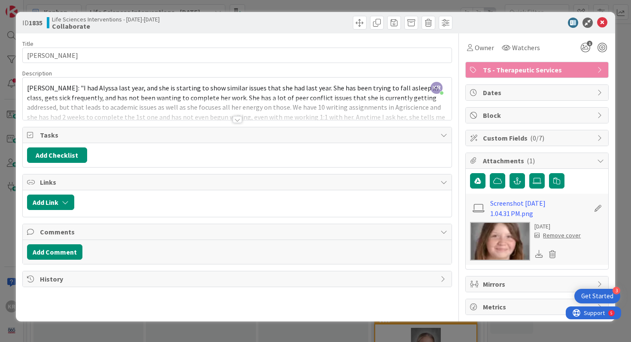
click at [239, 118] on div at bounding box center [237, 119] width 9 height 7
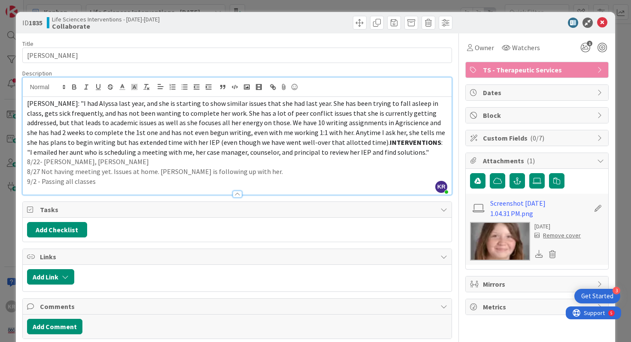
click at [94, 183] on p "9/2 - Passing all classes" at bounding box center [237, 182] width 421 height 10
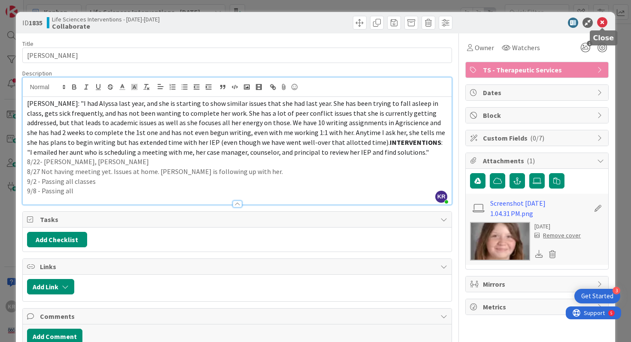
click at [606, 21] on icon at bounding box center [602, 23] width 10 height 10
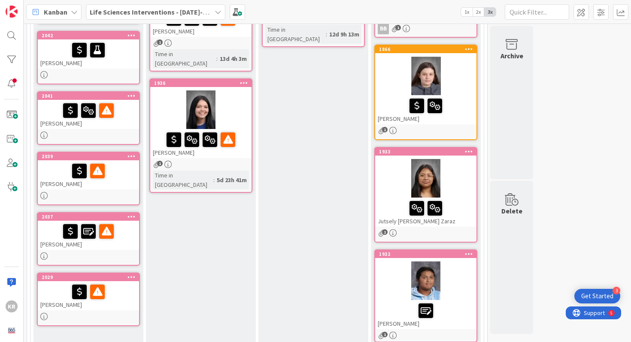
scroll to position [316, 0]
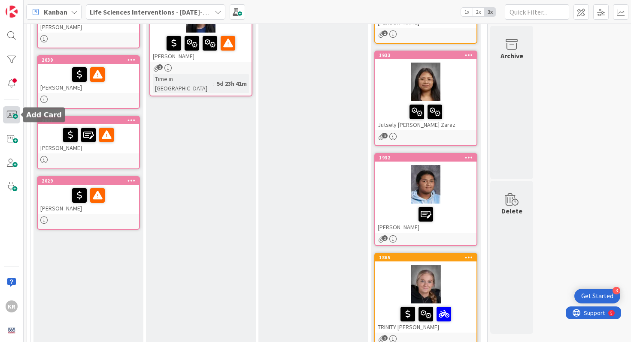
click at [13, 112] on span at bounding box center [11, 114] width 17 height 17
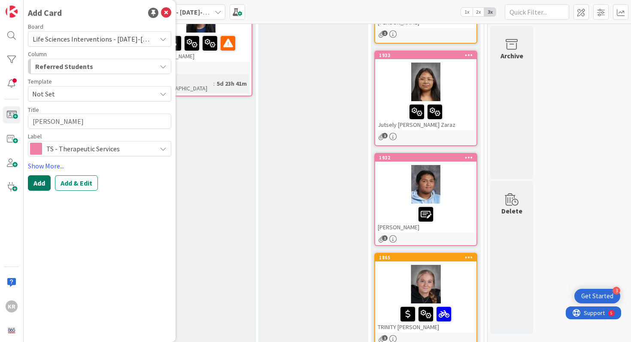
click at [42, 183] on button "Add" at bounding box center [39, 183] width 23 height 15
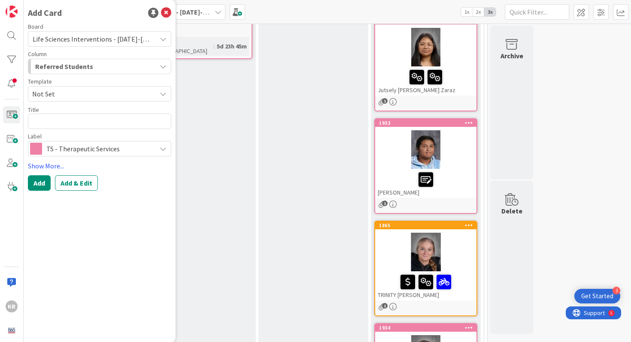
click at [250, 187] on div "Collaborate Met at our weekly session and discussed student Plan of Action is c…" at bounding box center [201, 95] width 110 height 703
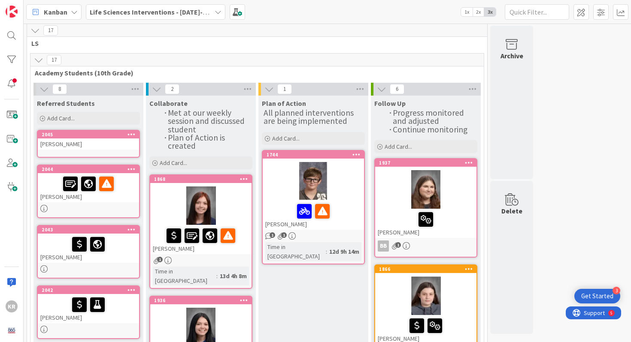
scroll to position [0, 0]
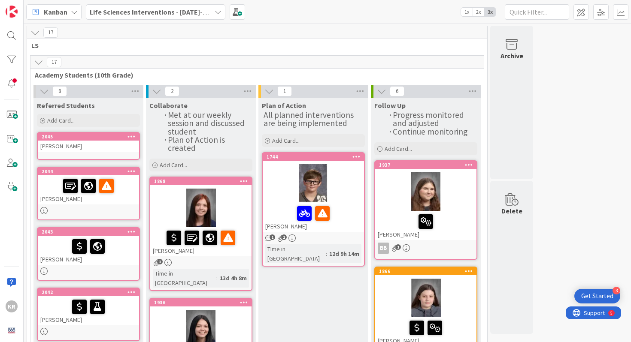
click at [106, 148] on div "[PERSON_NAME]" at bounding box center [88, 146] width 101 height 11
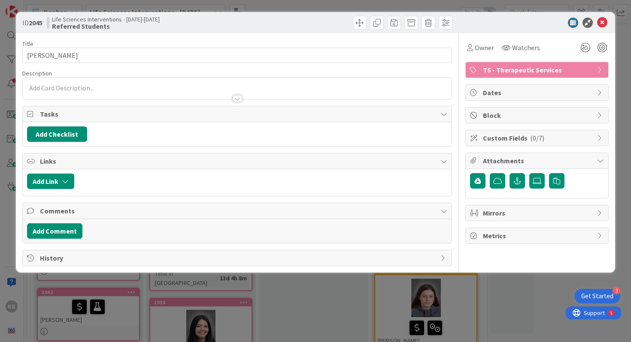
click at [150, 93] on div at bounding box center [237, 94] width 429 height 9
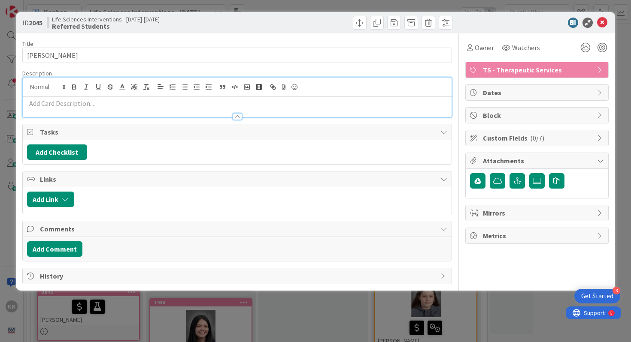
click at [146, 106] on p at bounding box center [237, 104] width 421 height 10
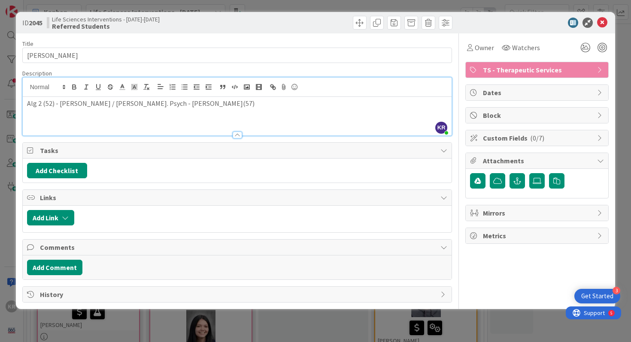
click at [27, 104] on p "Alg 2 (52) - [PERSON_NAME] / [PERSON_NAME]. Psych - [PERSON_NAME](57)" at bounding box center [237, 104] width 421 height 10
drag, startPoint x: 59, startPoint y: 104, endPoint x: 97, endPoint y: 105, distance: 37.8
click at [97, 105] on p "Alg 2 (52) - [PERSON_NAME] / [PERSON_NAME]. Psych - [PERSON_NAME](57)" at bounding box center [237, 104] width 421 height 10
copy p "Fitz / [PERSON_NAME]."
click at [29, 101] on p "Alg 2 (52) - [PERSON_NAME](57)" at bounding box center [237, 104] width 421 height 10
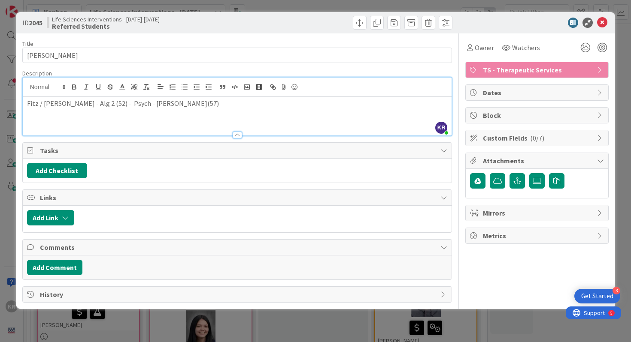
click at [173, 102] on p "Fitz / [PERSON_NAME] - Alg 2 (52) - Psych - [PERSON_NAME](57)" at bounding box center [237, 104] width 421 height 10
drag, startPoint x: 528, startPoint y: 41, endPoint x: 592, endPoint y: 50, distance: 65.0
click at [592, 50] on div "Owner Watchers" at bounding box center [536, 47] width 143 height 15
click at [586, 49] on icon at bounding box center [585, 47] width 15 height 15
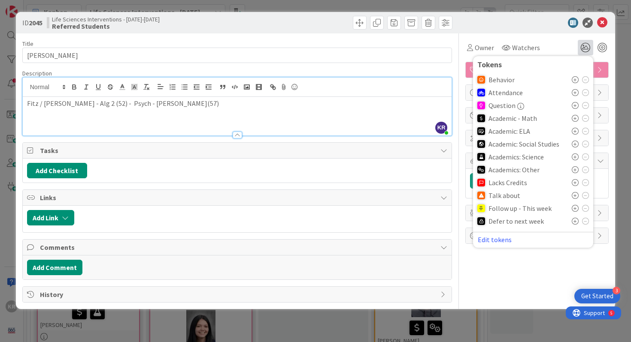
click at [574, 196] on icon at bounding box center [575, 195] width 7 height 7
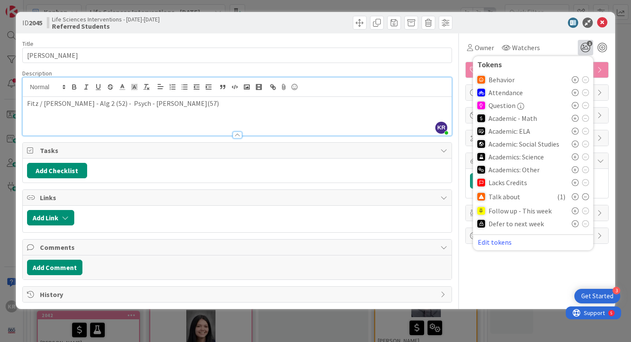
click at [575, 117] on icon at bounding box center [575, 118] width 7 height 7
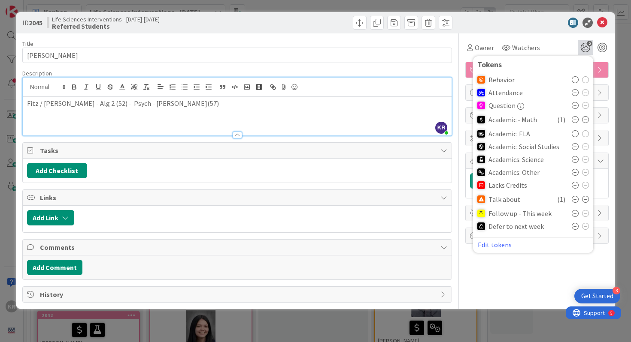
click at [573, 171] on icon at bounding box center [575, 172] width 7 height 7
click at [621, 39] on div "ID 2045 Life Sciences Interventions - [DATE]-[DATE] Referred Students Title 18 …" at bounding box center [315, 171] width 631 height 342
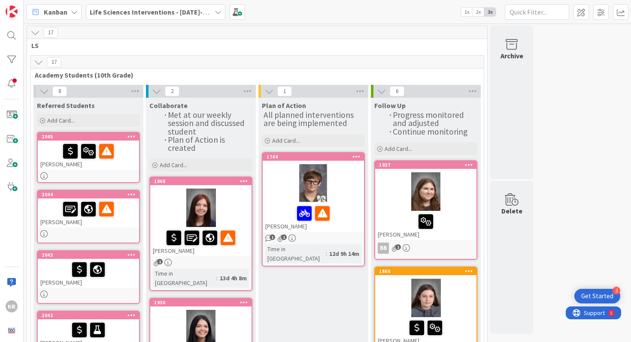
scroll to position [329, 0]
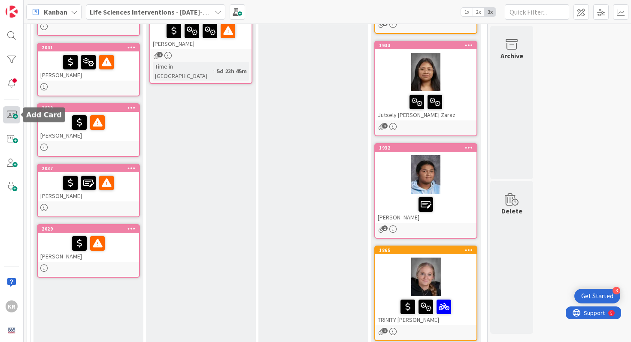
click at [15, 110] on span at bounding box center [11, 114] width 17 height 17
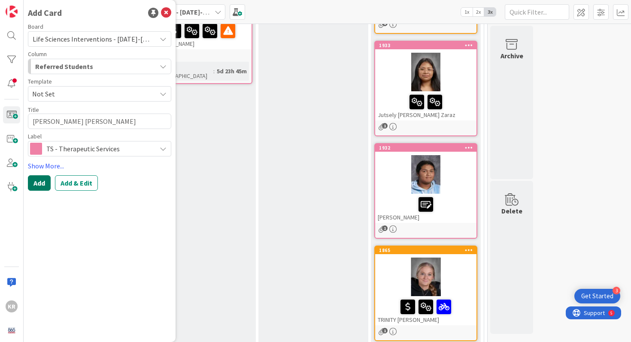
click at [42, 186] on button "Add" at bounding box center [39, 183] width 23 height 15
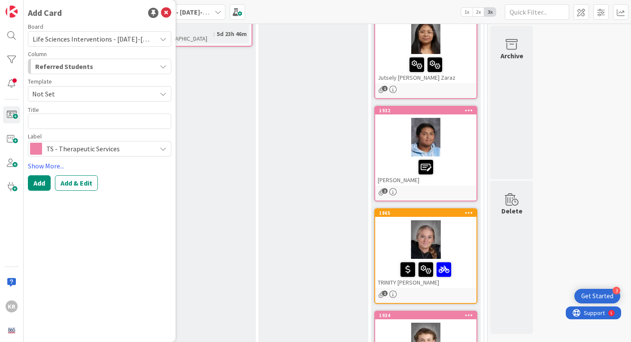
click at [245, 207] on div "Collaborate Met at our weekly session and discussed student Plan of Action is c…" at bounding box center [201, 83] width 110 height 703
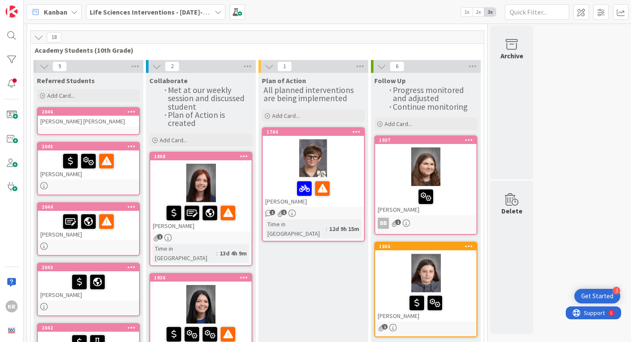
scroll to position [28, 0]
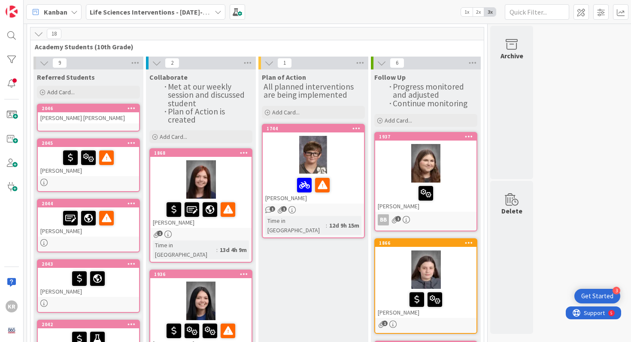
click at [107, 123] on div "[PERSON_NAME] [PERSON_NAME]" at bounding box center [88, 117] width 101 height 11
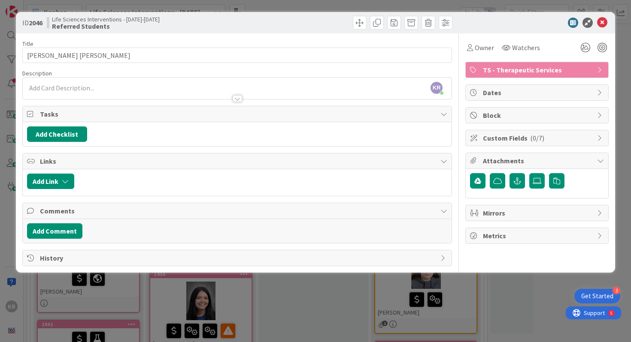
click at [91, 90] on div at bounding box center [237, 94] width 429 height 9
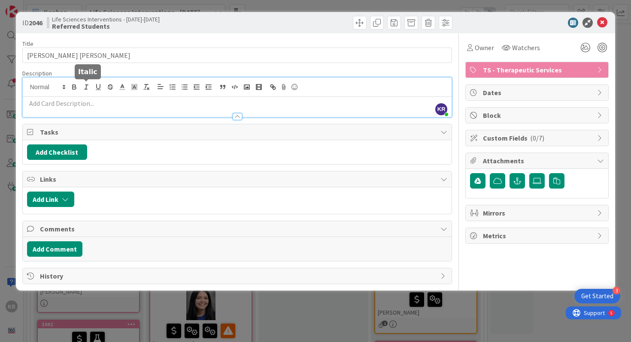
click at [89, 102] on p at bounding box center [237, 104] width 421 height 10
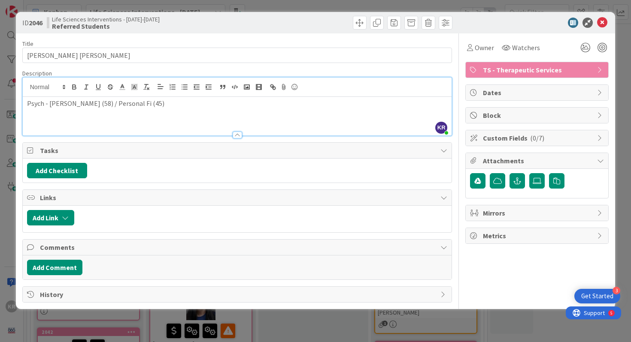
click at [29, 104] on p "Psych - [PERSON_NAME] (58) / Personal Fi (45)" at bounding box center [237, 104] width 421 height 10
click at [584, 52] on icon at bounding box center [585, 47] width 15 height 15
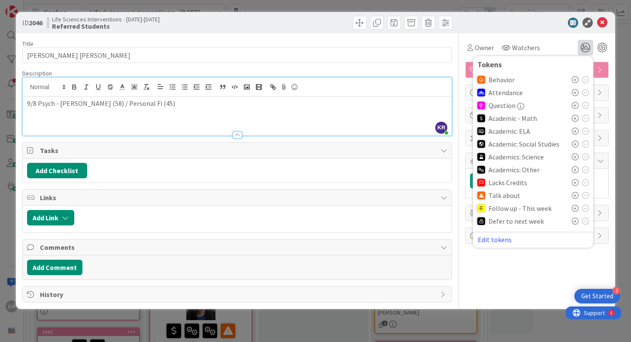
click at [575, 115] on icon at bounding box center [575, 118] width 7 height 7
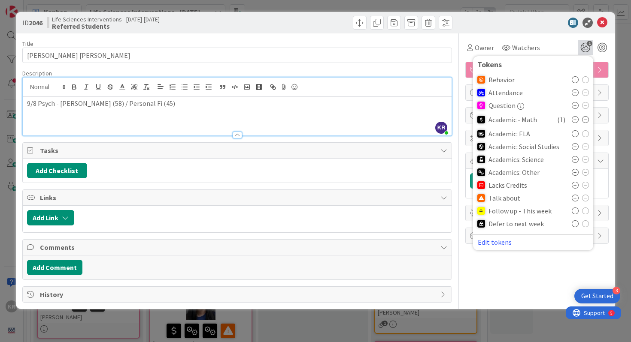
click at [573, 121] on icon at bounding box center [575, 119] width 7 height 7
click at [583, 119] on icon at bounding box center [585, 119] width 7 height 7
click at [571, 197] on div "Talk about" at bounding box center [533, 198] width 112 height 13
click at [621, 147] on div "ID 2046 Life Sciences Interventions - [DATE]-[DATE] Referred Students Title 14 …" at bounding box center [315, 171] width 631 height 342
